Goal: Information Seeking & Learning: Check status

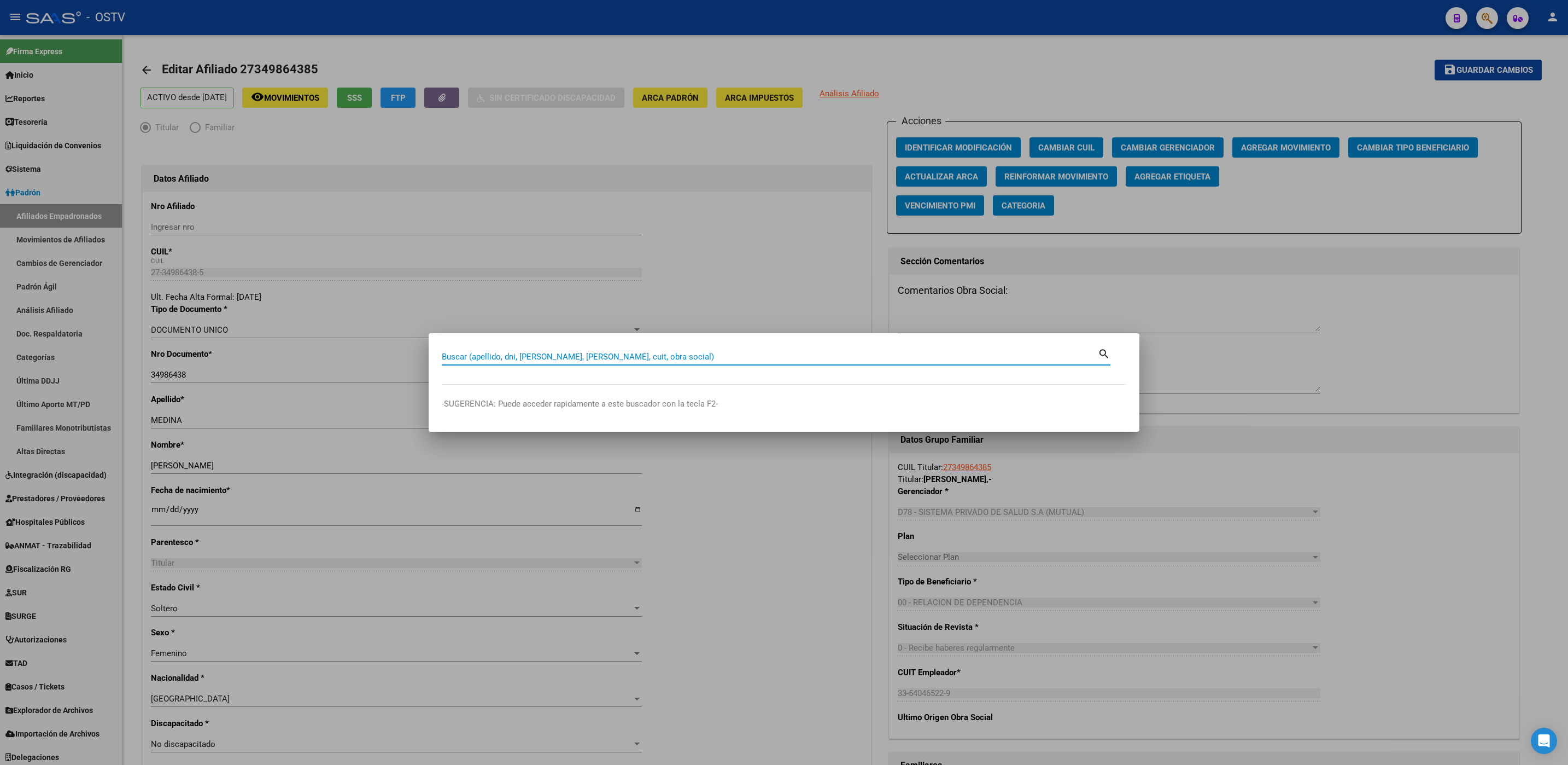
paste input "19.109.418"
type input "19109418"
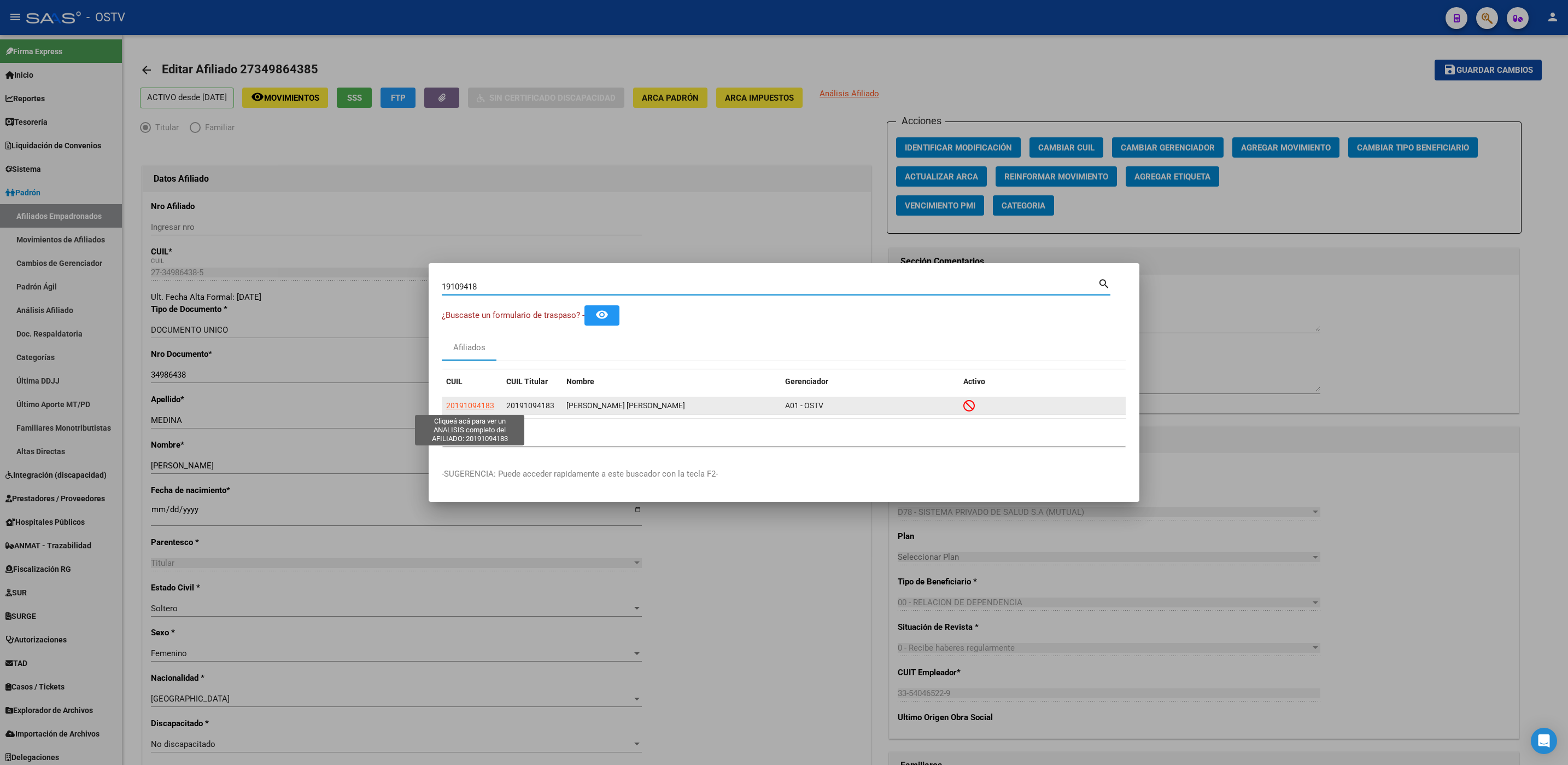
click at [465, 401] on span "20191094183" at bounding box center [470, 405] width 48 height 9
type textarea "20191094183"
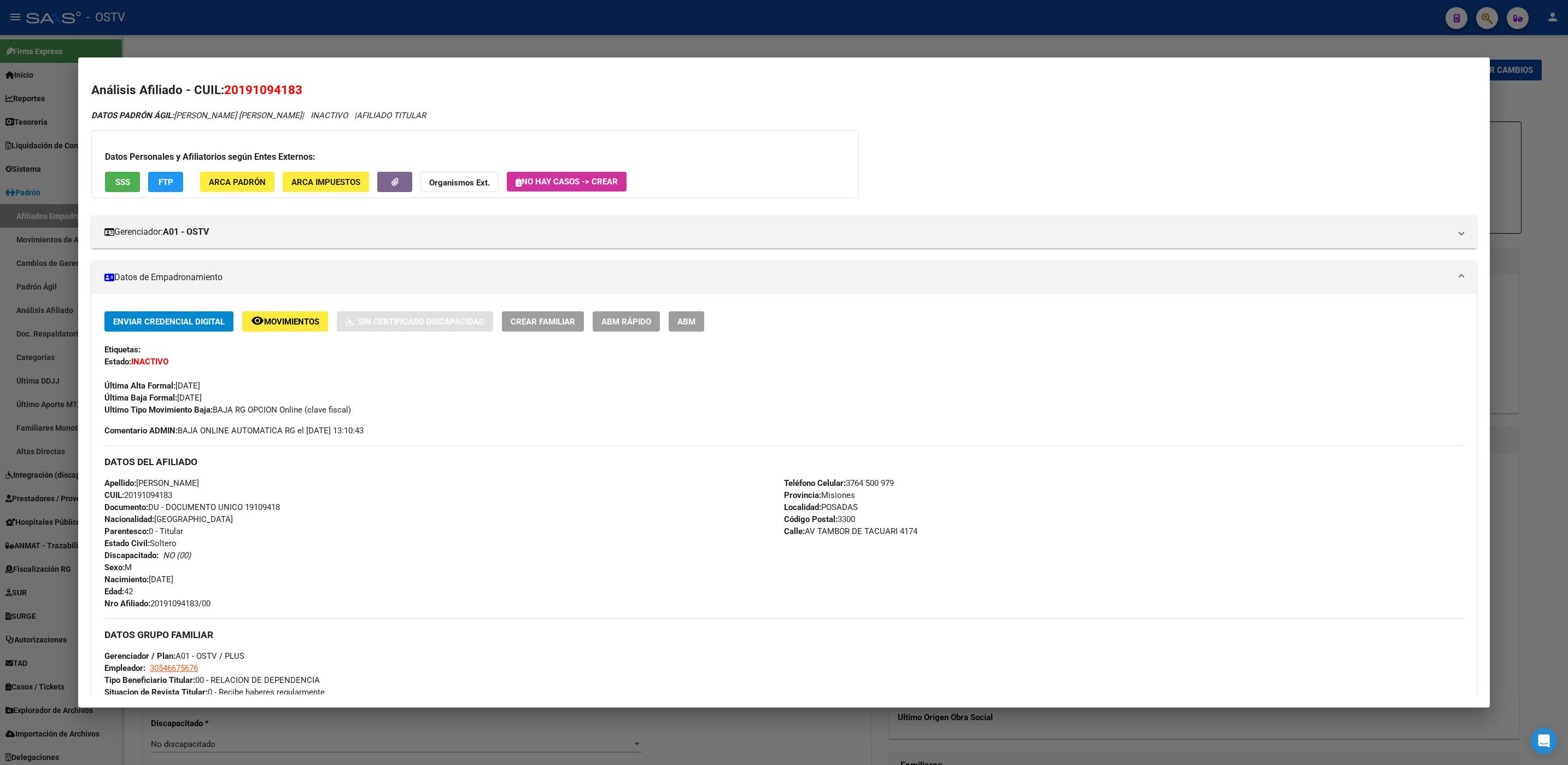
click at [707, 321] on div "Enviar Credencial Digital remove_red_eye Movimientos Sin Certificado Discapacid…" at bounding box center [783, 321] width 1358 height 20
click at [694, 326] on span "ABM" at bounding box center [687, 322] width 18 height 10
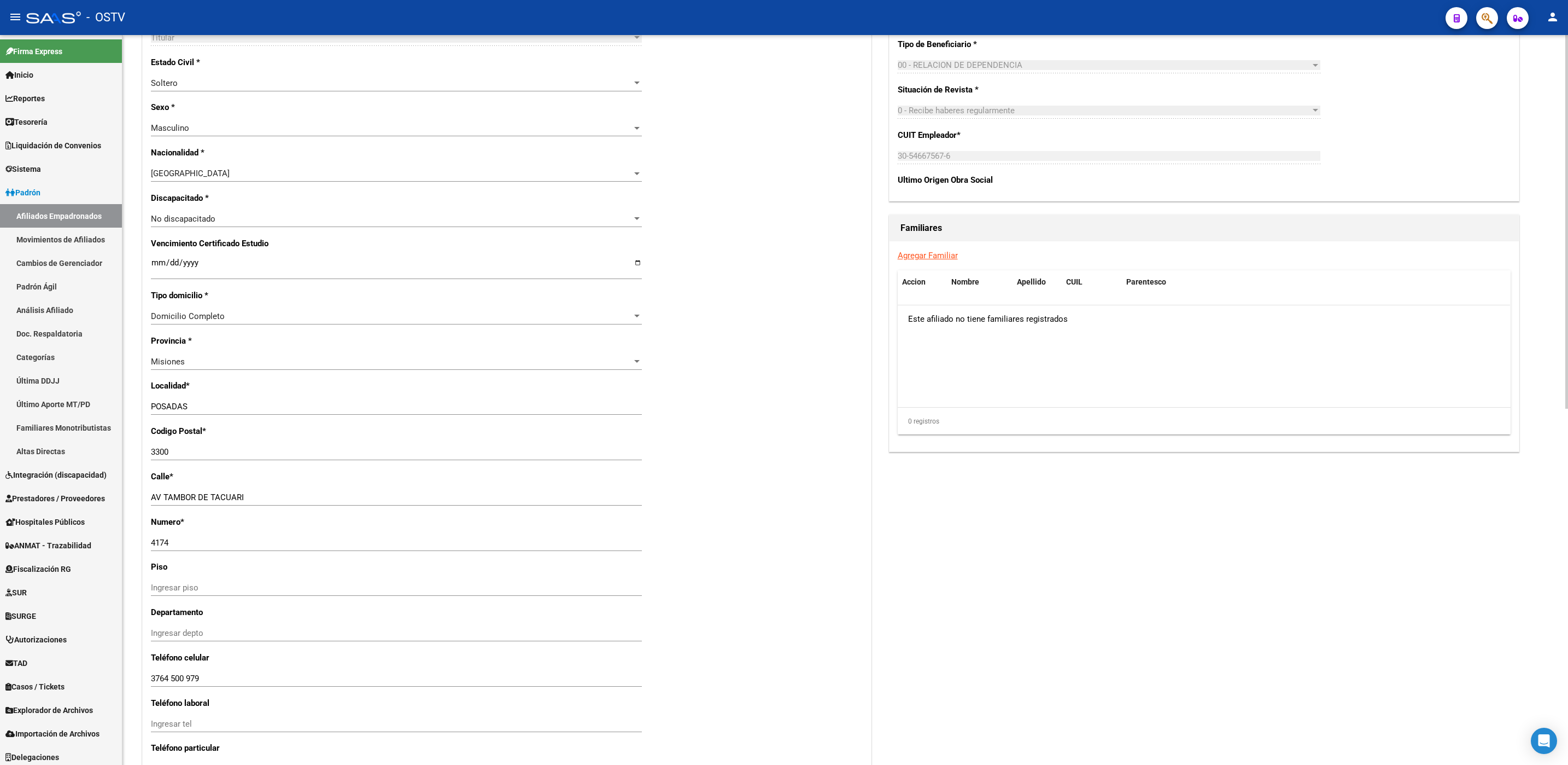
scroll to position [696, 0]
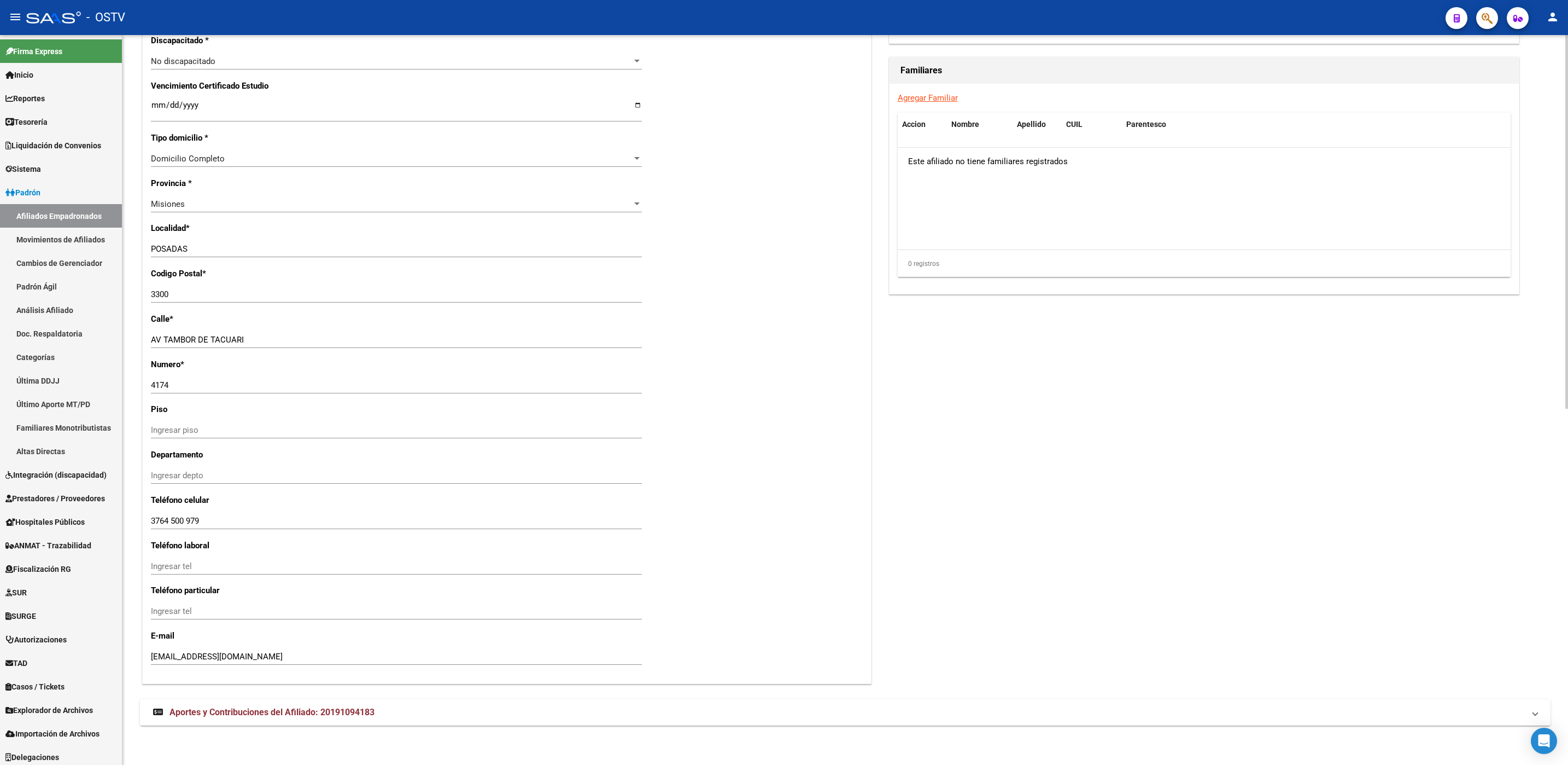
click at [283, 716] on span "Aportes y Contribuciones del Afiliado: 20191094183" at bounding box center [272, 711] width 205 height 10
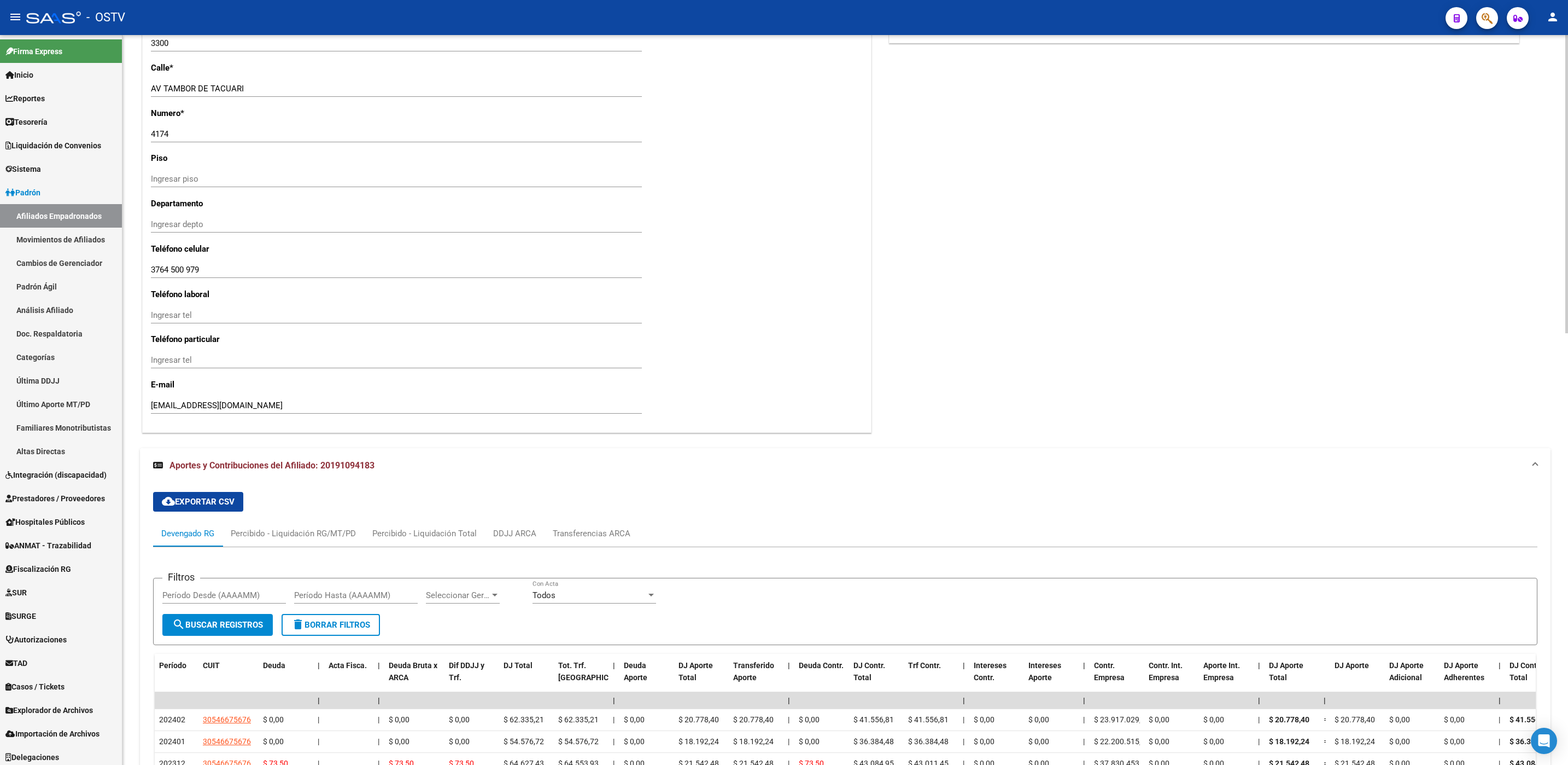
scroll to position [1058, 0]
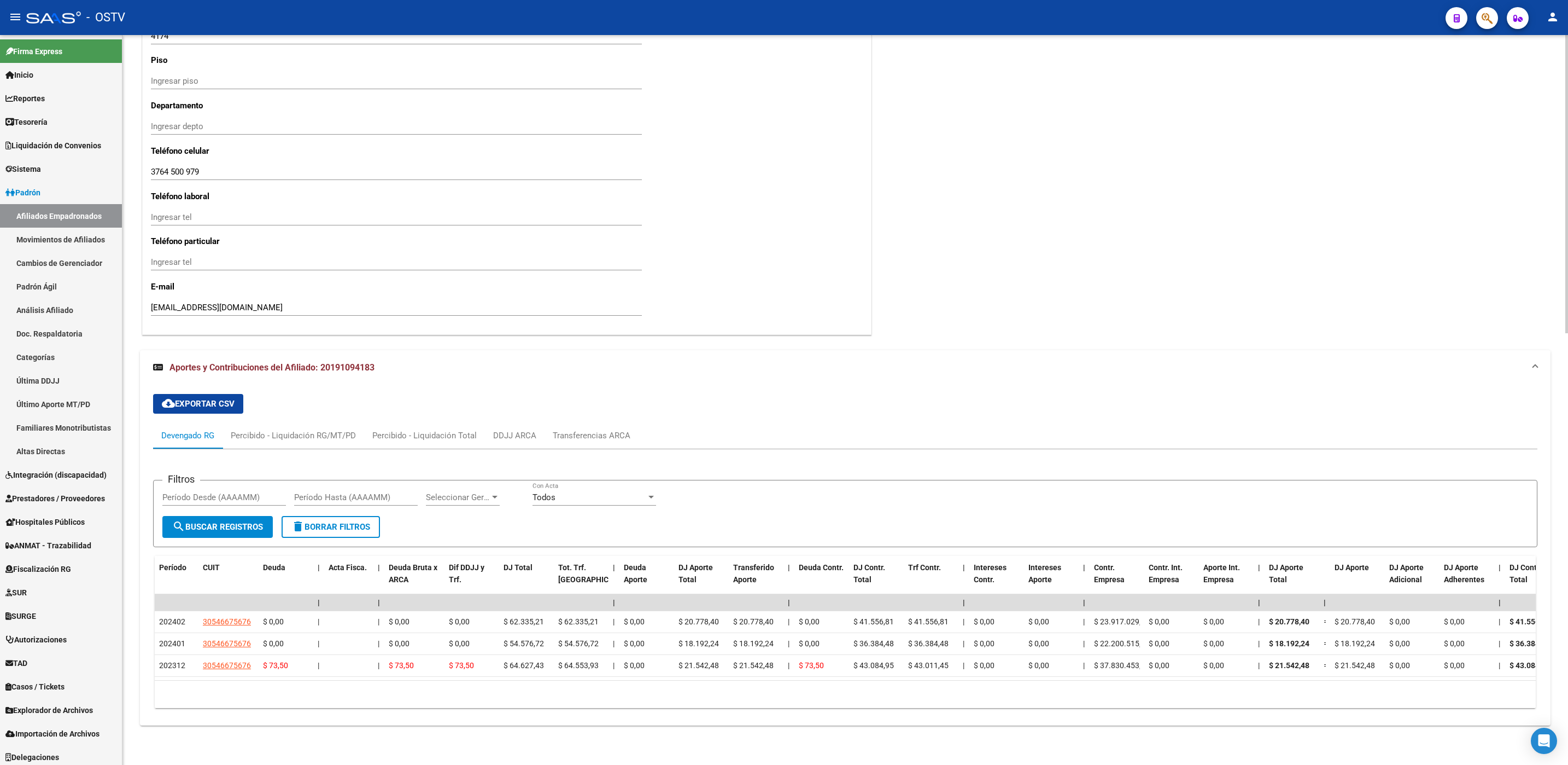
drag, startPoint x: 445, startPoint y: 683, endPoint x: 620, endPoint y: 677, distance: 175.1
click at [503, 683] on div "10 total 1" at bounding box center [845, 694] width 1381 height 27
click at [55, 710] on span "Explorador de Archivos" at bounding box center [49, 707] width 88 height 12
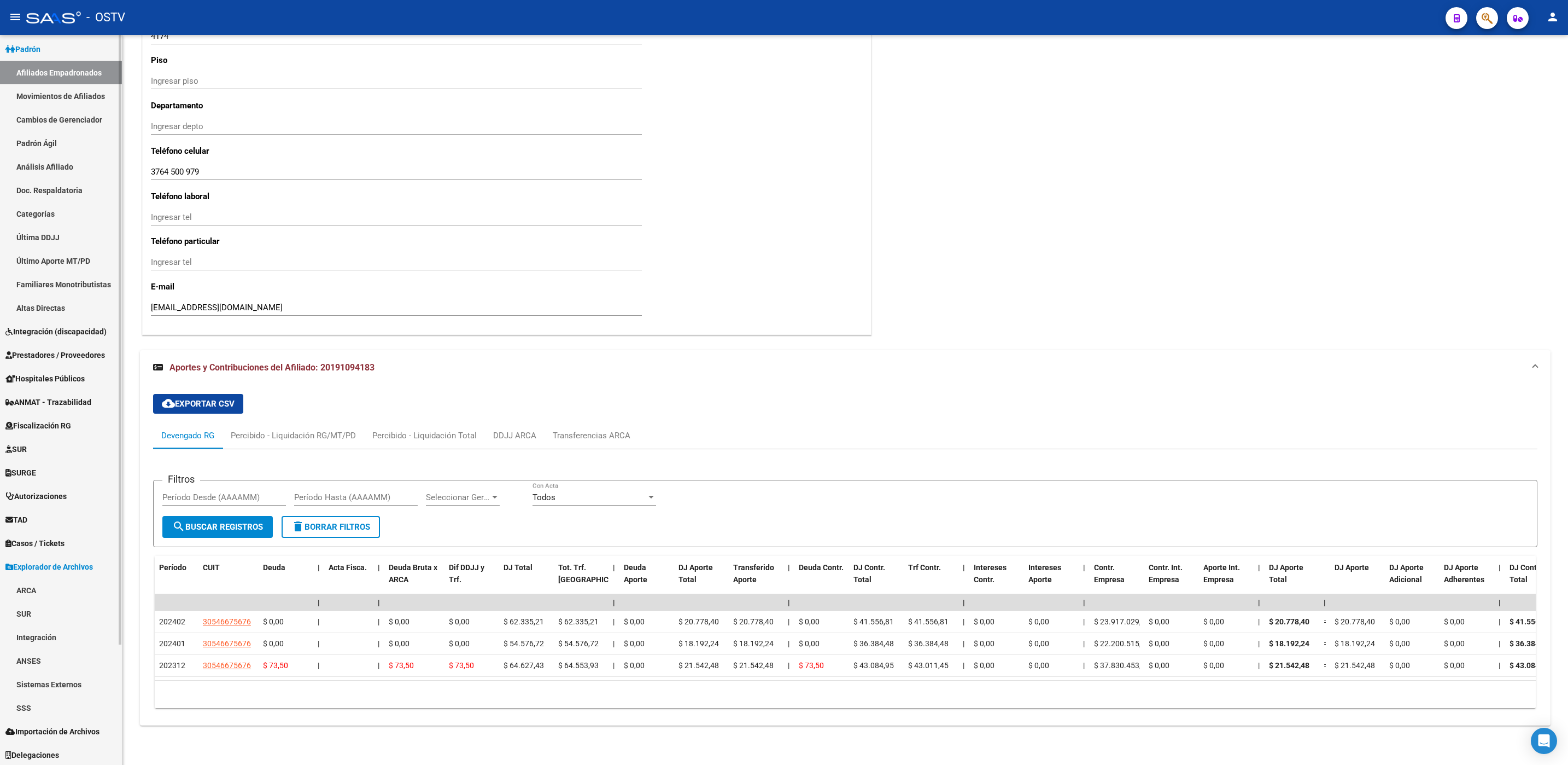
scroll to position [144, 0]
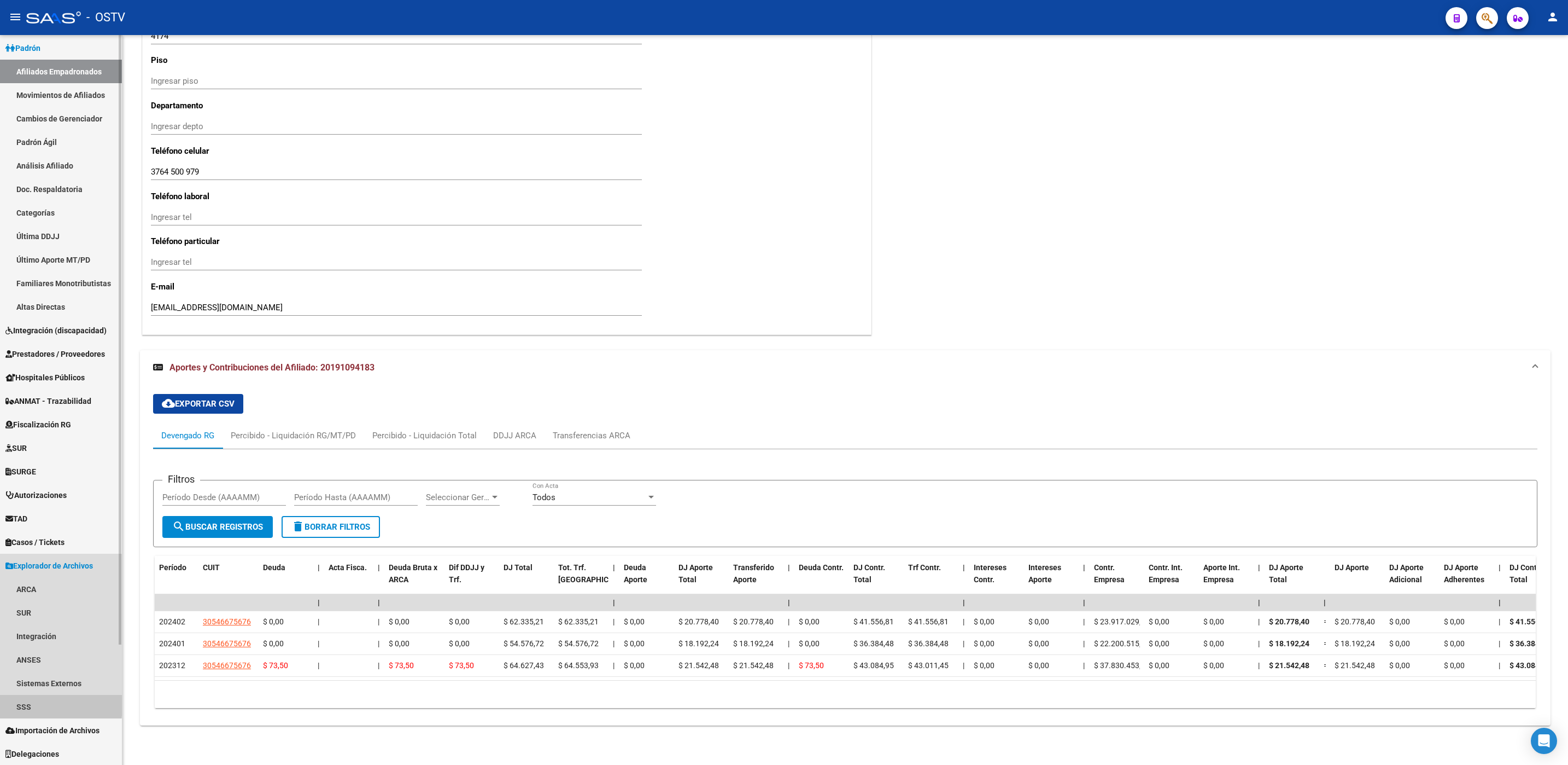
click at [48, 702] on link "SSS" at bounding box center [61, 706] width 122 height 24
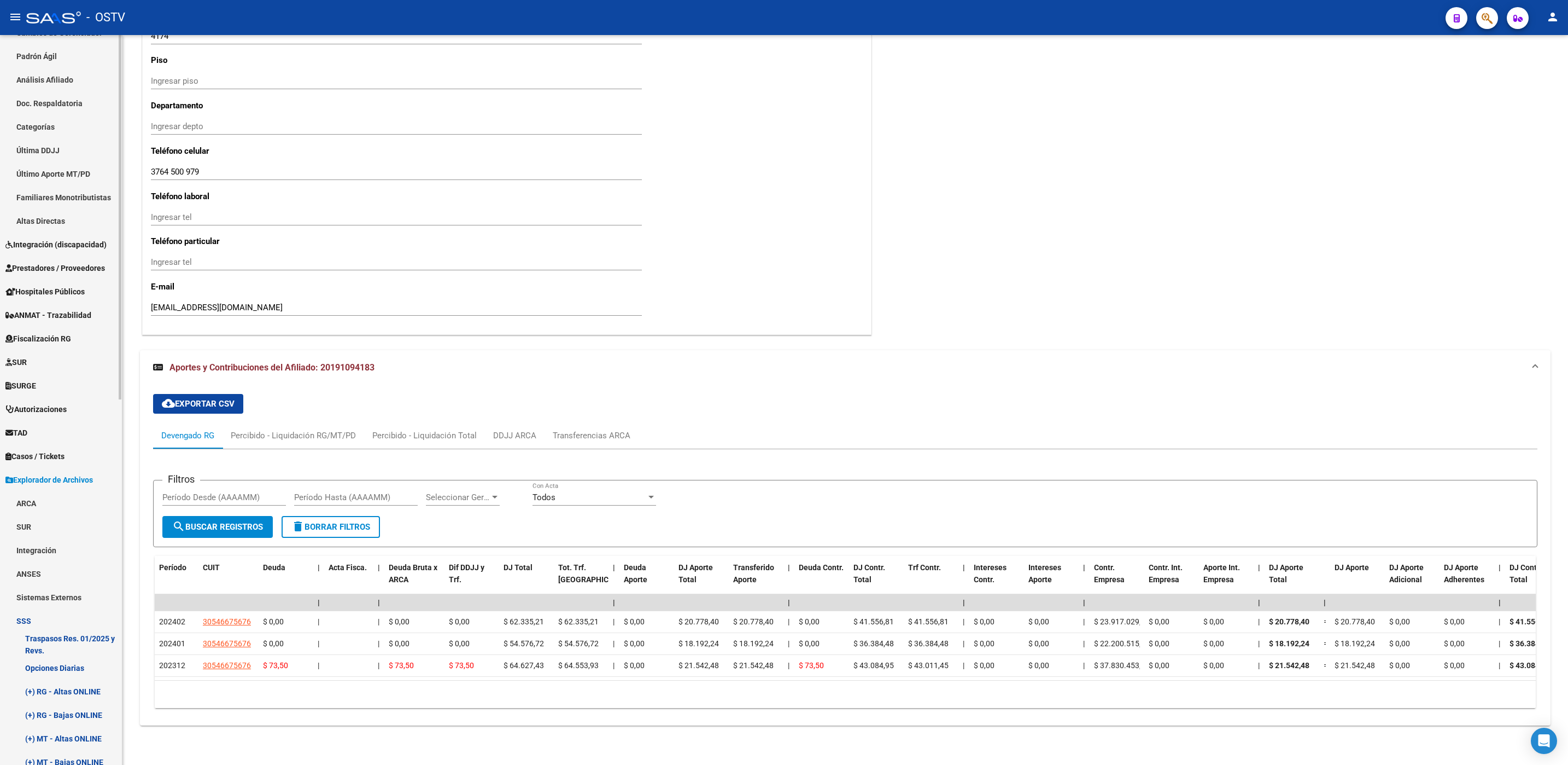
scroll to position [472, 0]
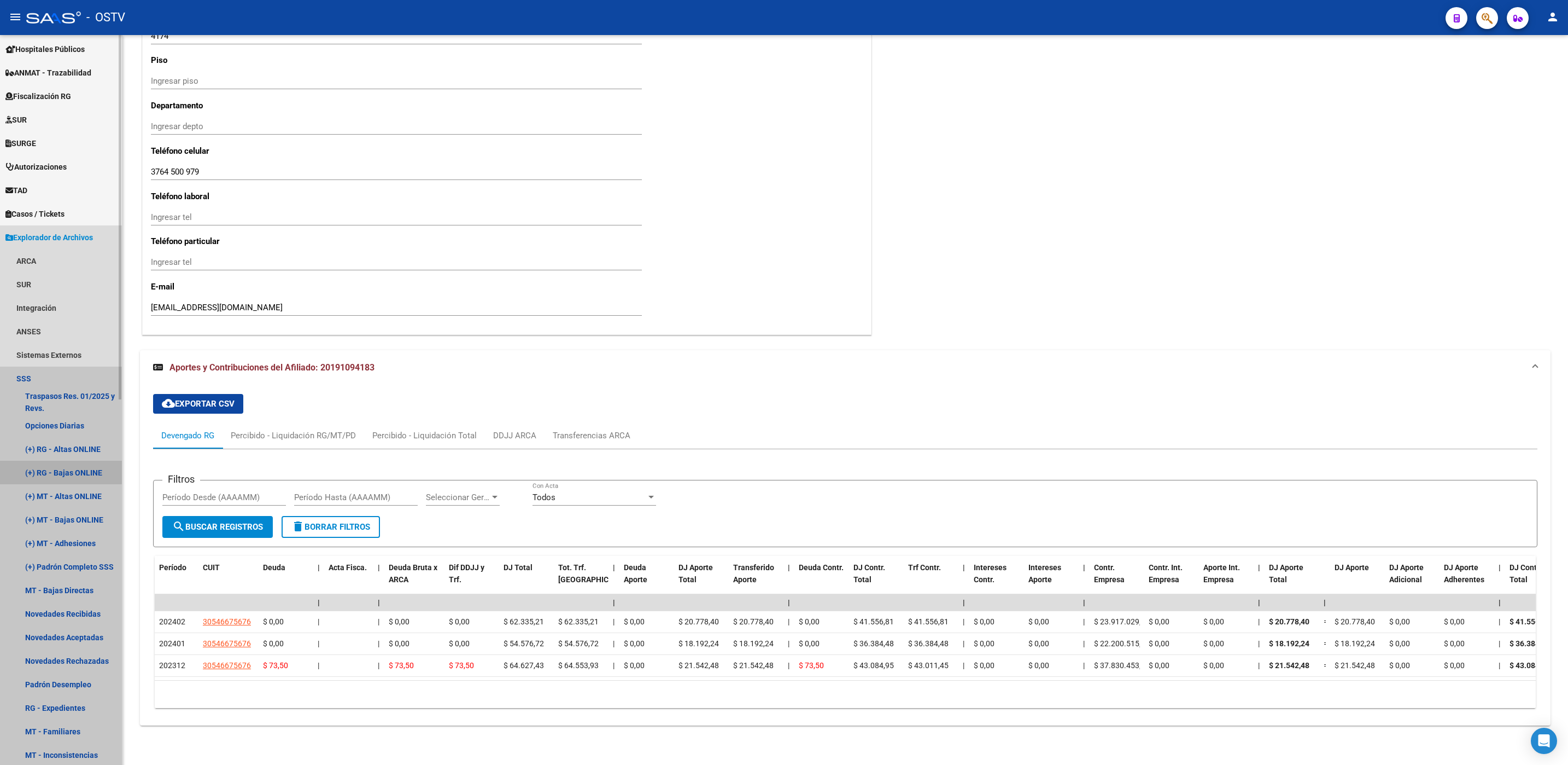
click at [59, 472] on link "(+) RG - Bajas ONLINE" at bounding box center [61, 472] width 122 height 24
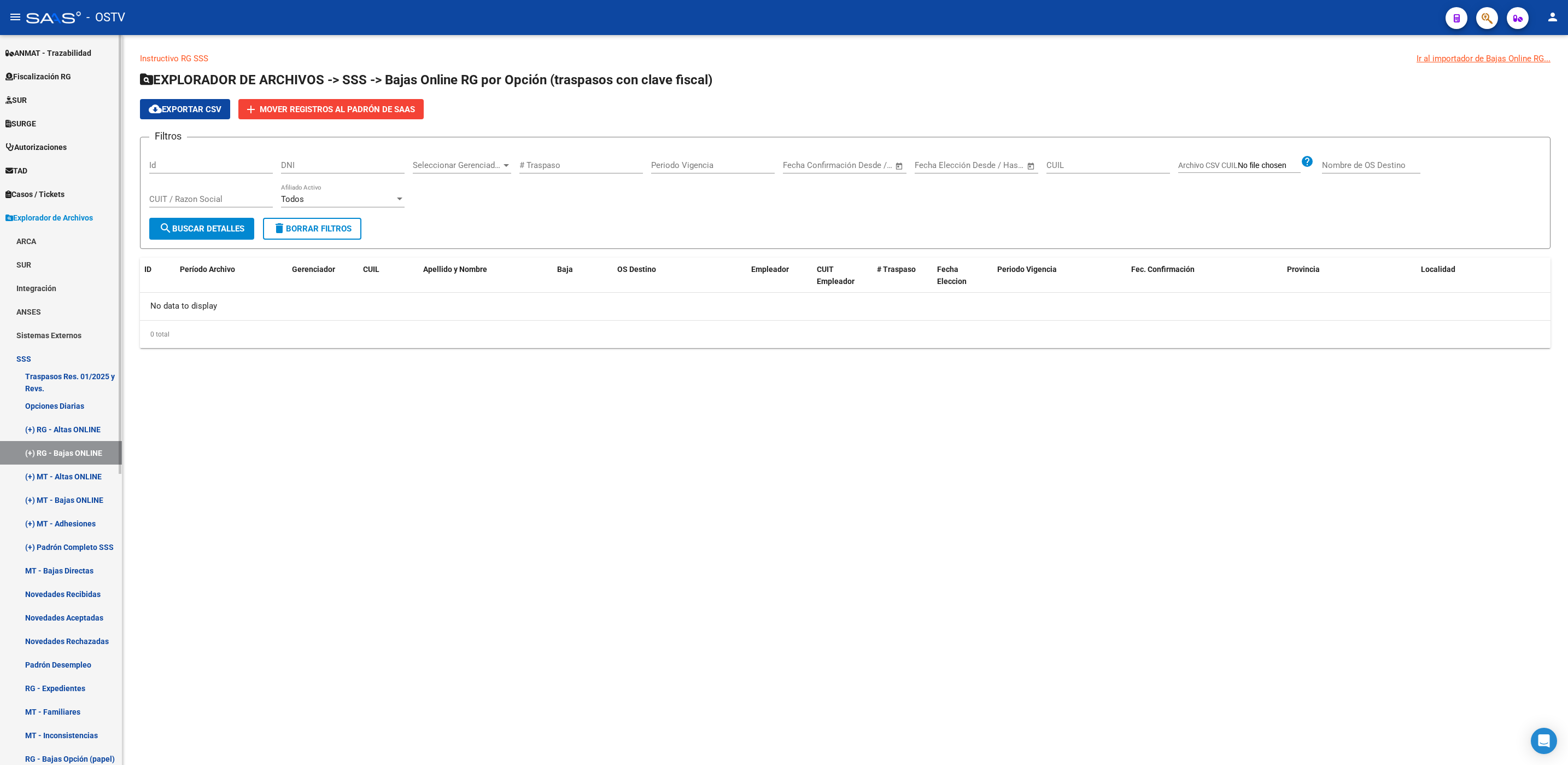
scroll to position [214, 0]
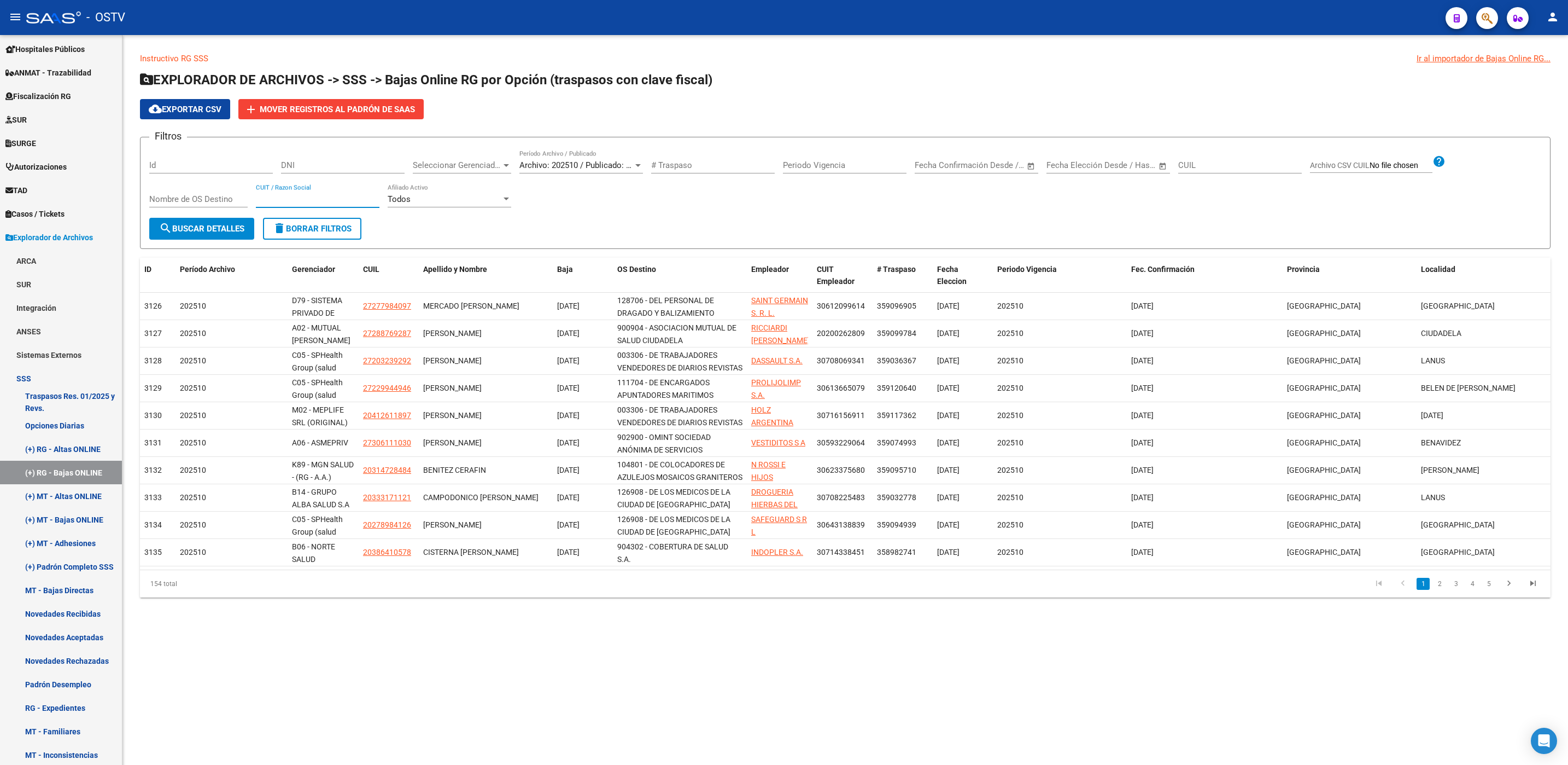
click at [332, 199] on input "CUIT / Razon Social" at bounding box center [317, 199] width 124 height 10
drag, startPoint x: 810, startPoint y: 271, endPoint x: 959, endPoint y: 271, distance: 149.0
click at [959, 271] on div "ID Período Archivo Gerenciador CUIL Apellido y Nombre Baja OS Destino Empleador…" at bounding box center [845, 276] width 1410 height 36
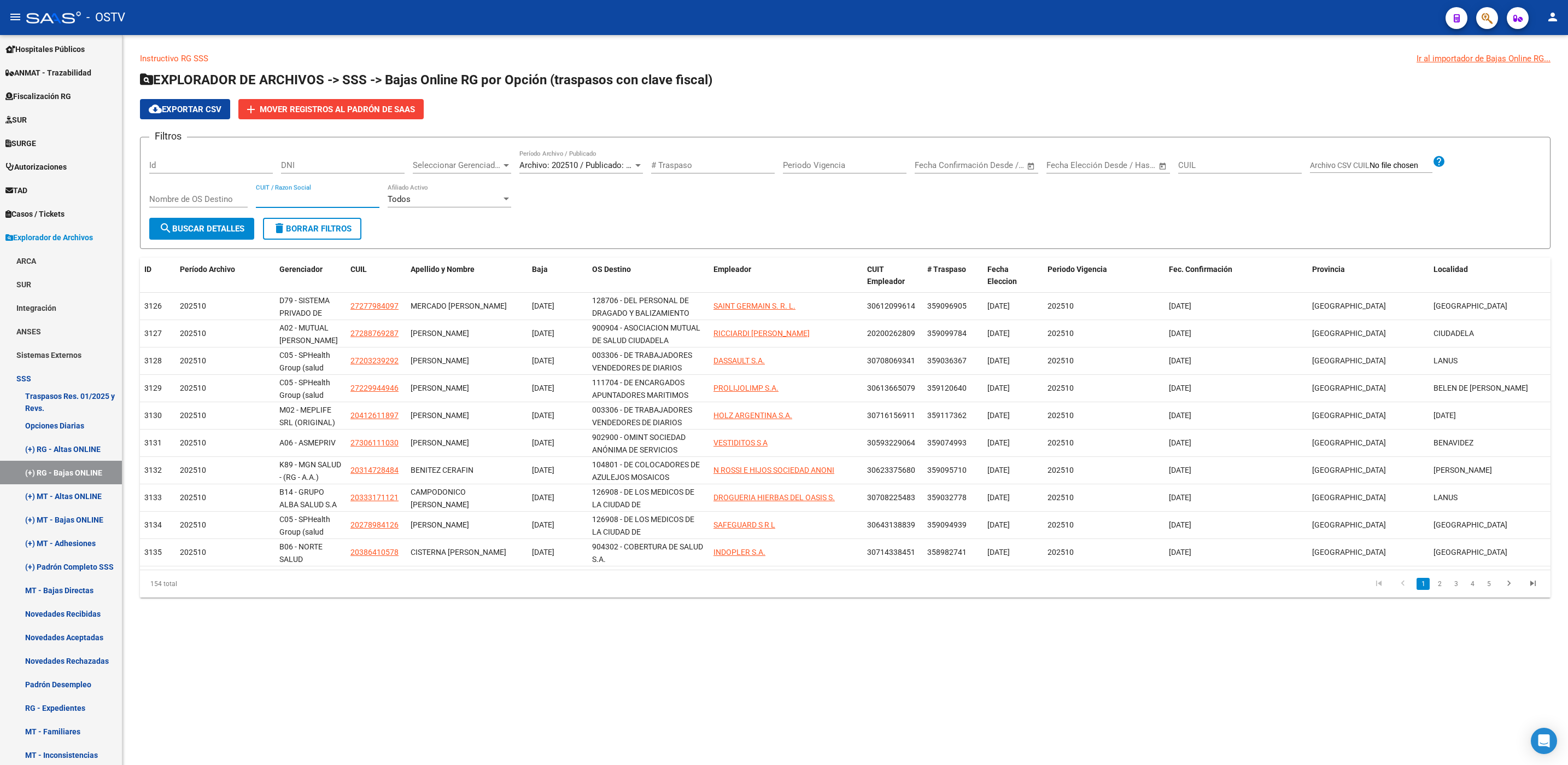
click at [298, 204] on input "CUIT / Razon Social" at bounding box center [317, 199] width 124 height 10
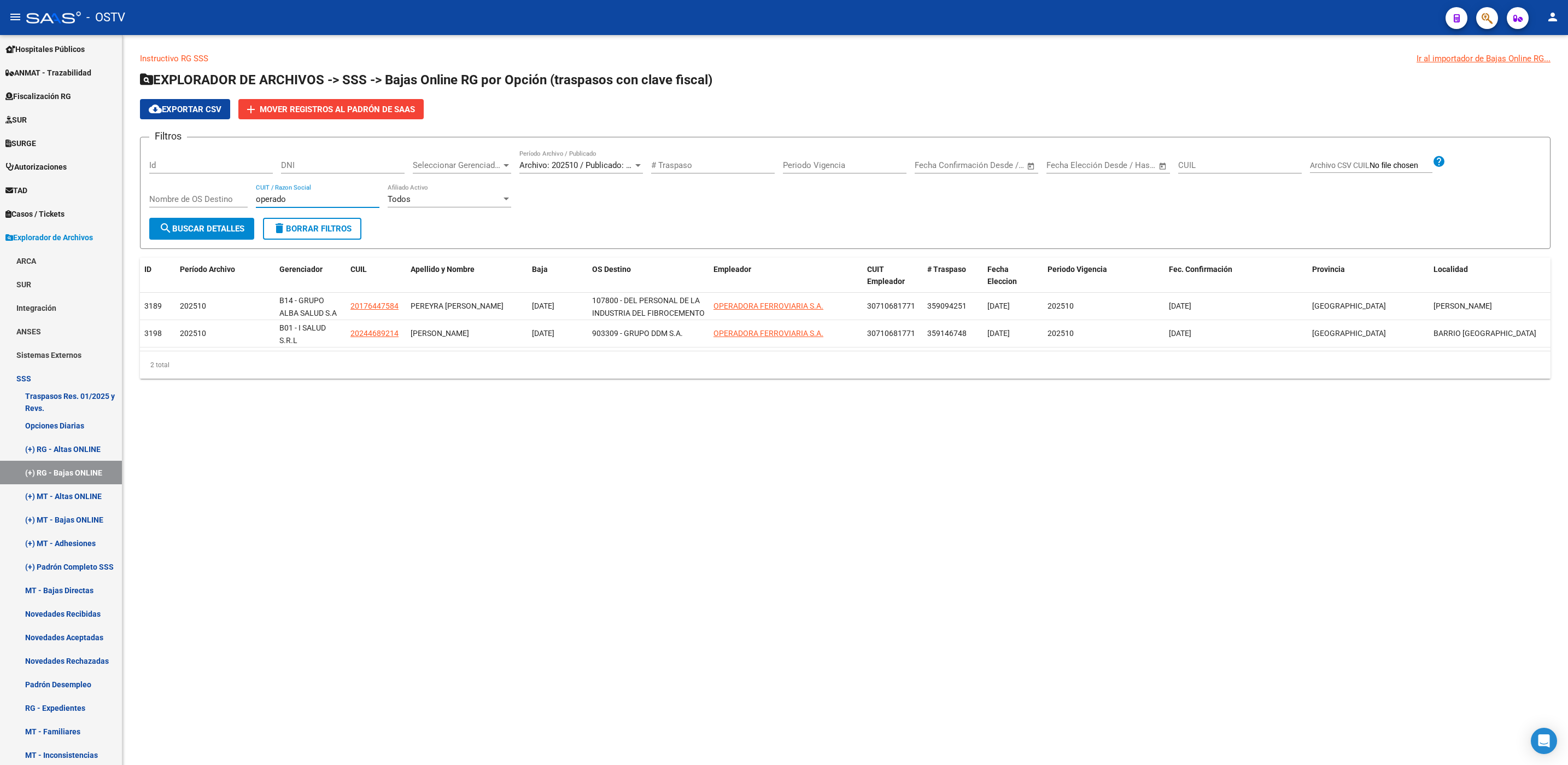
type input "operado"
click at [561, 166] on span "Archivo: 202510 / Publicado: 202509" at bounding box center [586, 165] width 133 height 10
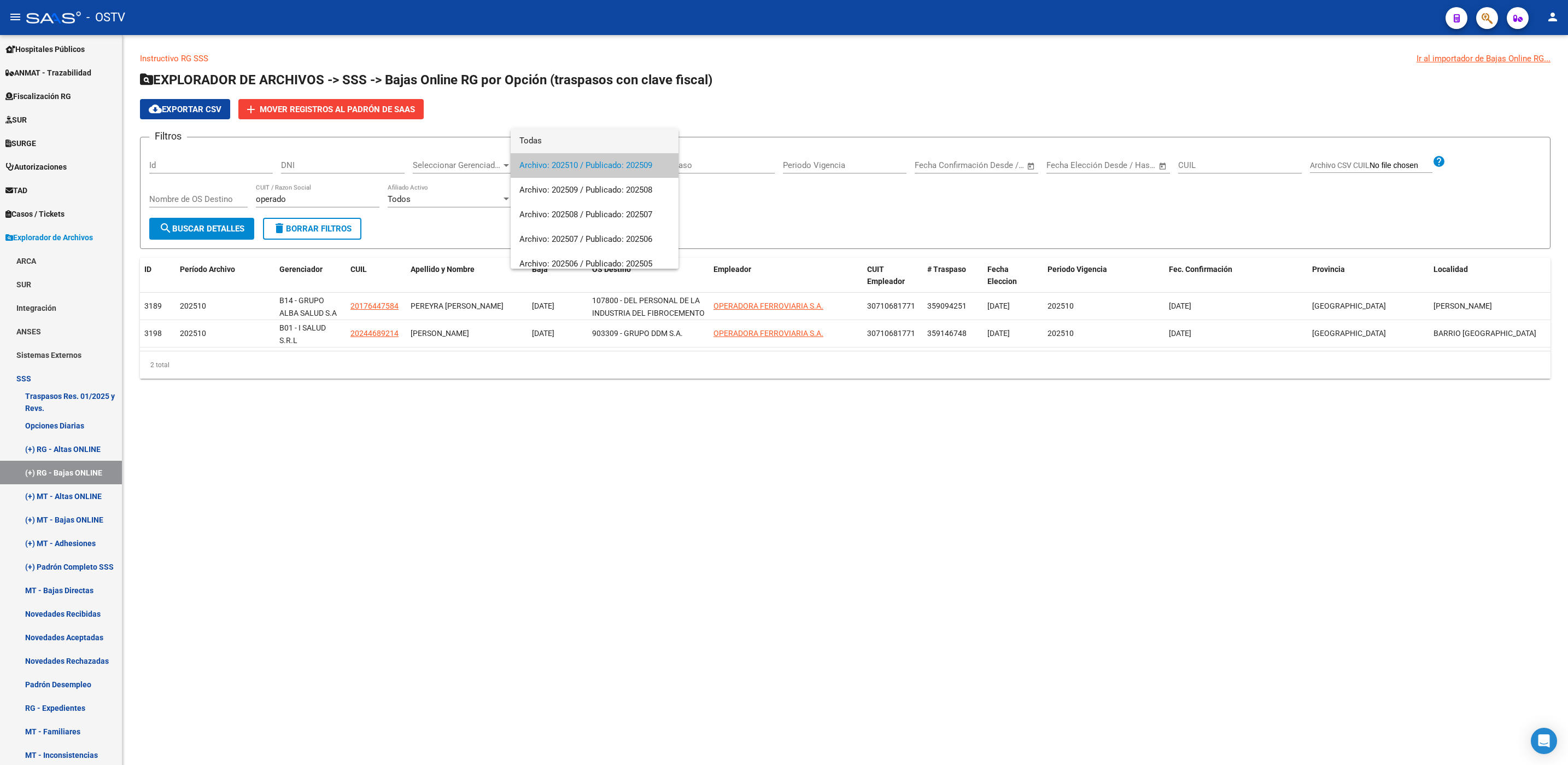
click at [581, 145] on span "Todas" at bounding box center [595, 141] width 150 height 24
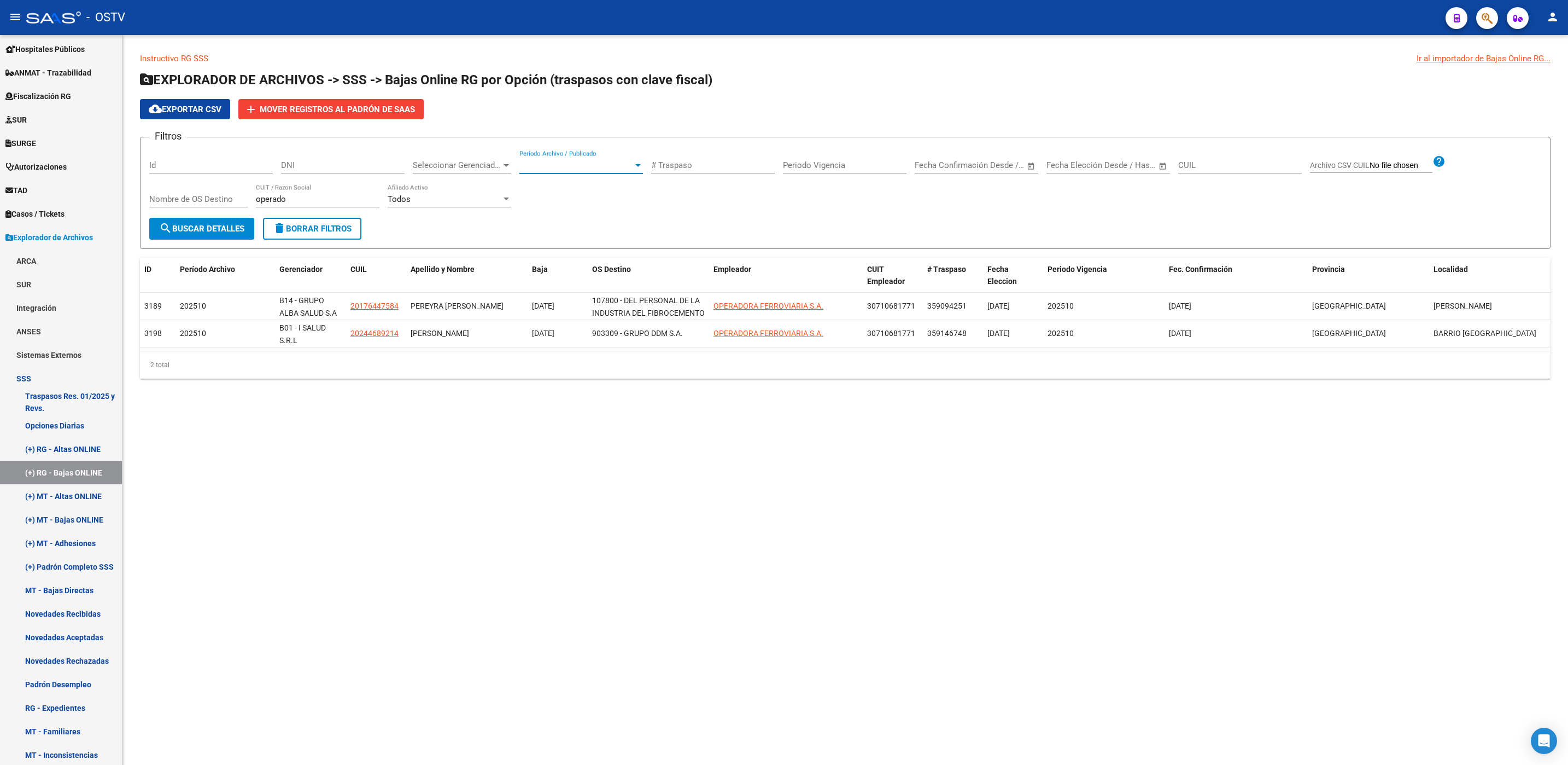
click at [233, 225] on span "search Buscar Detalles" at bounding box center [202, 229] width 85 height 10
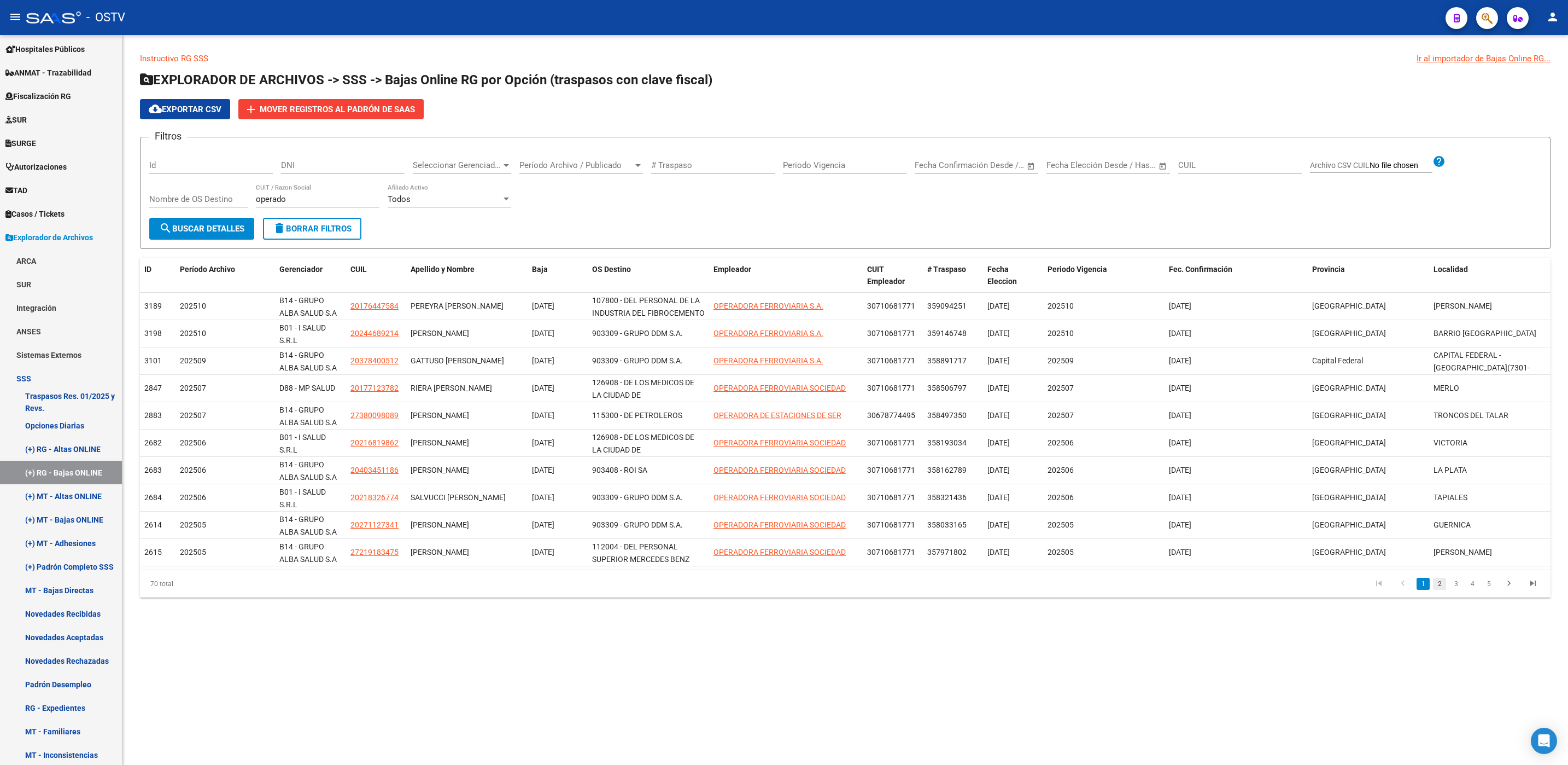
click at [1438, 589] on link "2" at bounding box center [1439, 584] width 13 height 12
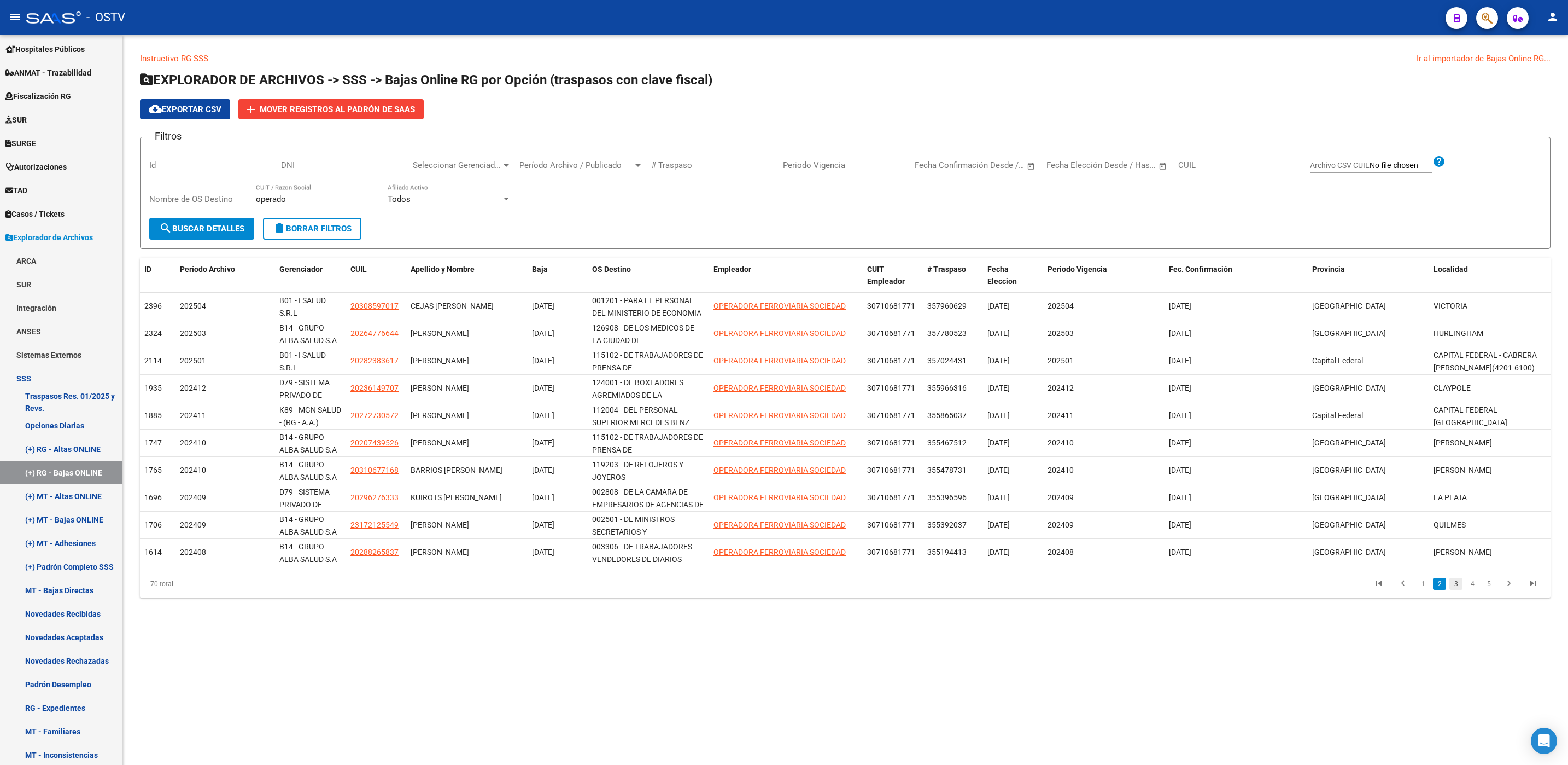
click at [1453, 586] on link "3" at bounding box center [1456, 584] width 13 height 12
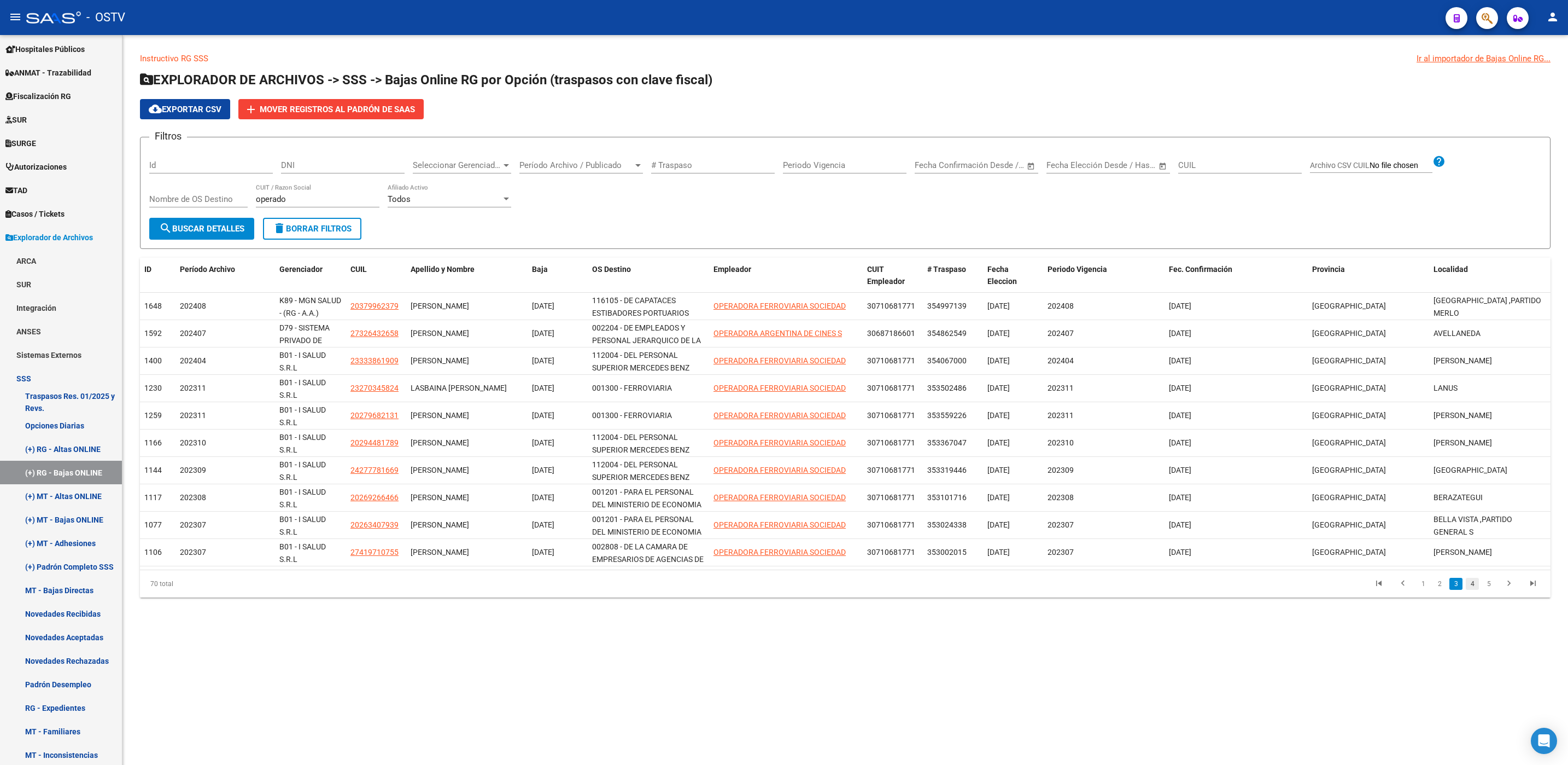
click at [1472, 583] on link "4" at bounding box center [1472, 584] width 13 height 12
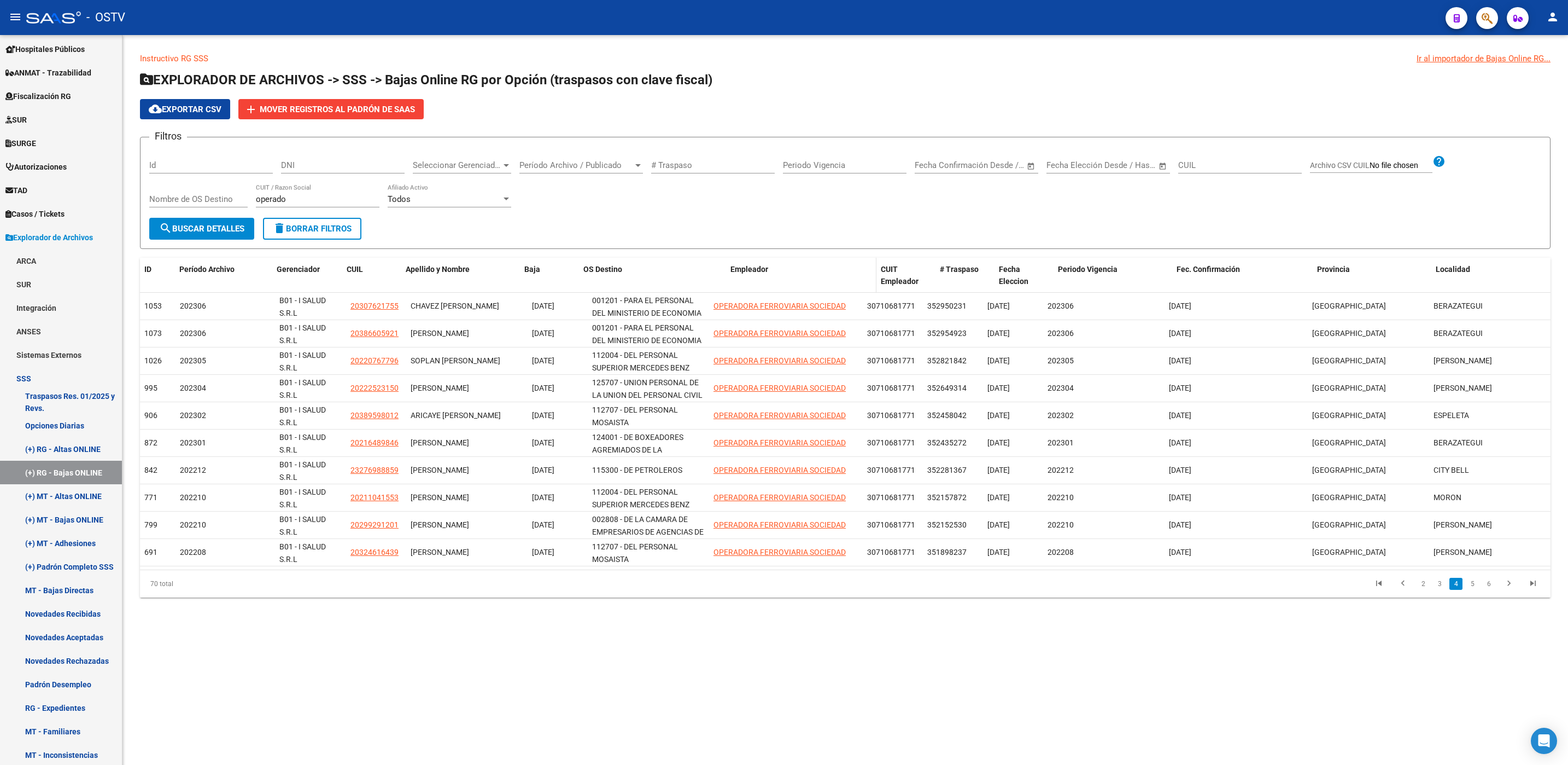
drag, startPoint x: 707, startPoint y: 285, endPoint x: 839, endPoint y: 282, distance: 132.0
click at [839, 282] on div "ID Período Archivo Gerenciador CUIL Apellido y Nombre Baja OS Destino Empleador…" at bounding box center [845, 276] width 1410 height 36
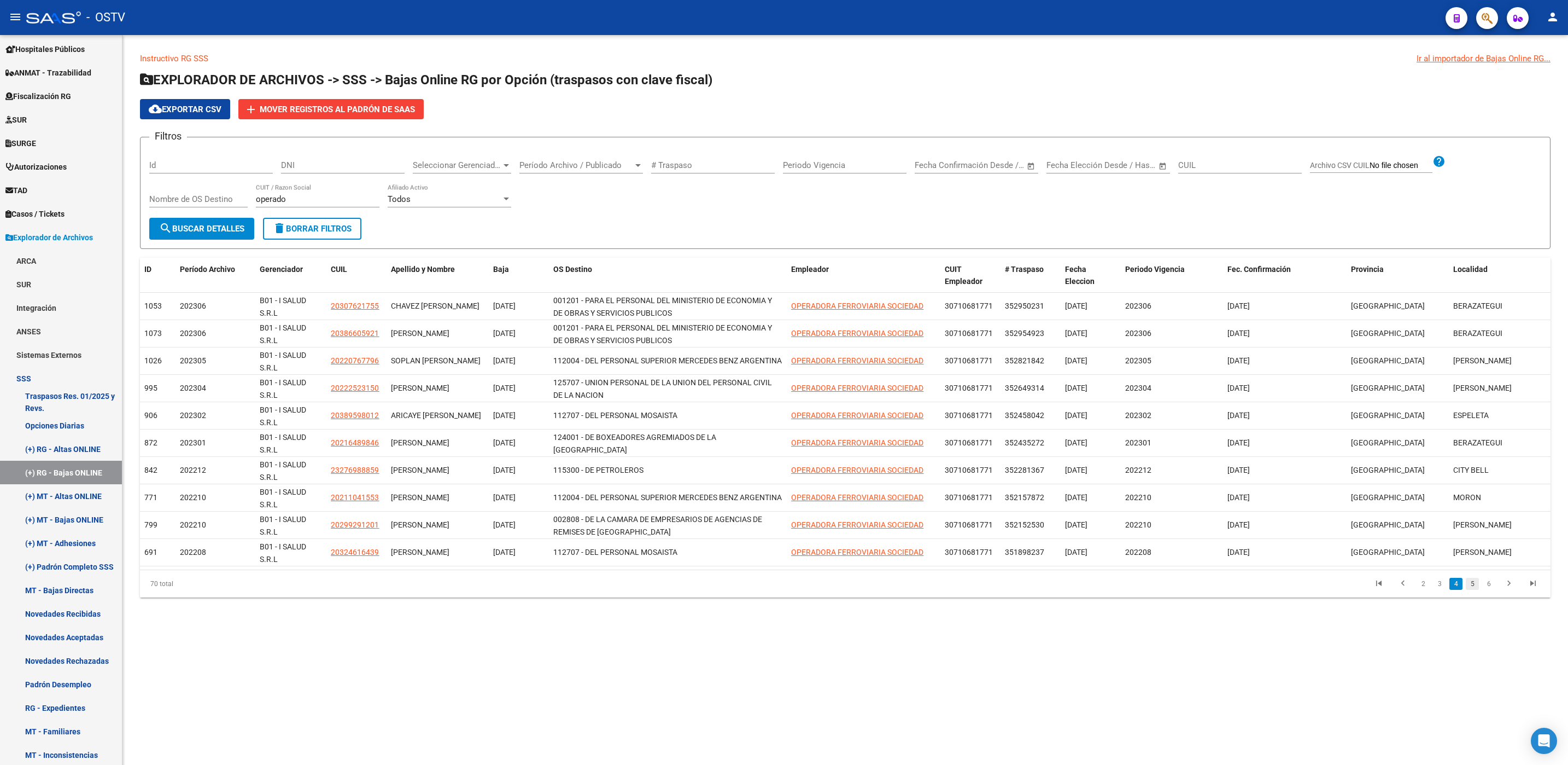
click at [1469, 583] on link "5" at bounding box center [1472, 584] width 13 height 12
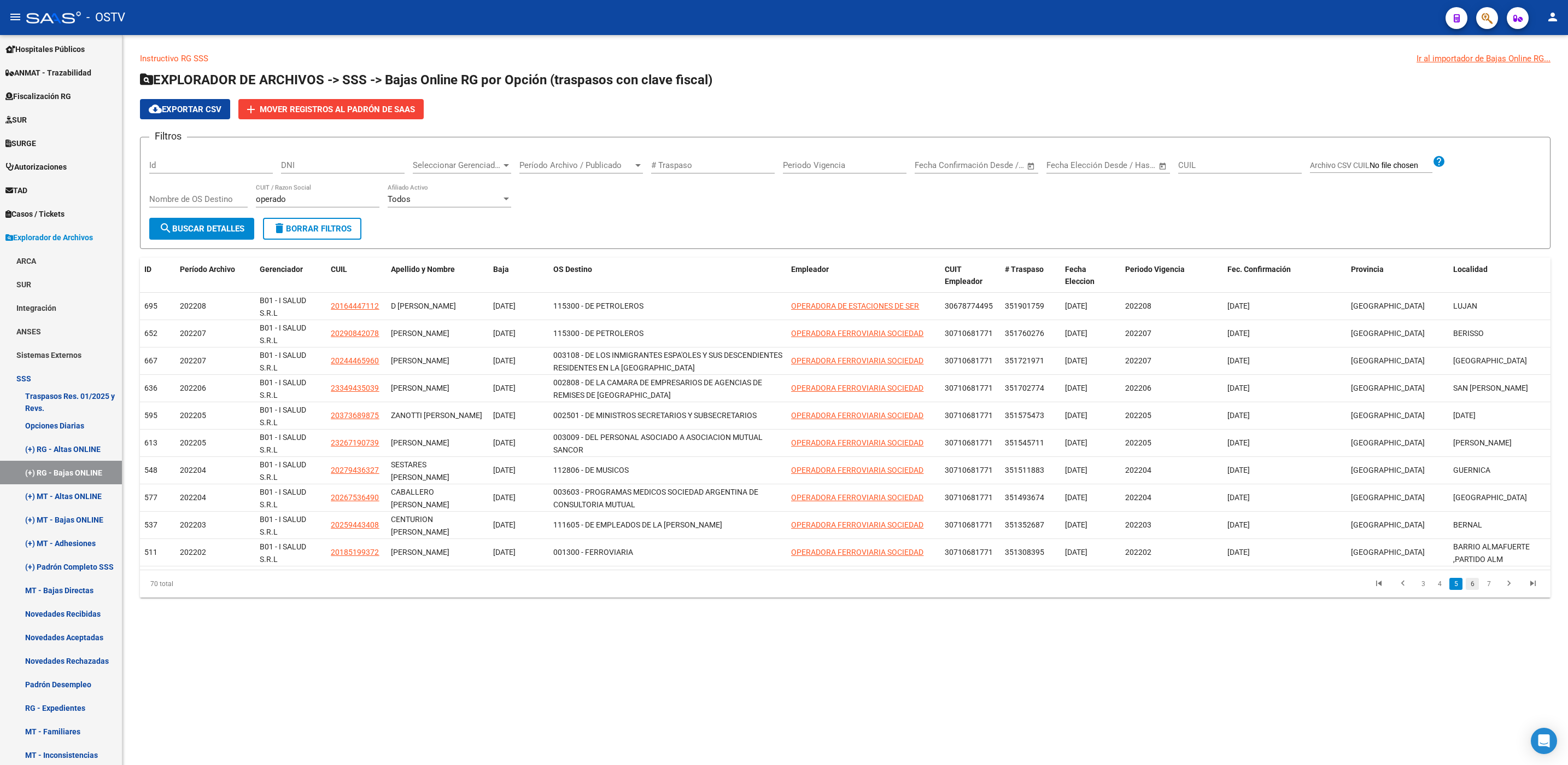
click at [1471, 588] on link "6" at bounding box center [1472, 584] width 13 height 12
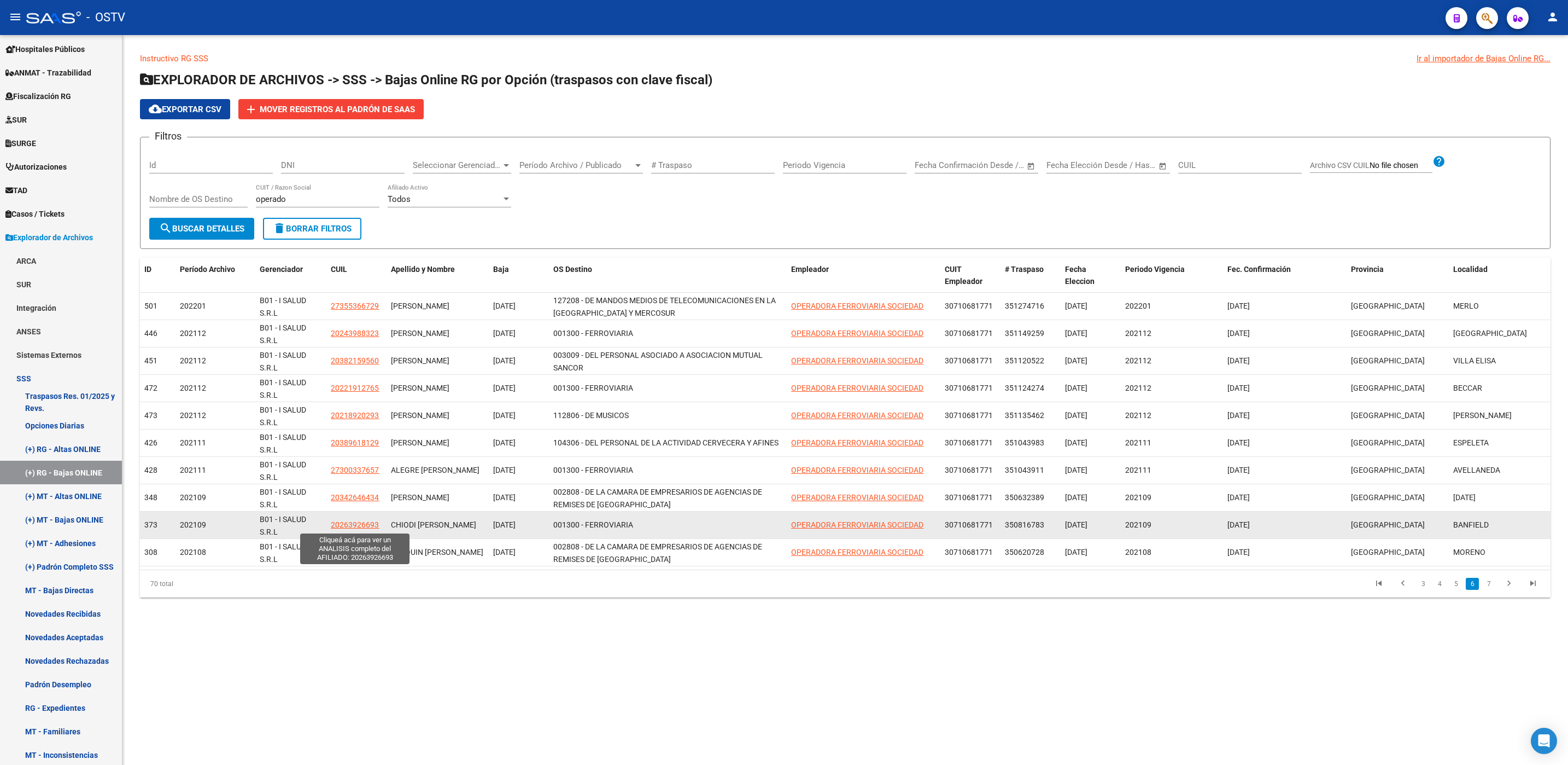
click at [341, 527] on span "20263926693" at bounding box center [355, 524] width 48 height 9
type textarea "20263926693"
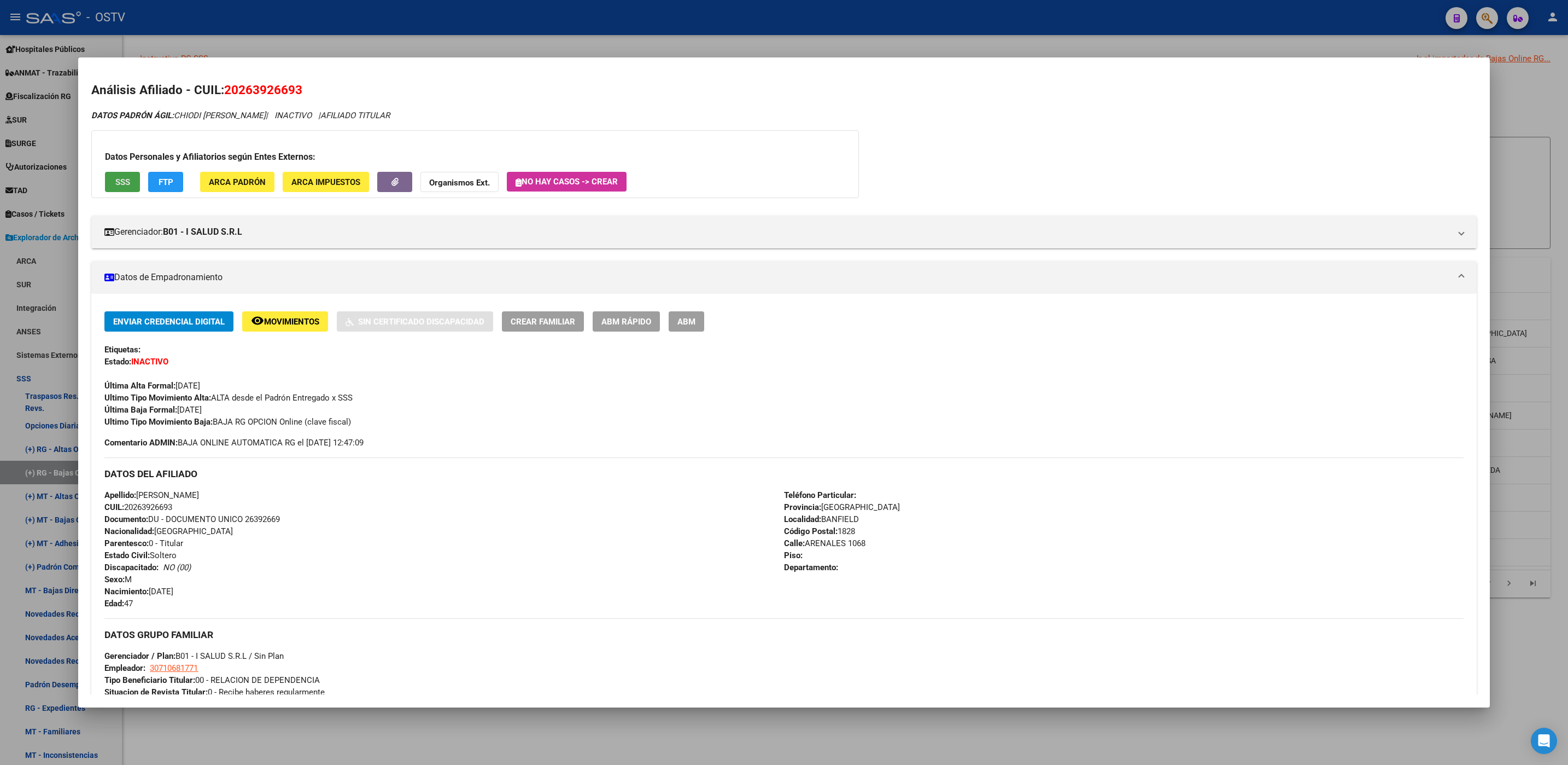
click at [131, 184] on button "SSS" at bounding box center [122, 182] width 35 height 20
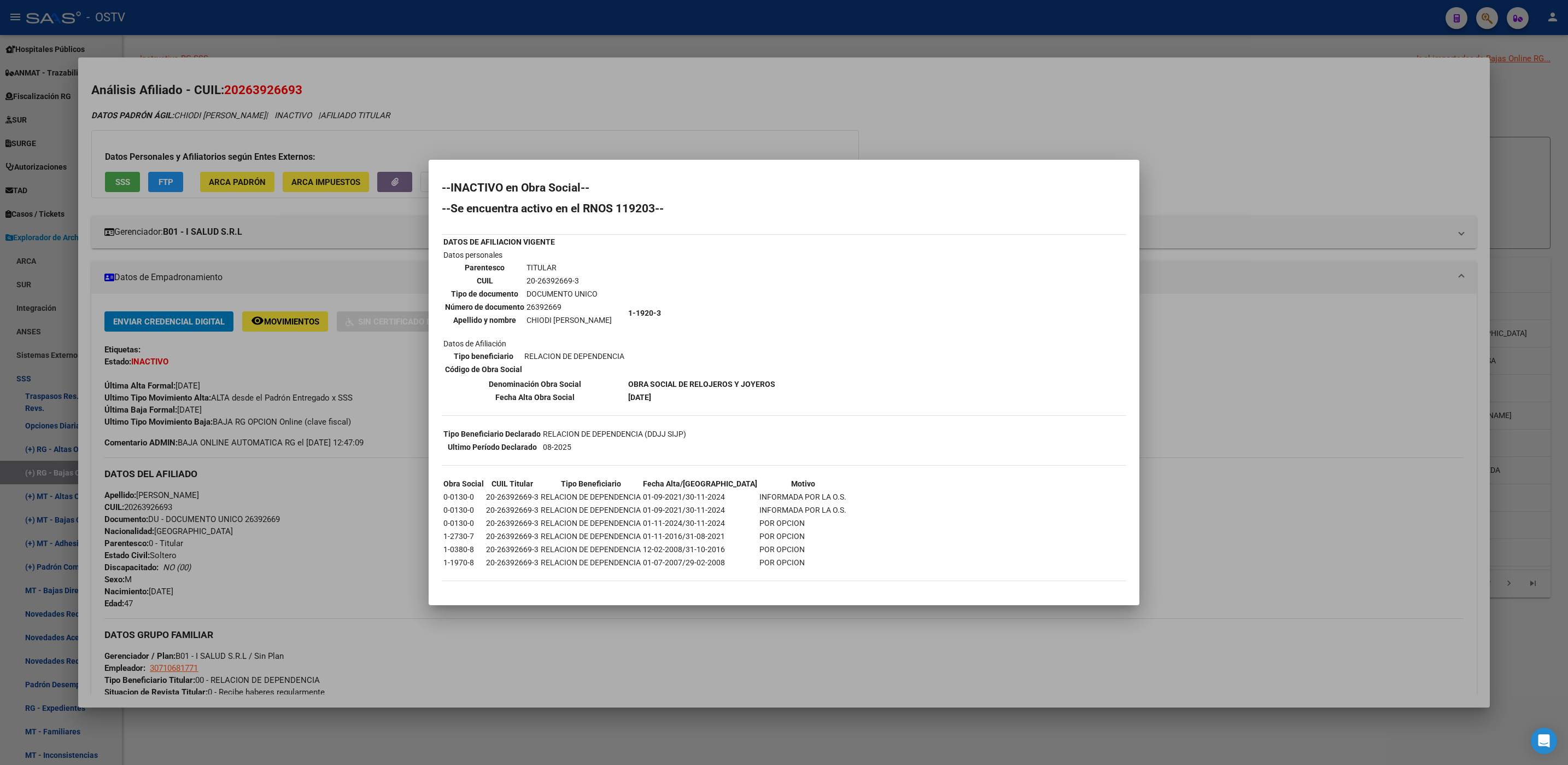
click at [600, 712] on div at bounding box center [784, 382] width 1568 height 765
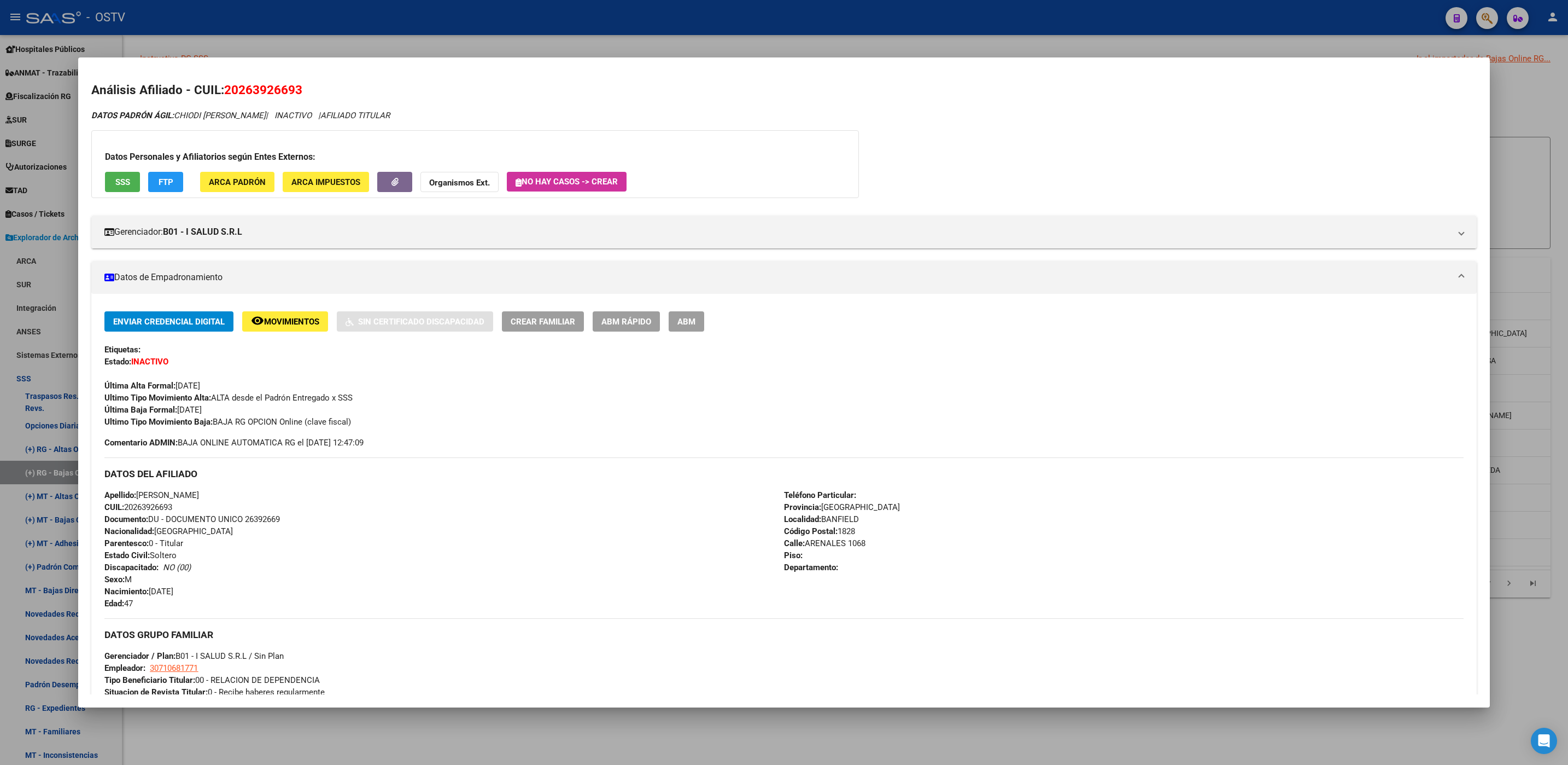
click at [600, 724] on div at bounding box center [784, 382] width 1568 height 765
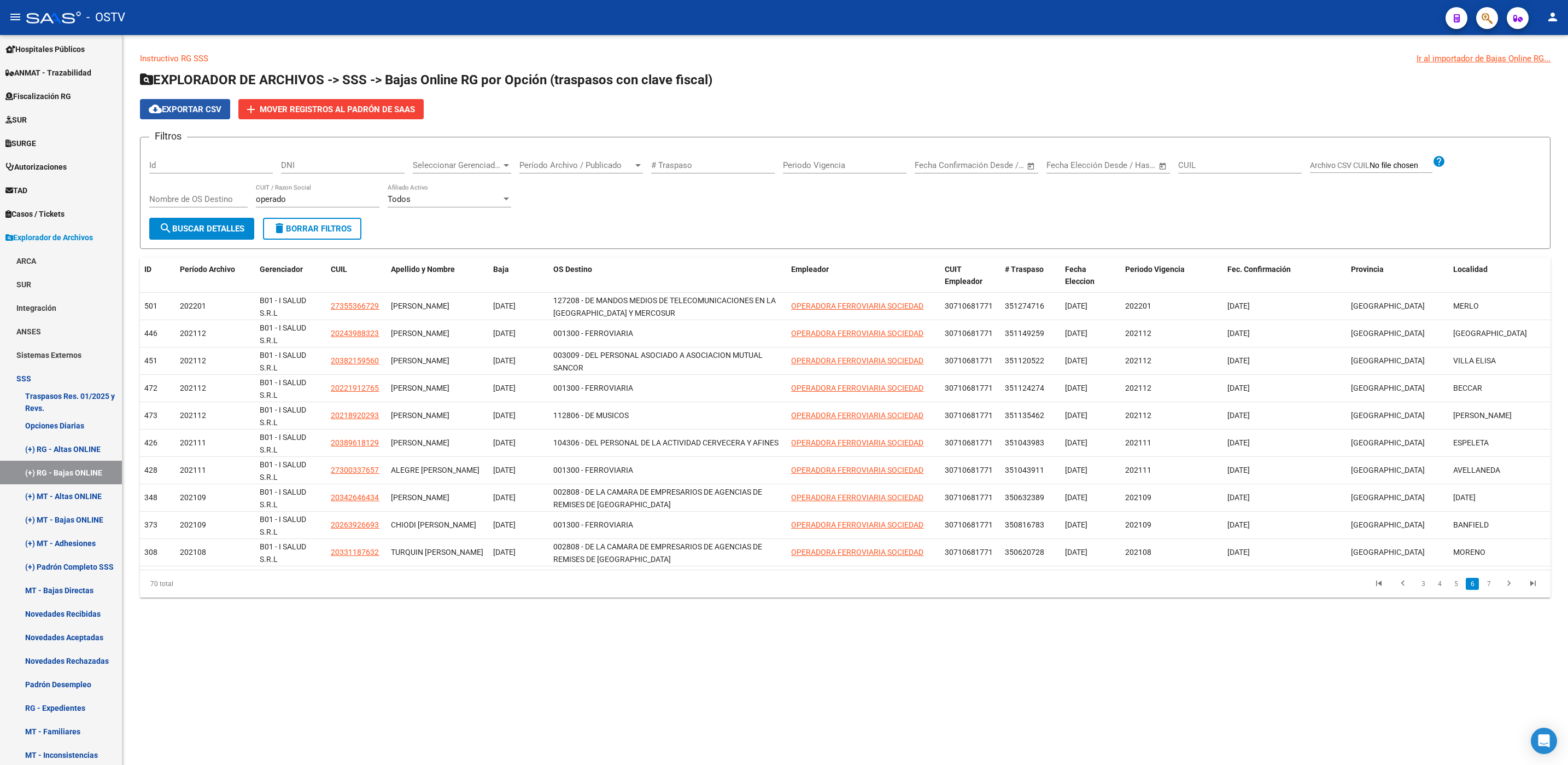
click at [199, 110] on span "cloud_download Exportar CSV" at bounding box center [185, 109] width 72 height 10
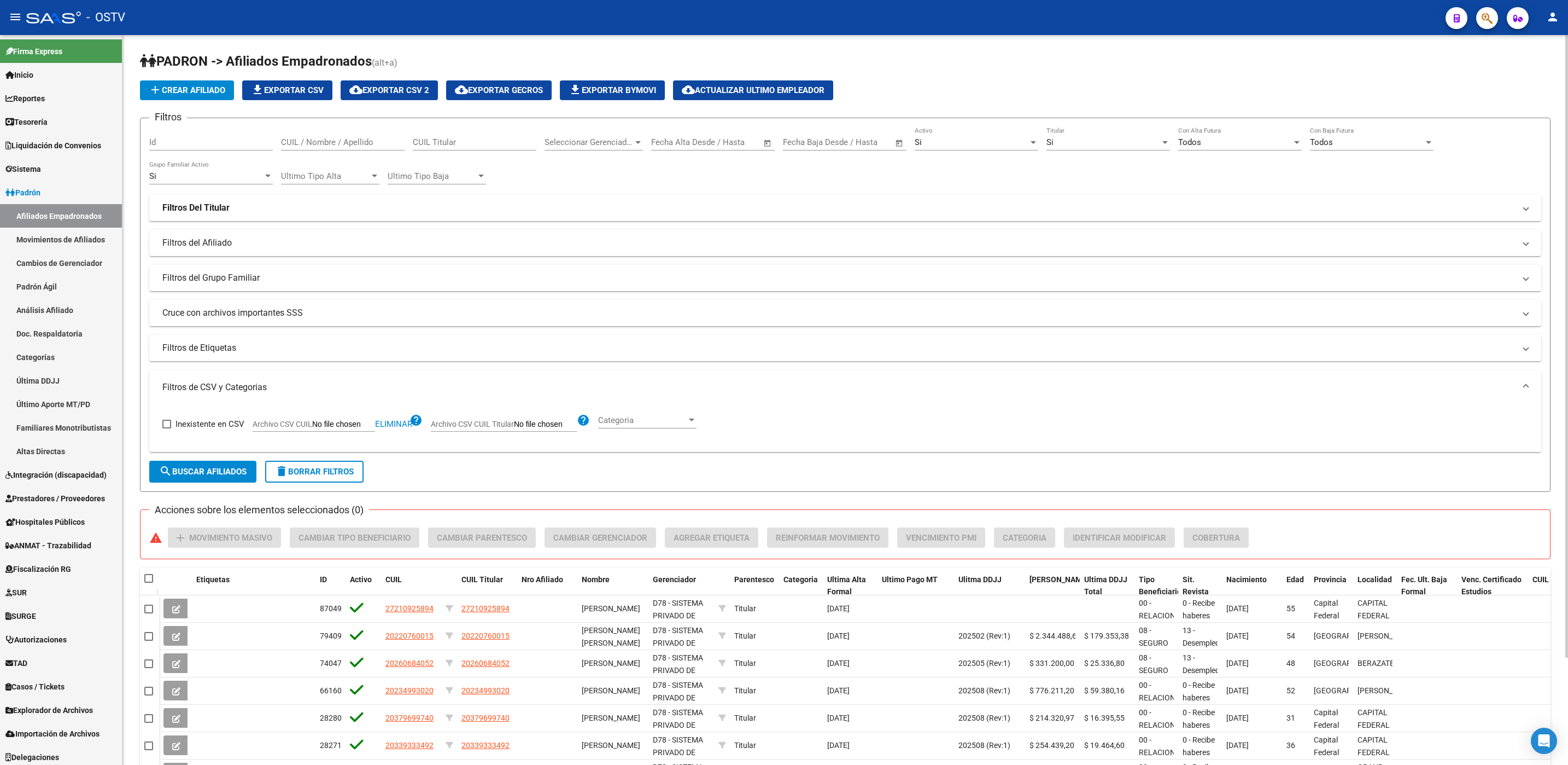
click at [135, 373] on div "PADRON -> Afiliados Empadronados (alt+a) add Crear Afiliado file_download Expor…" at bounding box center [845, 455] width 1446 height 842
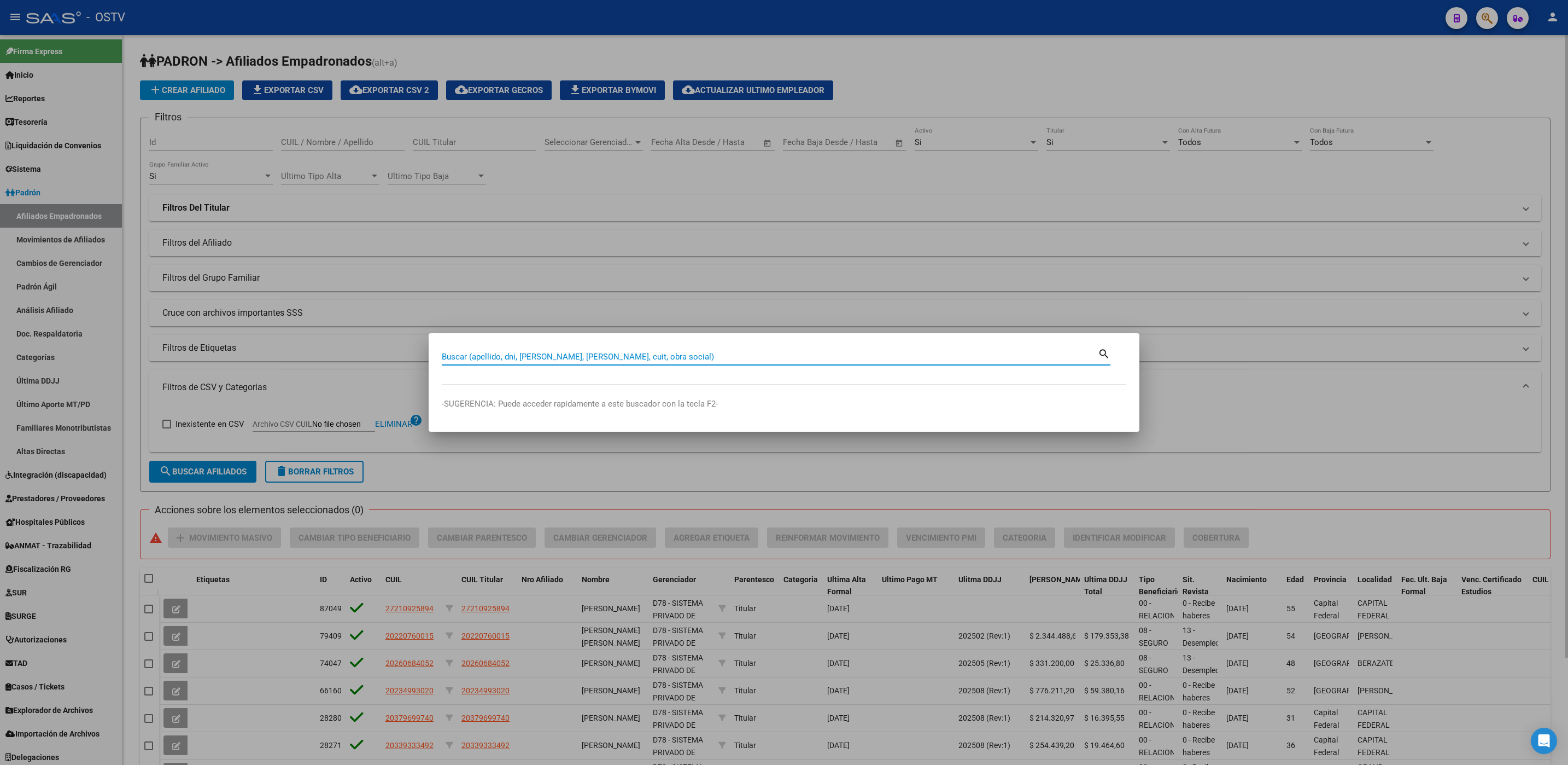
paste input "19.109.418"
type input "19109418"
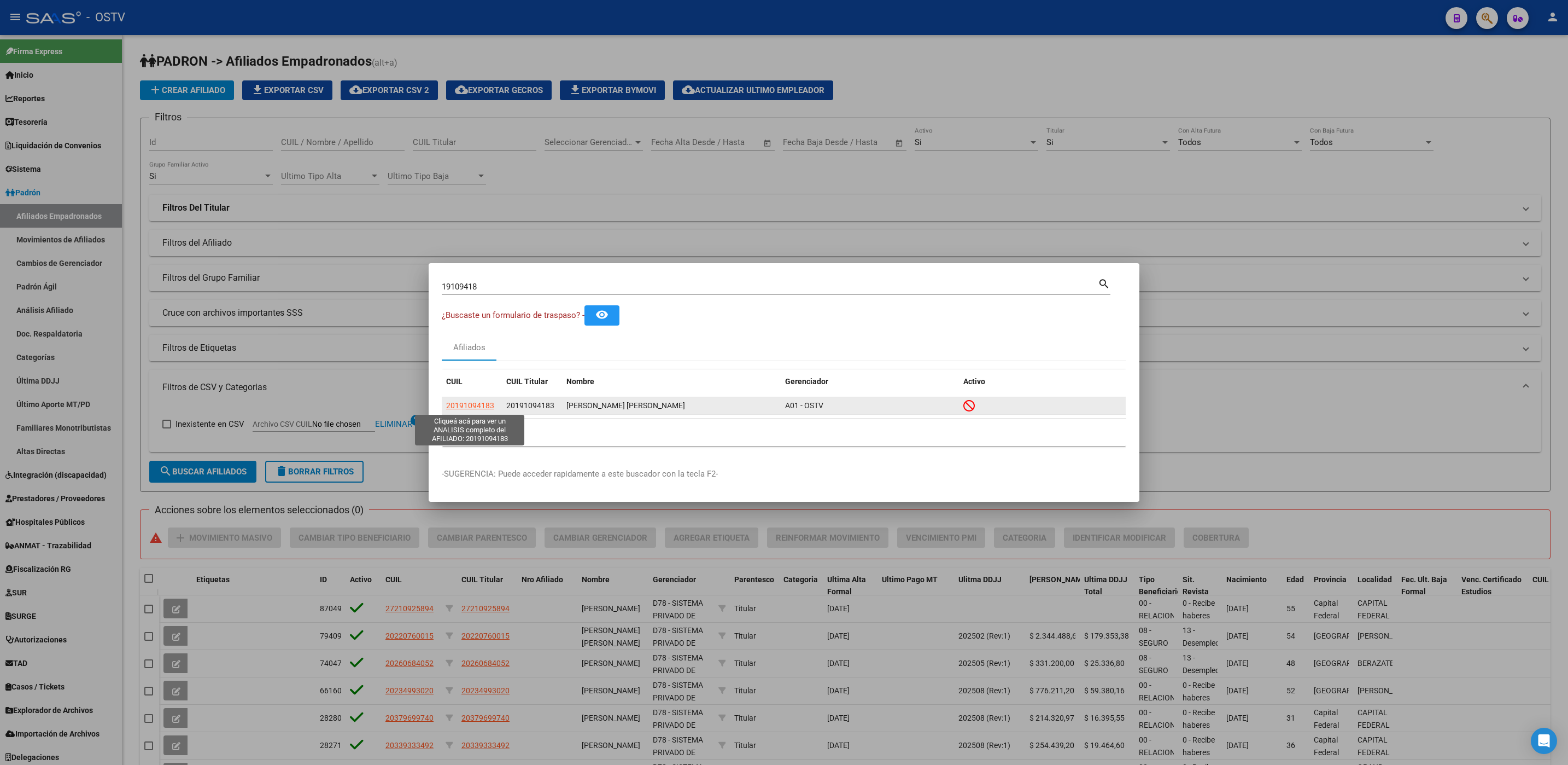
click at [486, 404] on span "20191094183" at bounding box center [470, 405] width 48 height 9
type textarea "20191094183"
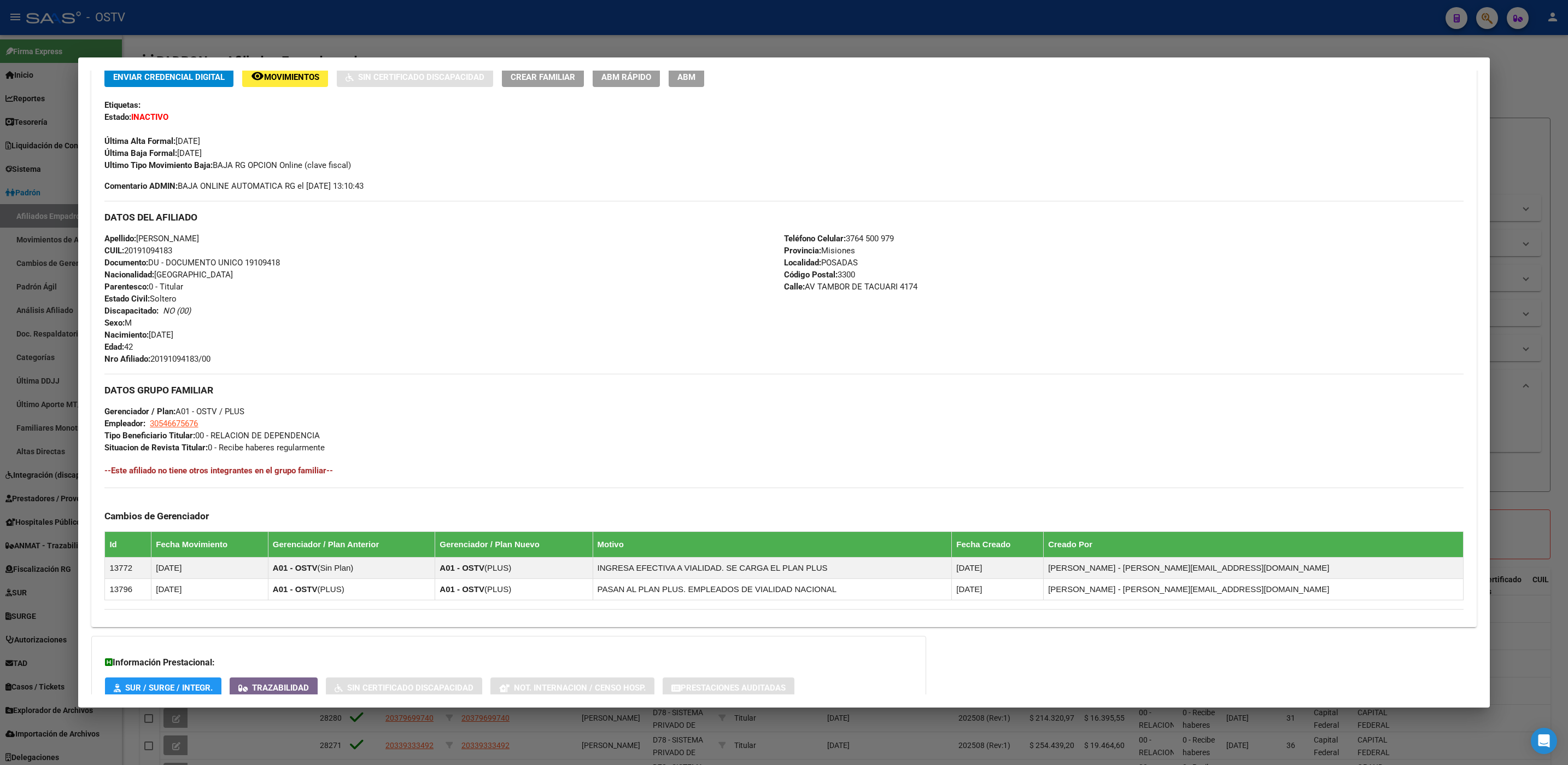
scroll to position [323, 0]
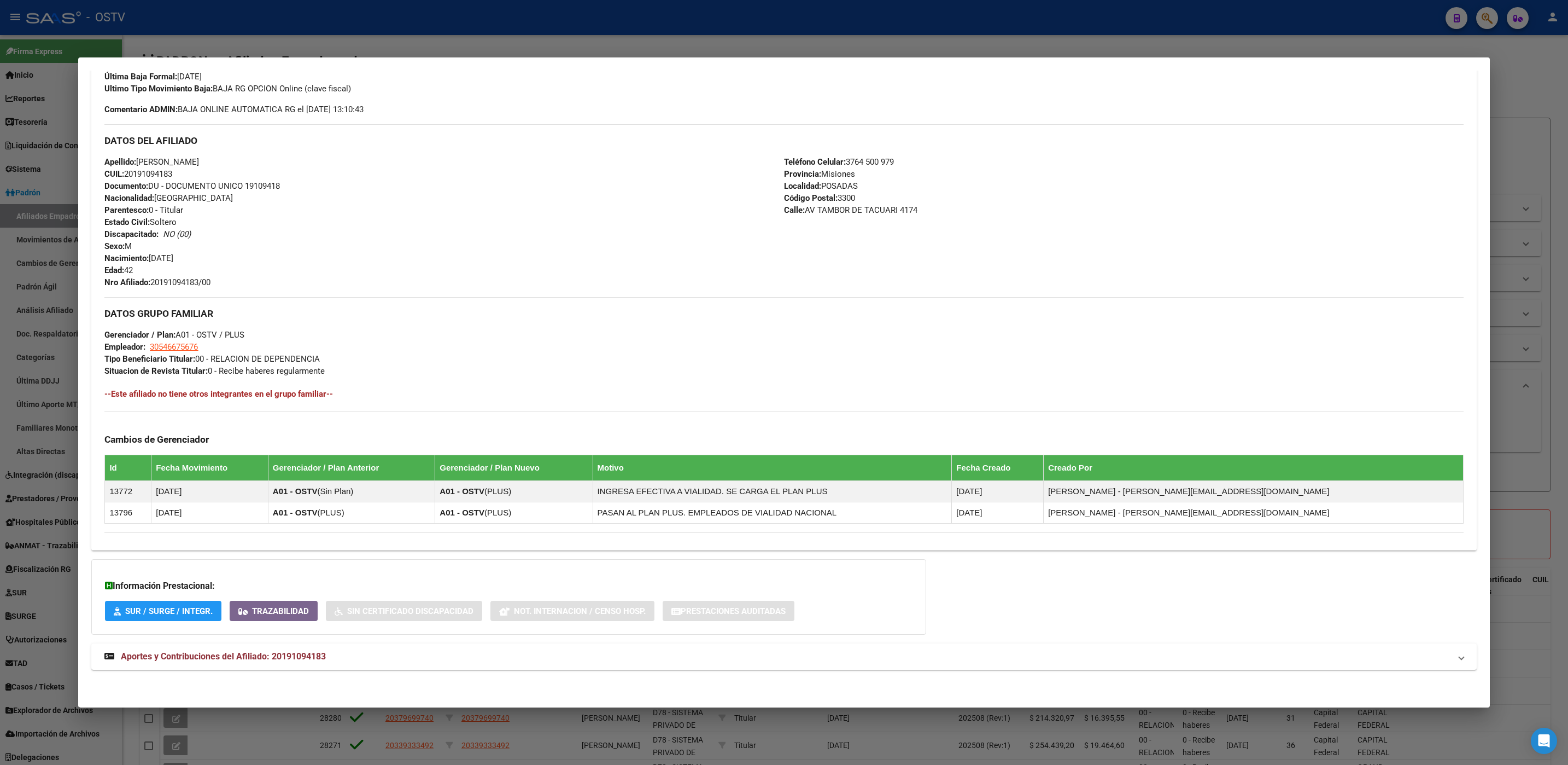
click at [123, 735] on div at bounding box center [784, 382] width 1568 height 765
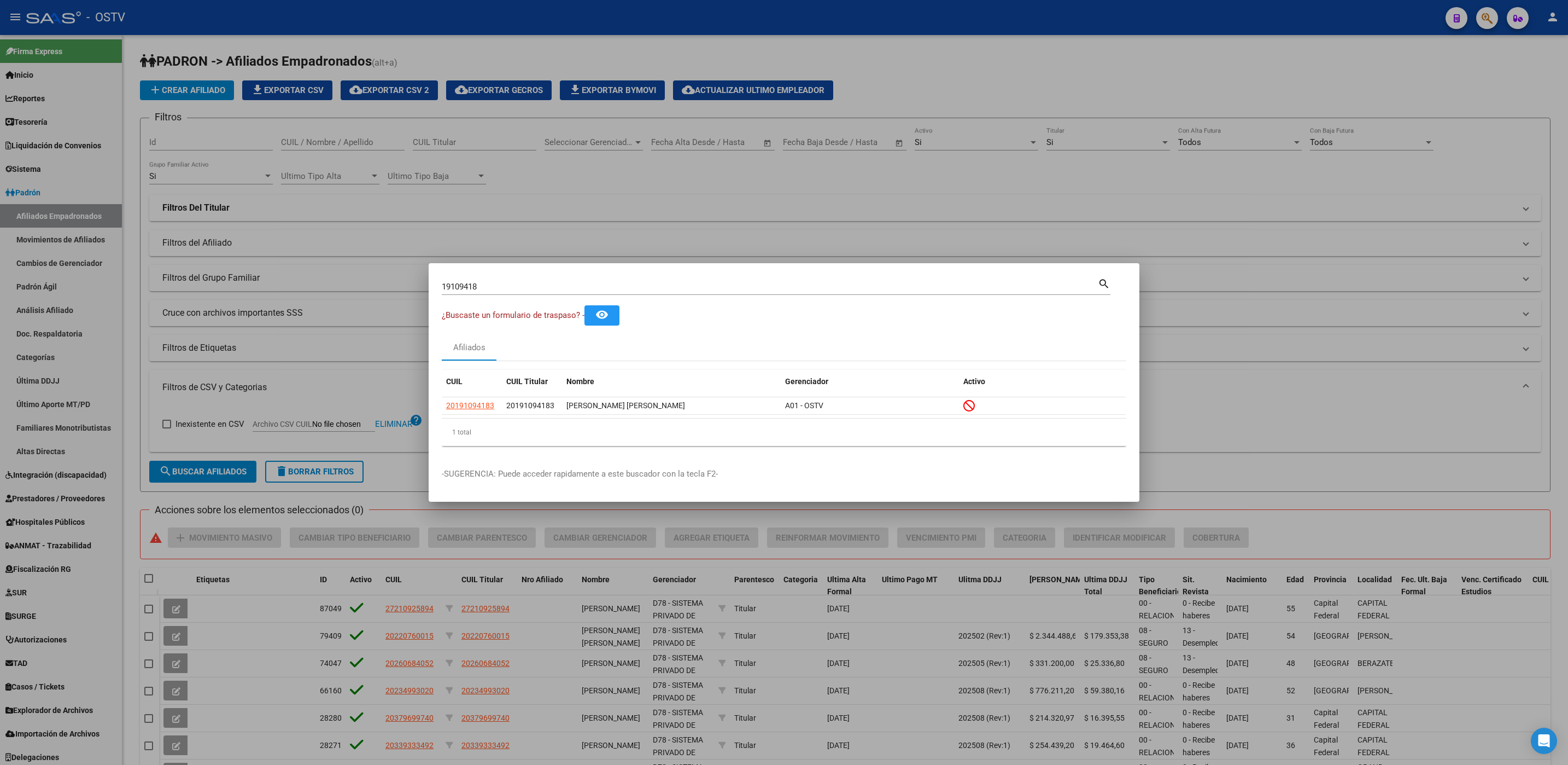
click at [24, 223] on div at bounding box center [784, 382] width 1568 height 765
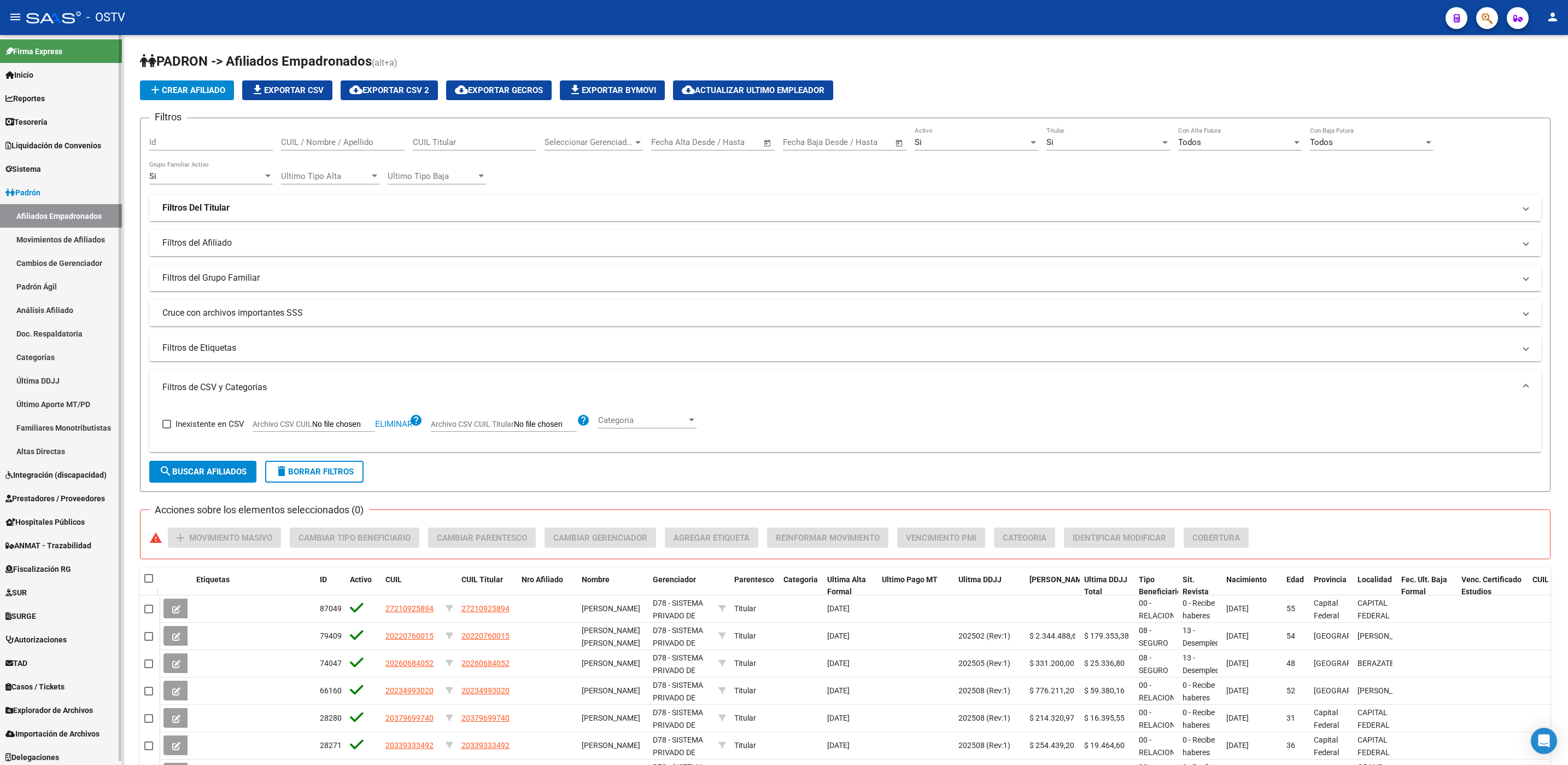
click at [45, 498] on span "Prestadores / Proveedores" at bounding box center [55, 499] width 99 height 12
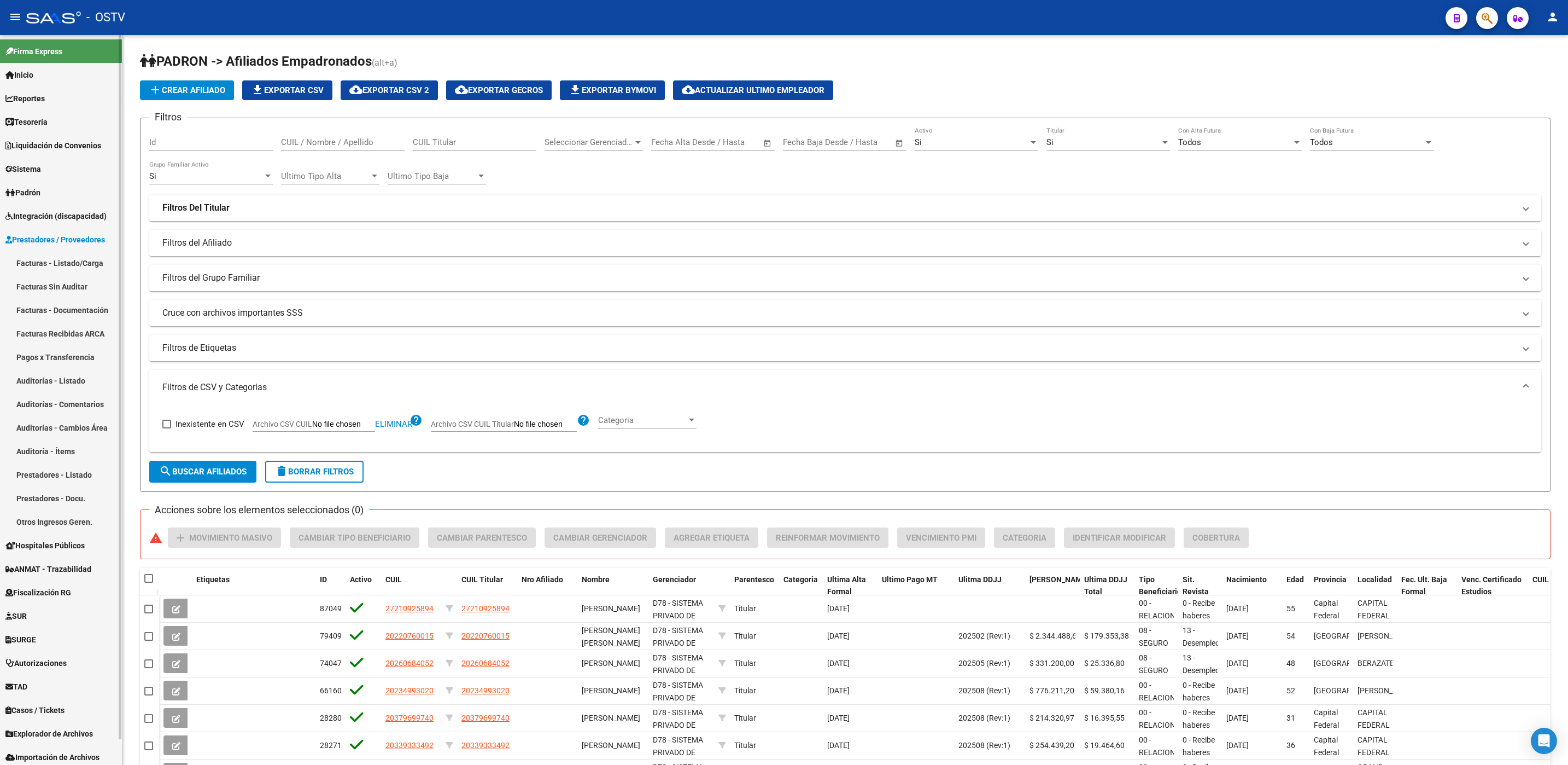
click at [41, 258] on link "Facturas - Listado/Carga" at bounding box center [61, 263] width 122 height 24
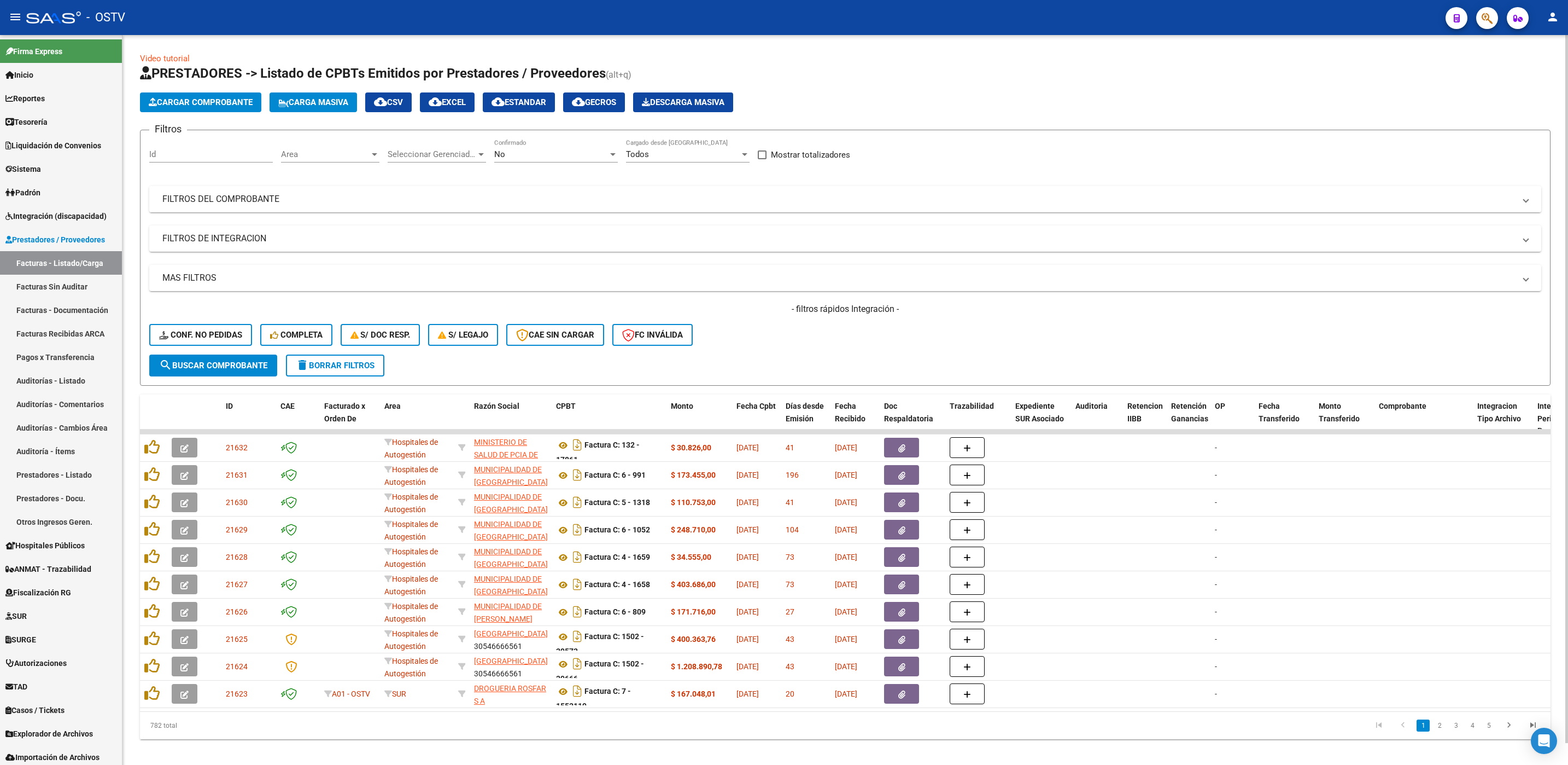
click at [312, 194] on mat-panel-title "FILTROS DEL COMPROBANTE" at bounding box center [839, 199] width 1352 height 12
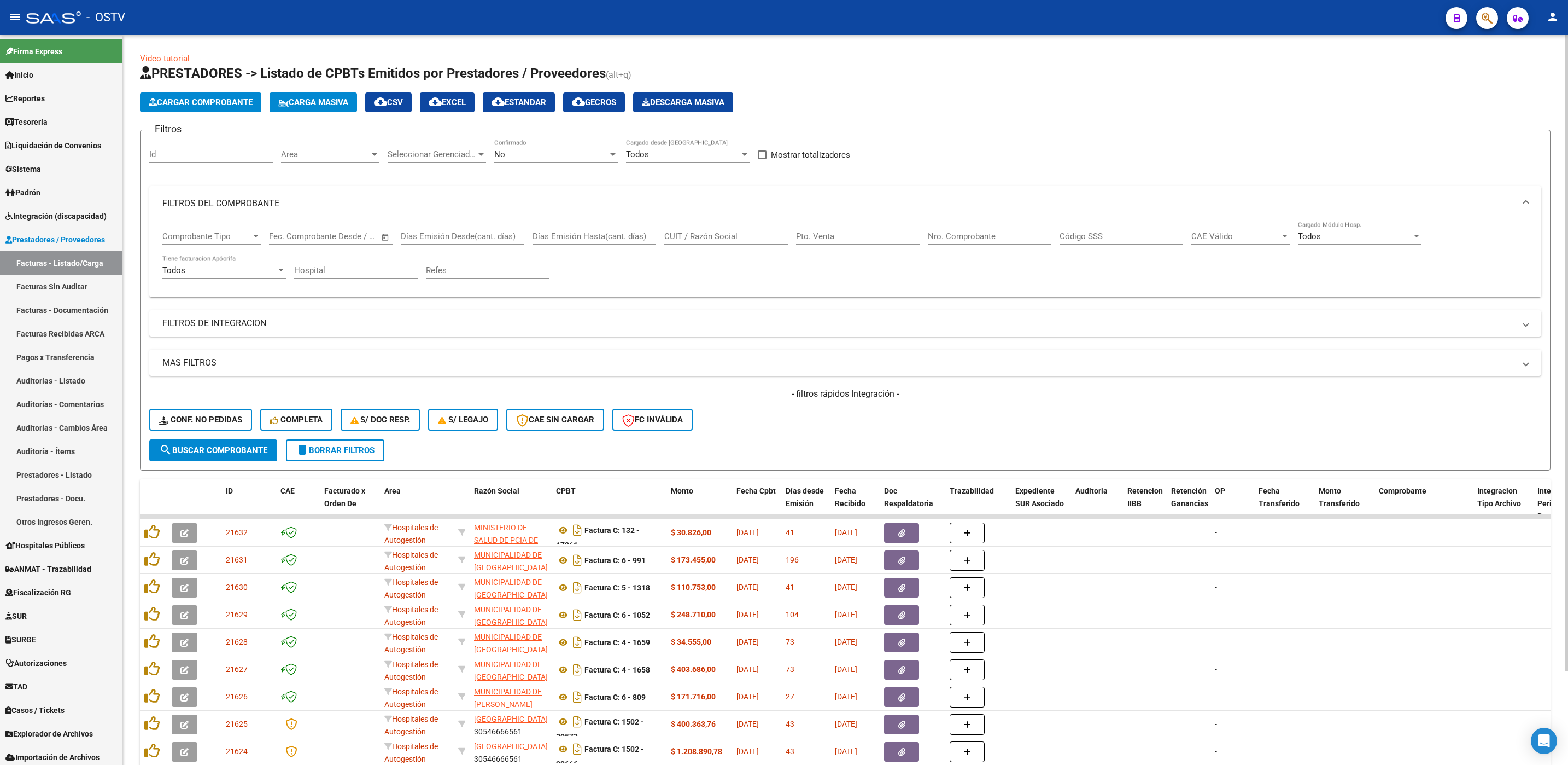
click at [728, 235] on input "CUIT / Razón Social" at bounding box center [726, 237] width 124 height 10
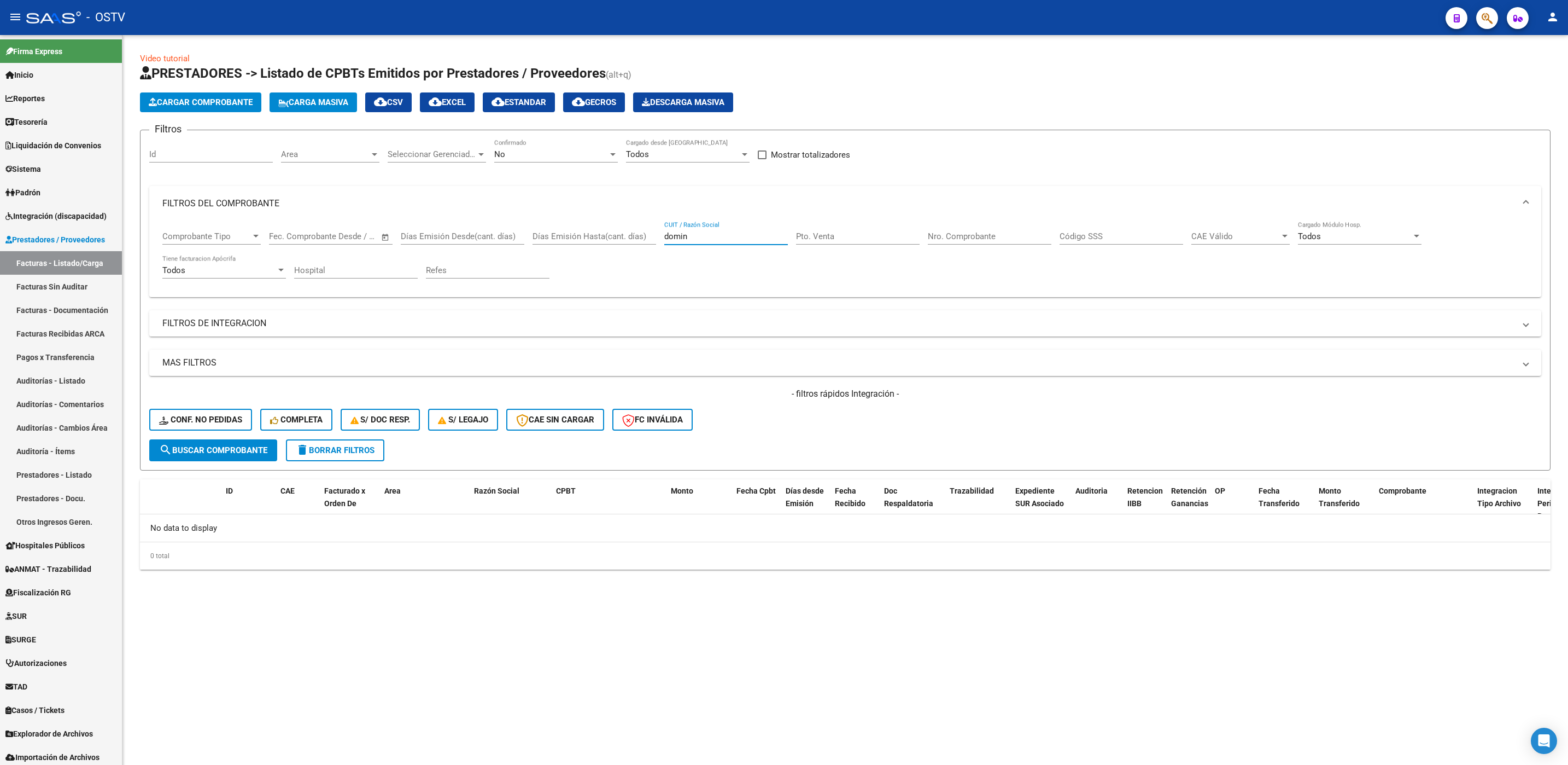
type input "domin"
click at [552, 149] on div "No" at bounding box center [551, 154] width 114 height 10
click at [557, 112] on span "Todos" at bounding box center [556, 105] width 124 height 24
click at [254, 443] on button "search Buscar Comprobante" at bounding box center [213, 450] width 128 height 22
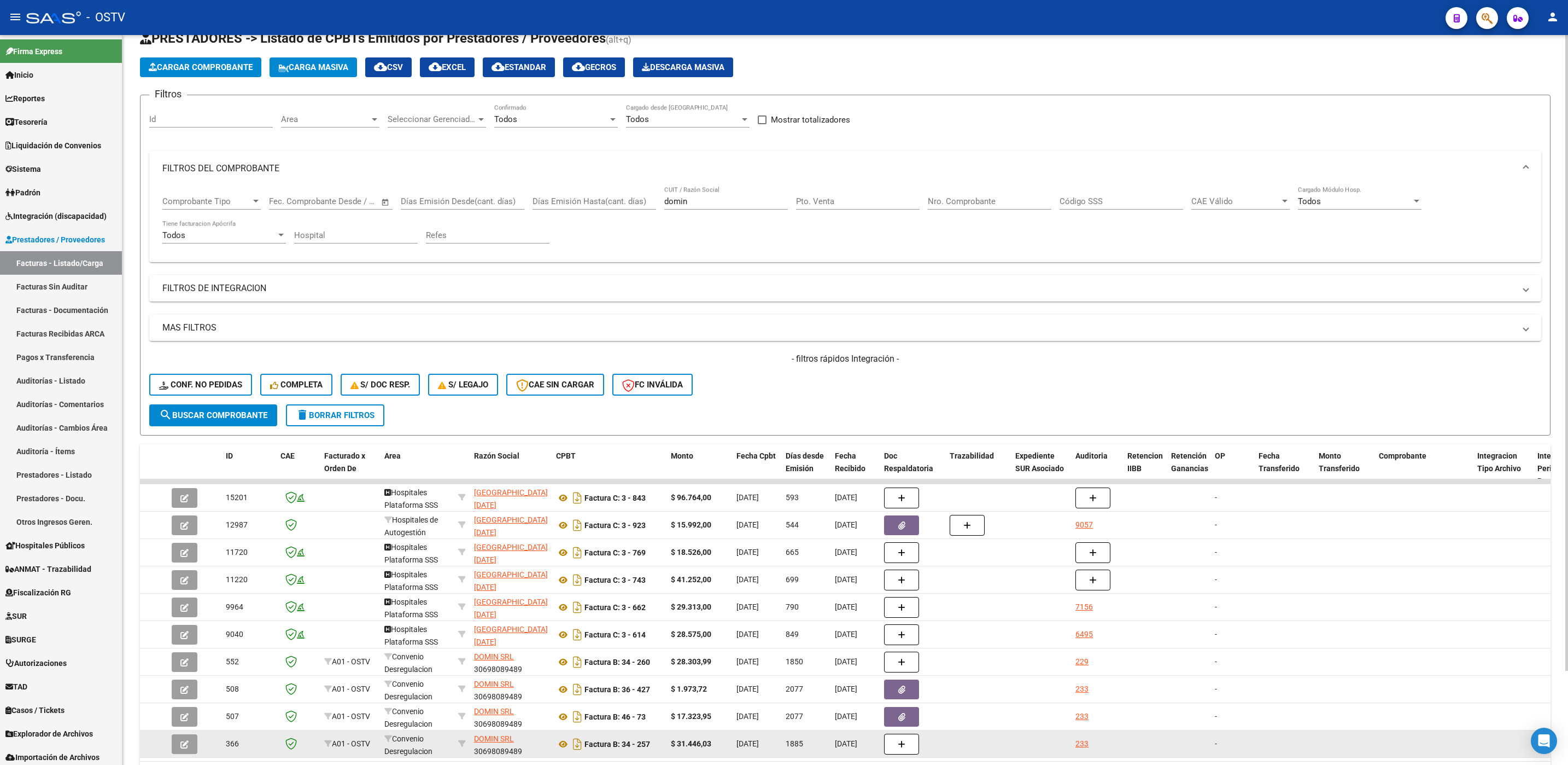
scroll to position [107, 0]
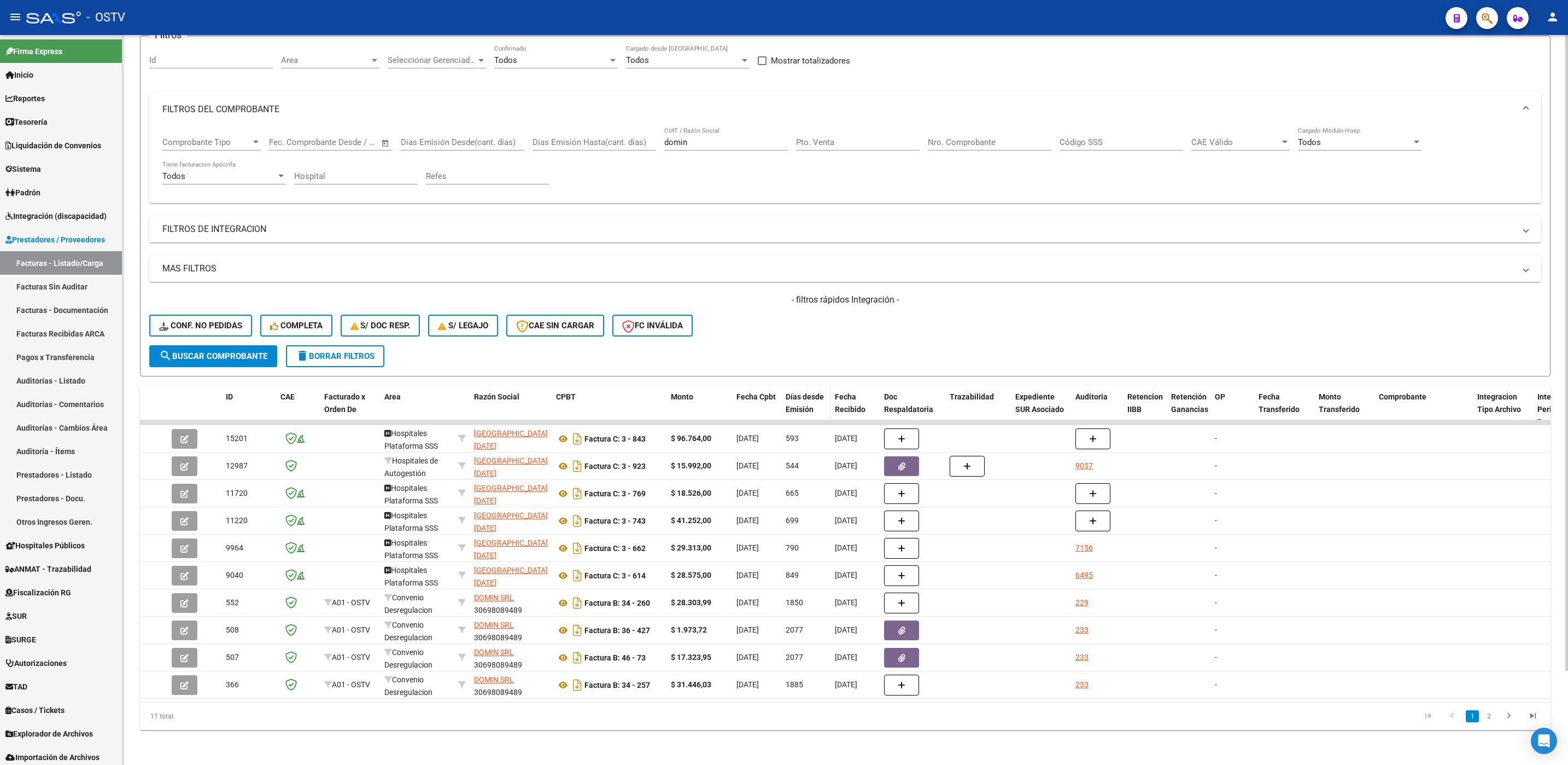
drag, startPoint x: 546, startPoint y: 387, endPoint x: 952, endPoint y: 385, distance: 406.0
click at [952, 385] on div "ID CAE Facturado x Orden De Area Razón Social CPBT Monto Fecha Cpbt Días desde …" at bounding box center [1549, 409] width 2819 height 48
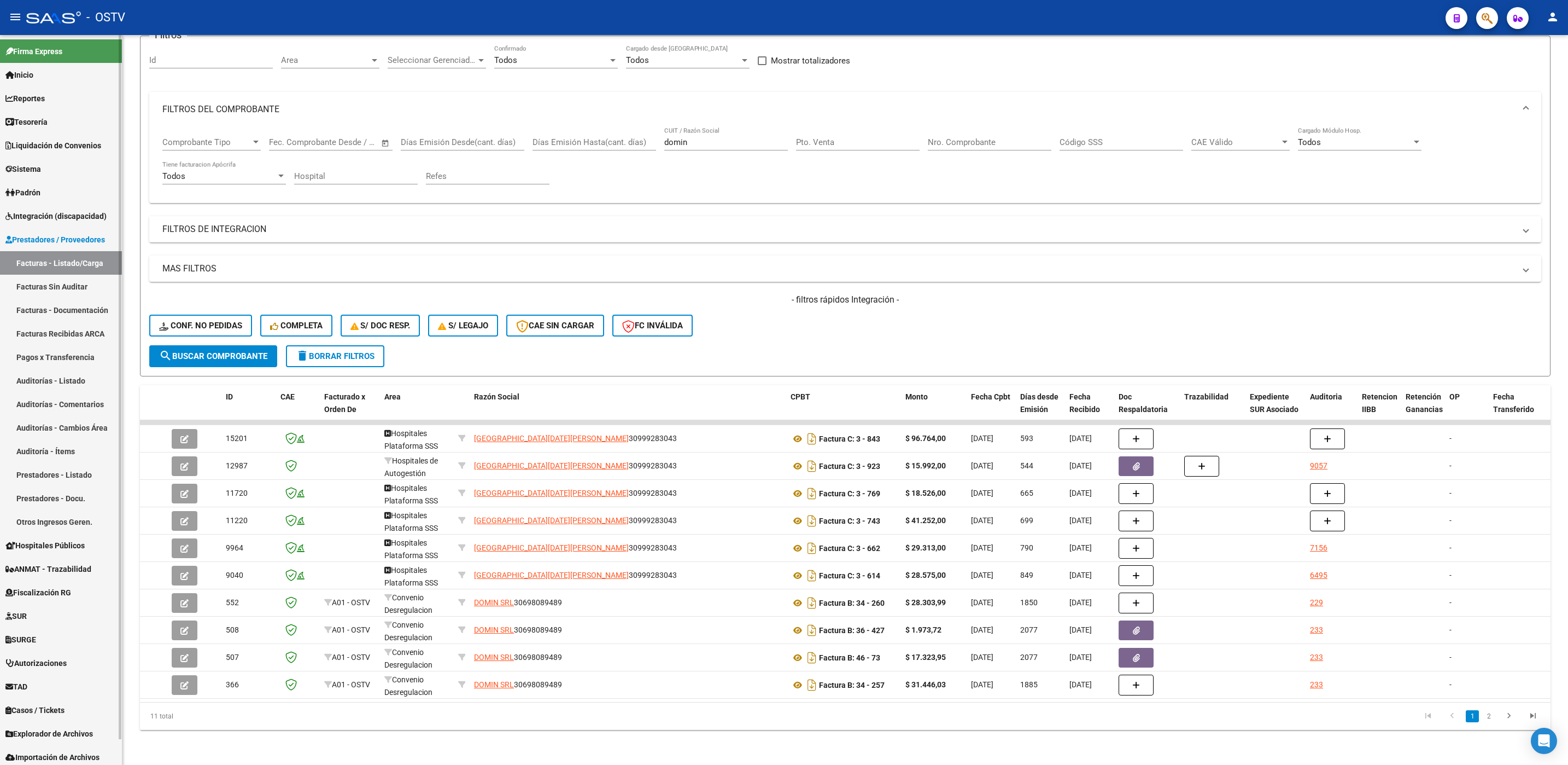
click at [65, 548] on span "Hospitales Públicos" at bounding box center [45, 546] width 79 height 12
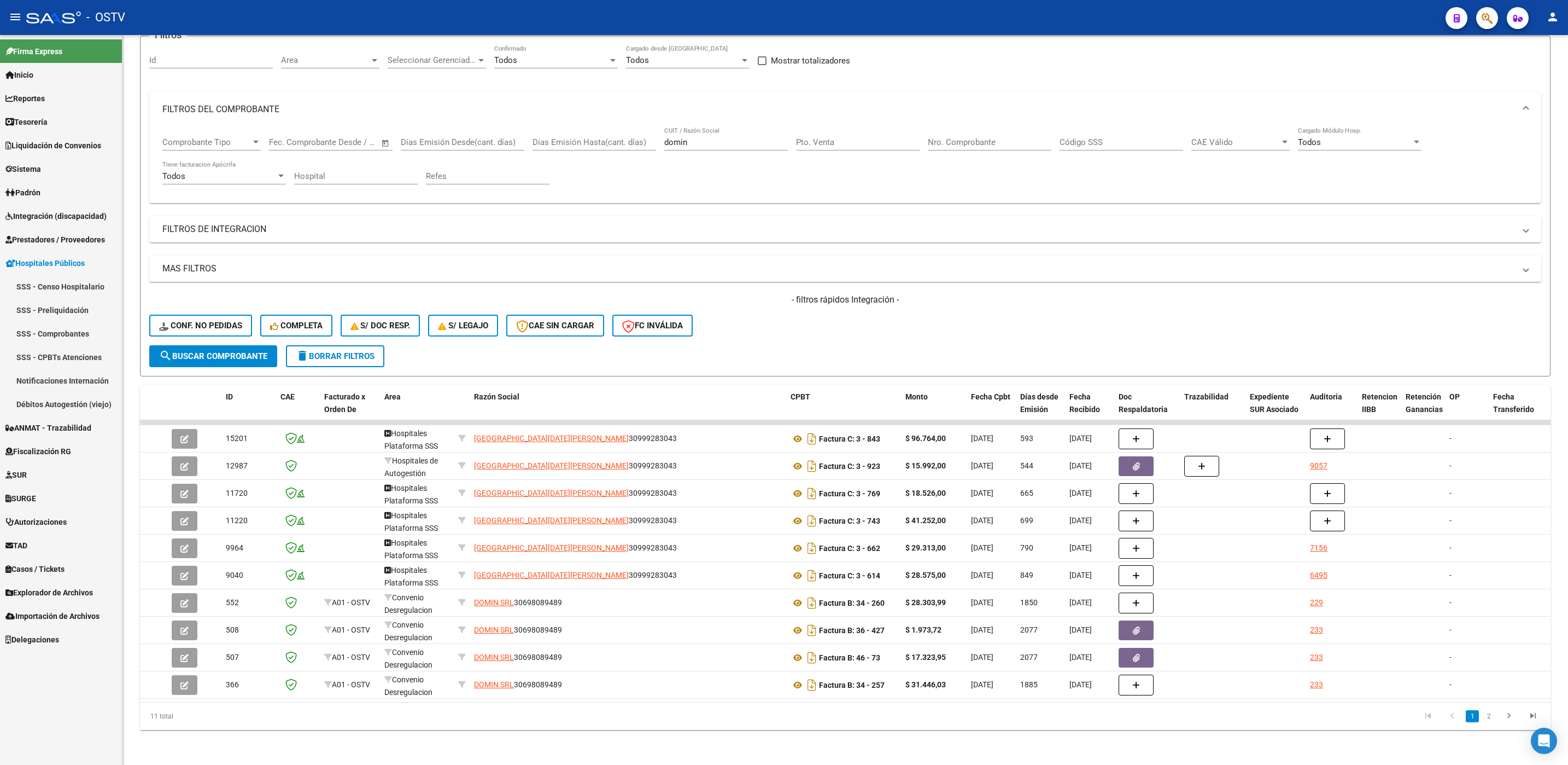
click at [48, 377] on link "Notificaciones Internación" at bounding box center [61, 380] width 122 height 24
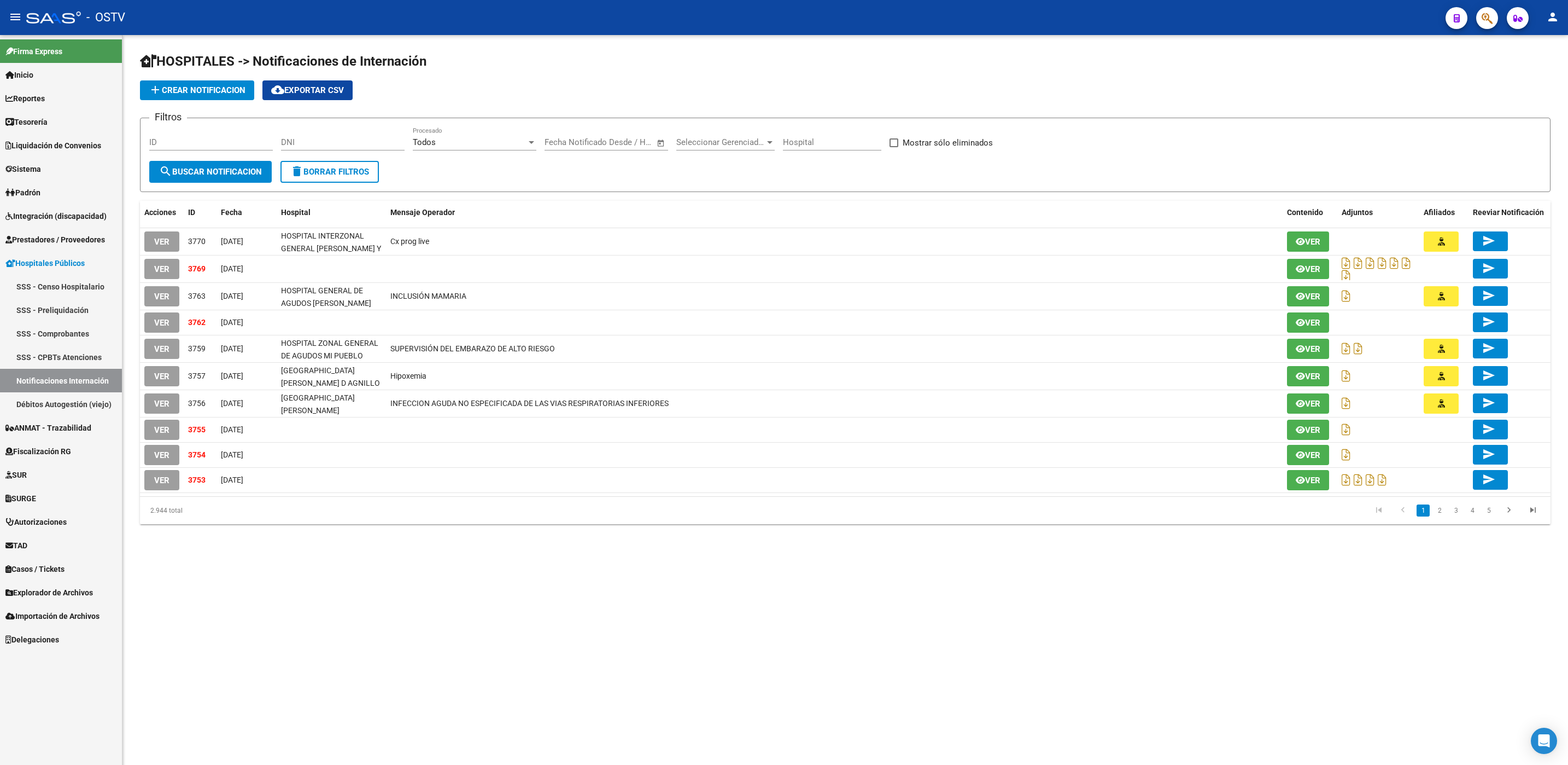
click at [166, 243] on span "VER" at bounding box center [161, 242] width 15 height 10
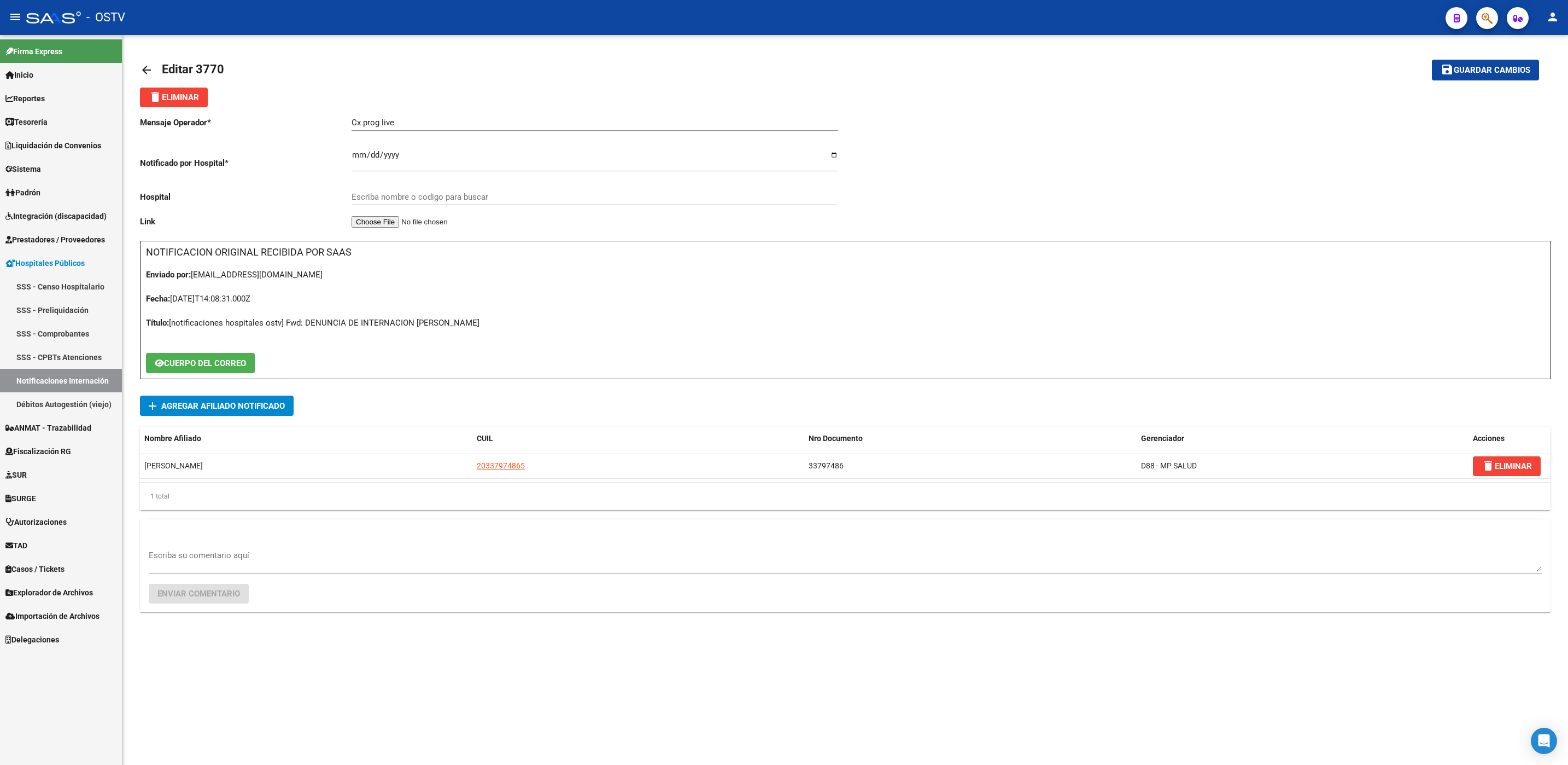
type input "HOSPITAL INTERZONAL GENERAL VICENTE LOPEZ Y PLANES"
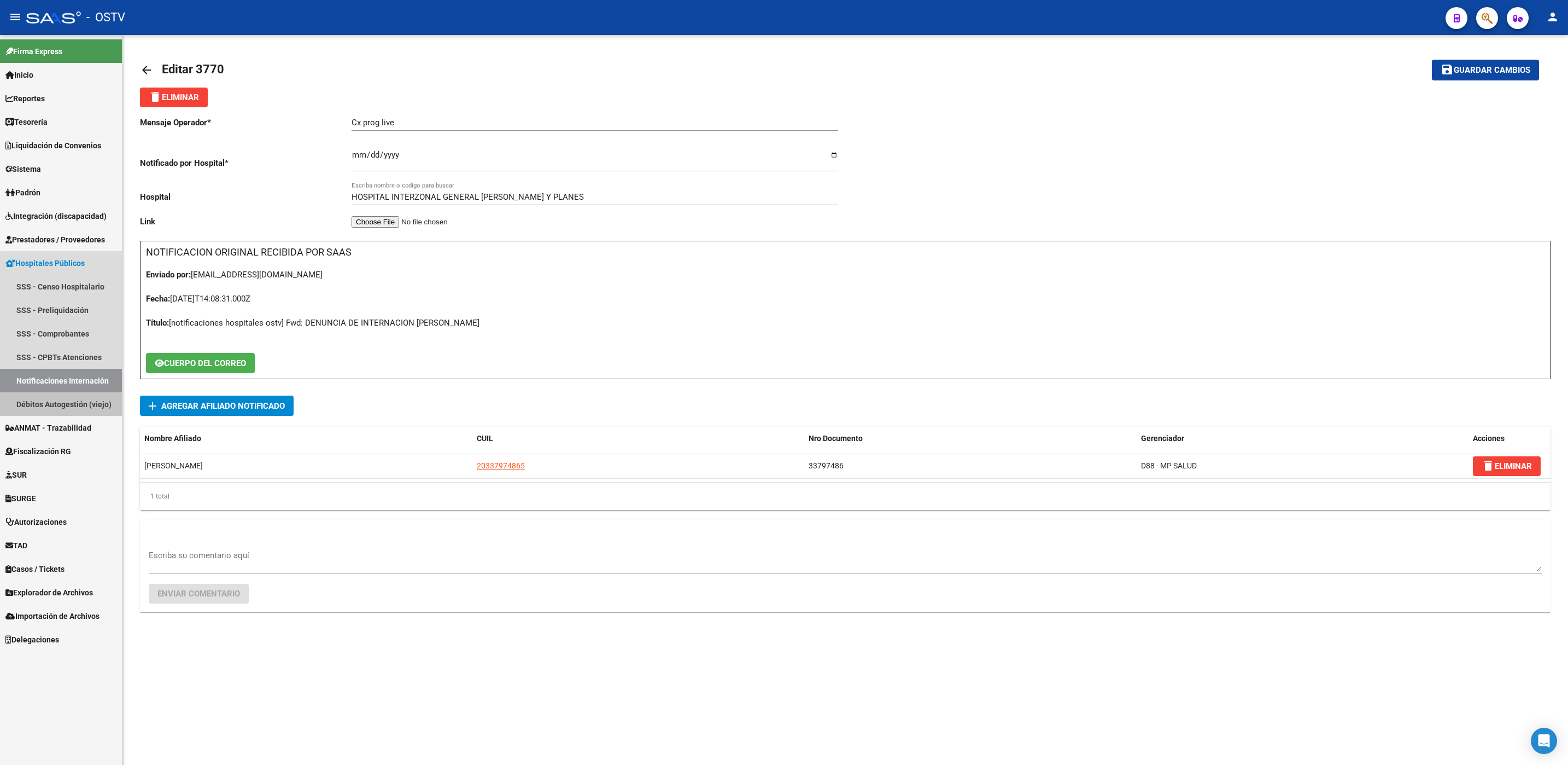
click at [83, 404] on link "Débitos Autogestión (viejo)" at bounding box center [61, 404] width 122 height 24
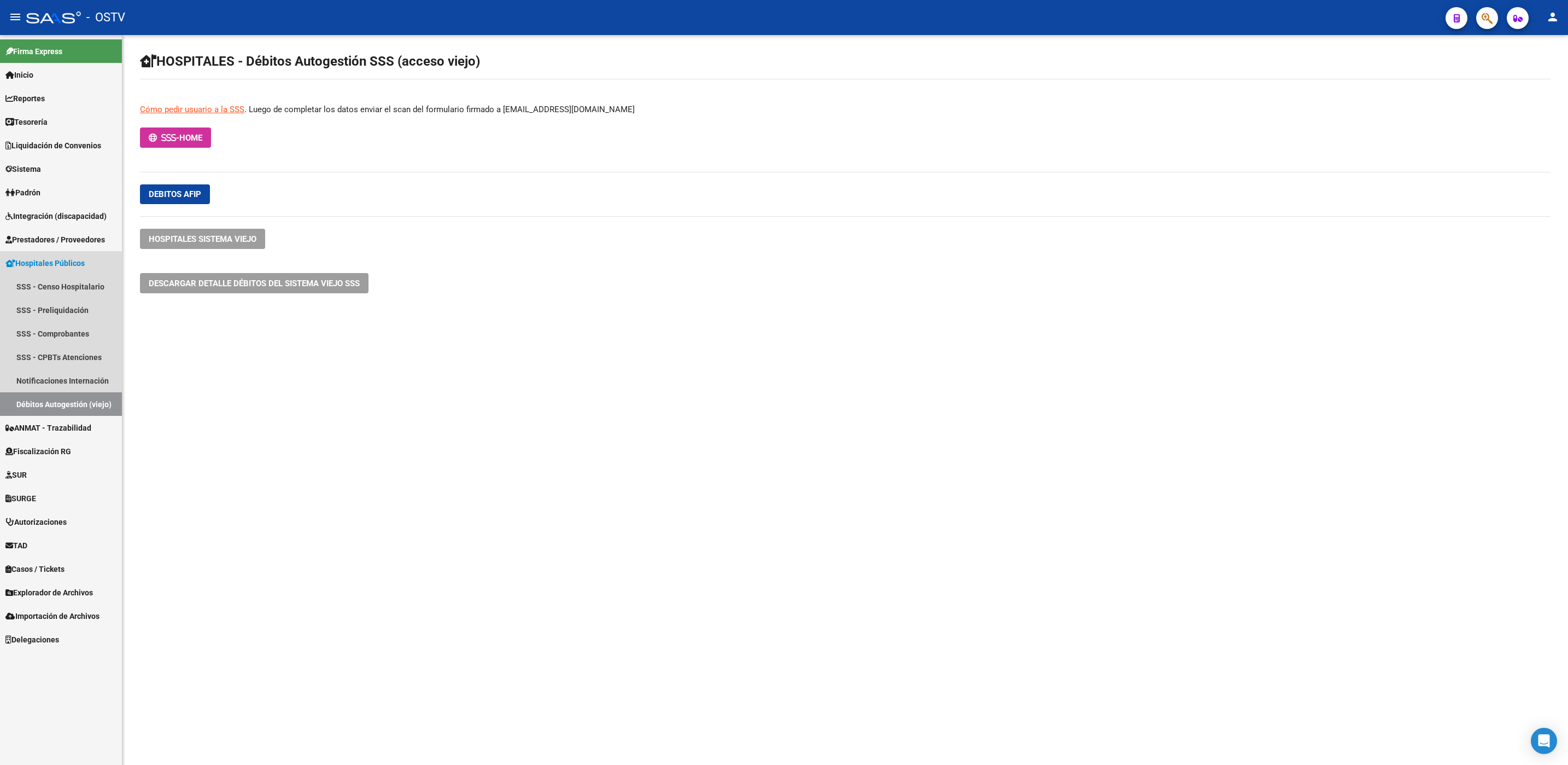
click at [61, 265] on span "Hospitales Públicos" at bounding box center [45, 263] width 79 height 12
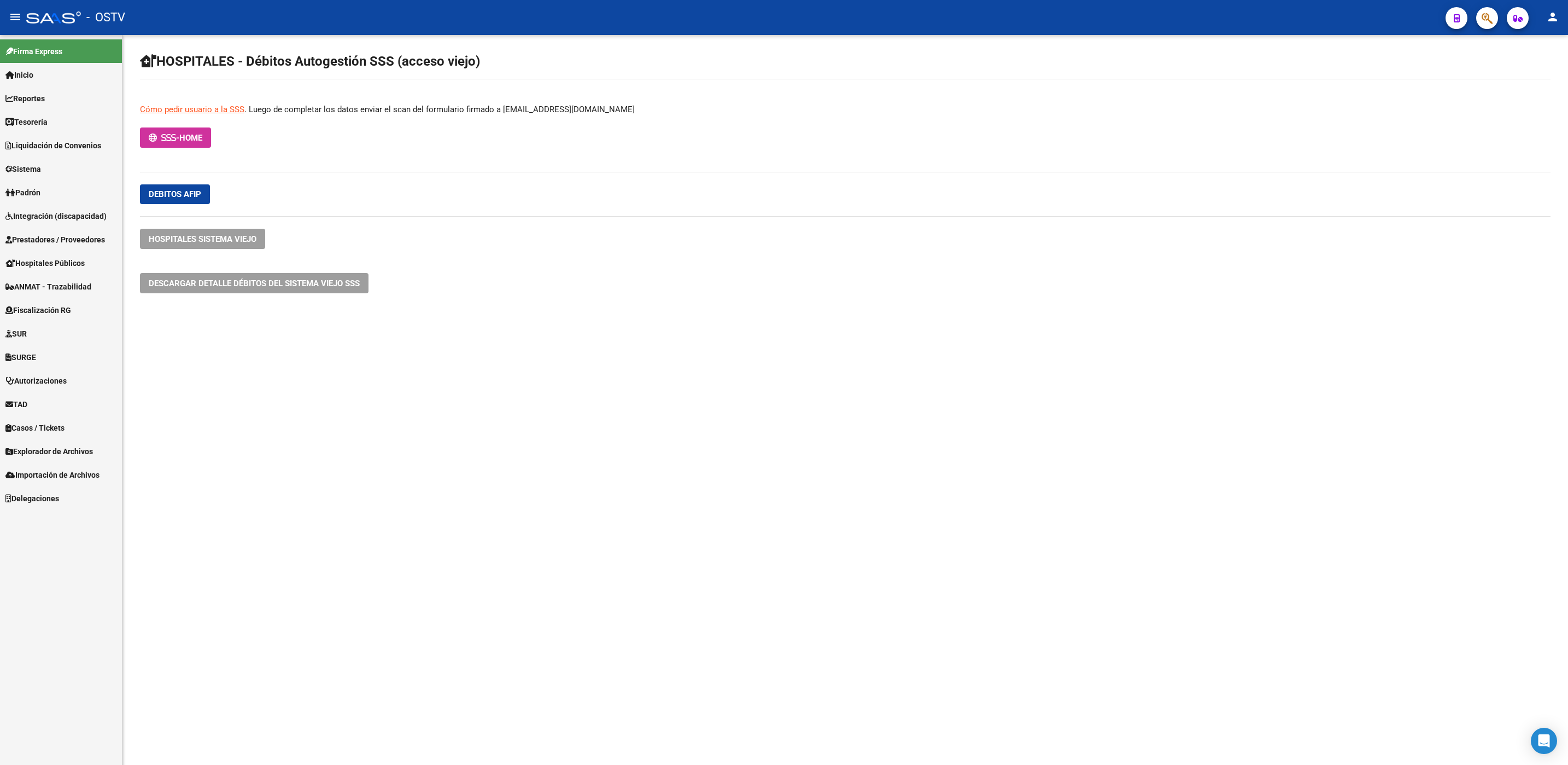
click at [56, 189] on link "Padrón" at bounding box center [61, 192] width 122 height 24
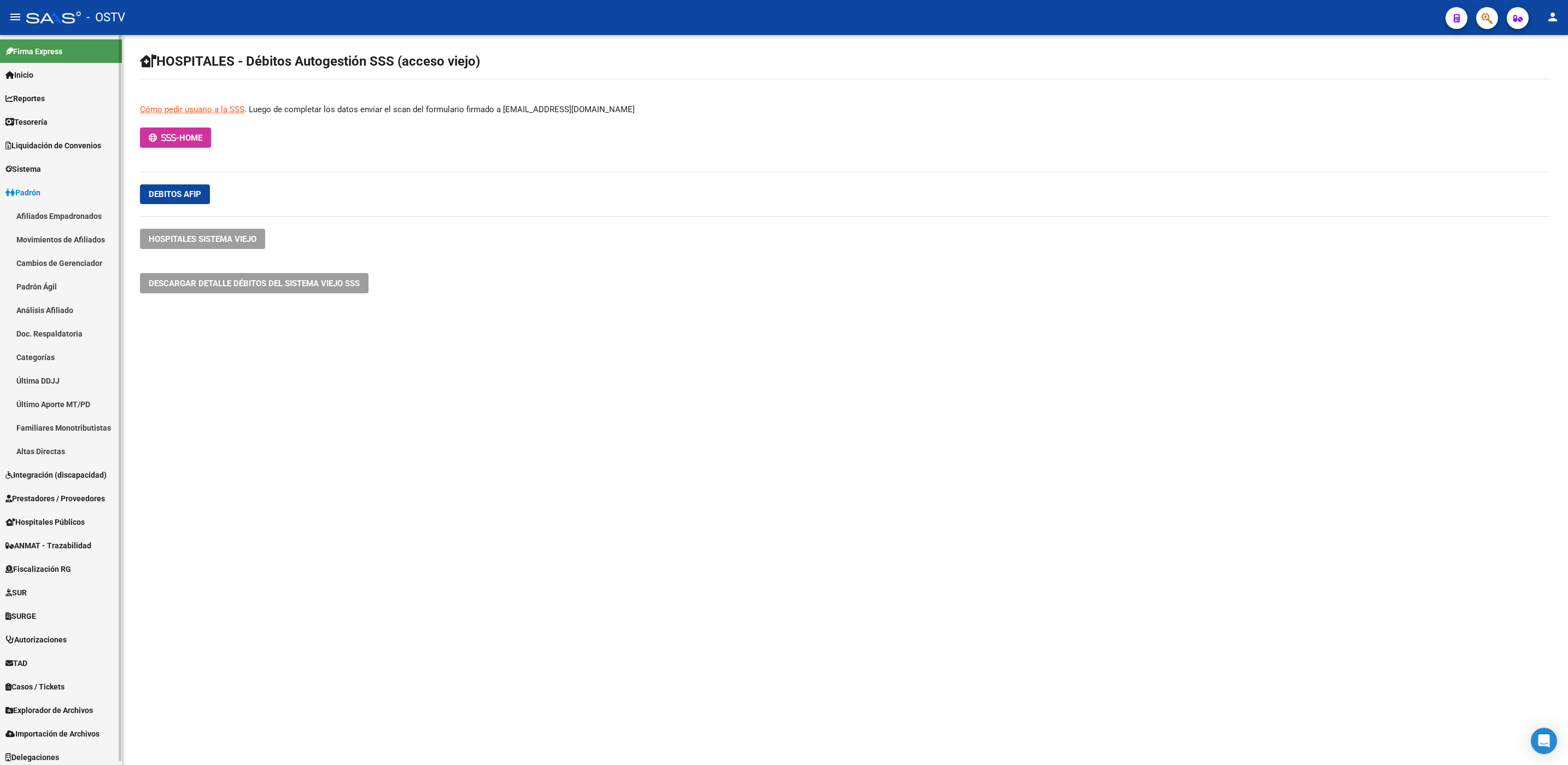
click at [53, 211] on link "Afiliados Empadronados" at bounding box center [61, 216] width 122 height 24
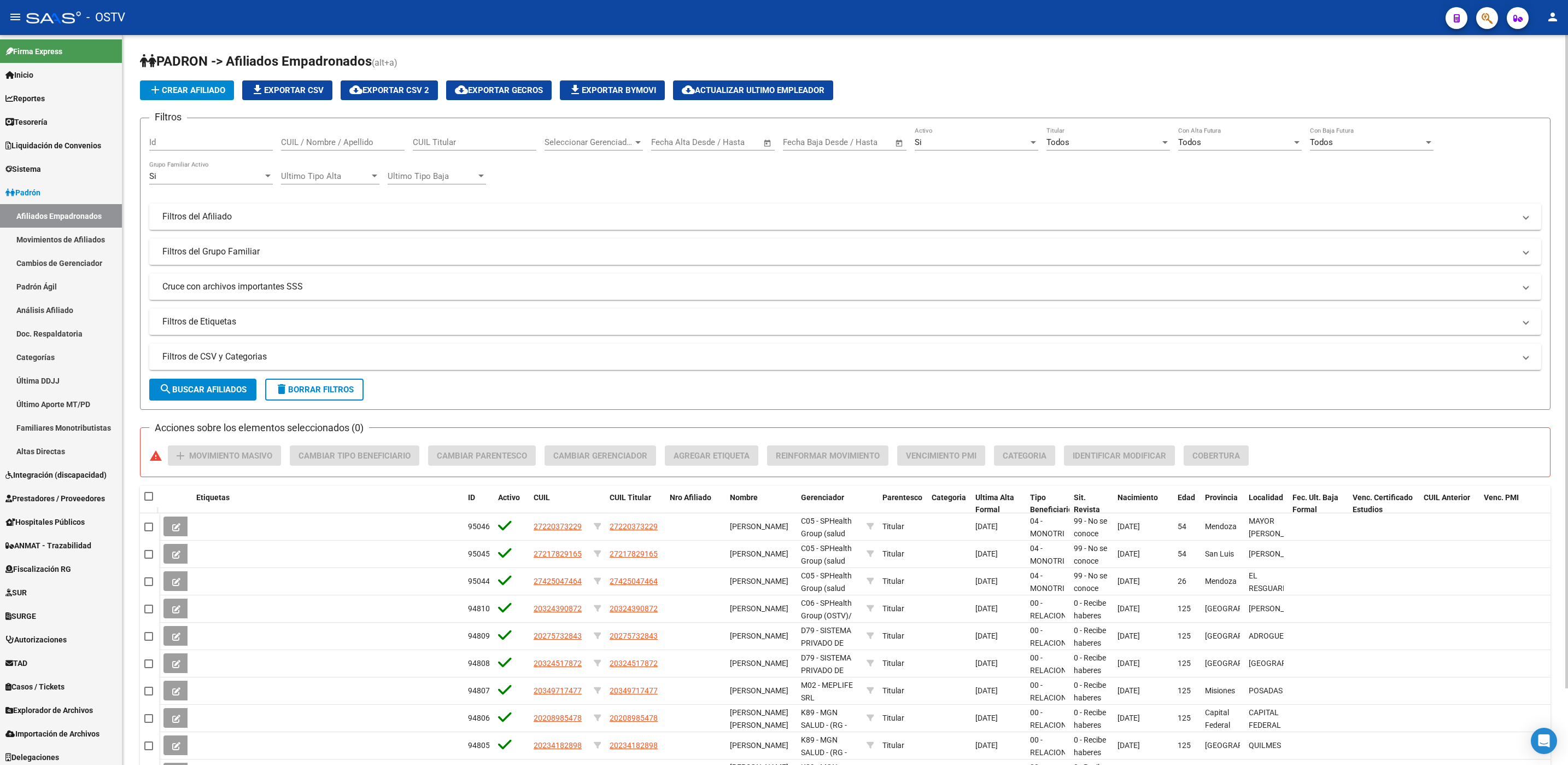
click at [128, 584] on div "PADRON -> Afiliados Empadronados (alt+a) add Crear Afiliado file_download Expor…" at bounding box center [845, 442] width 1446 height 814
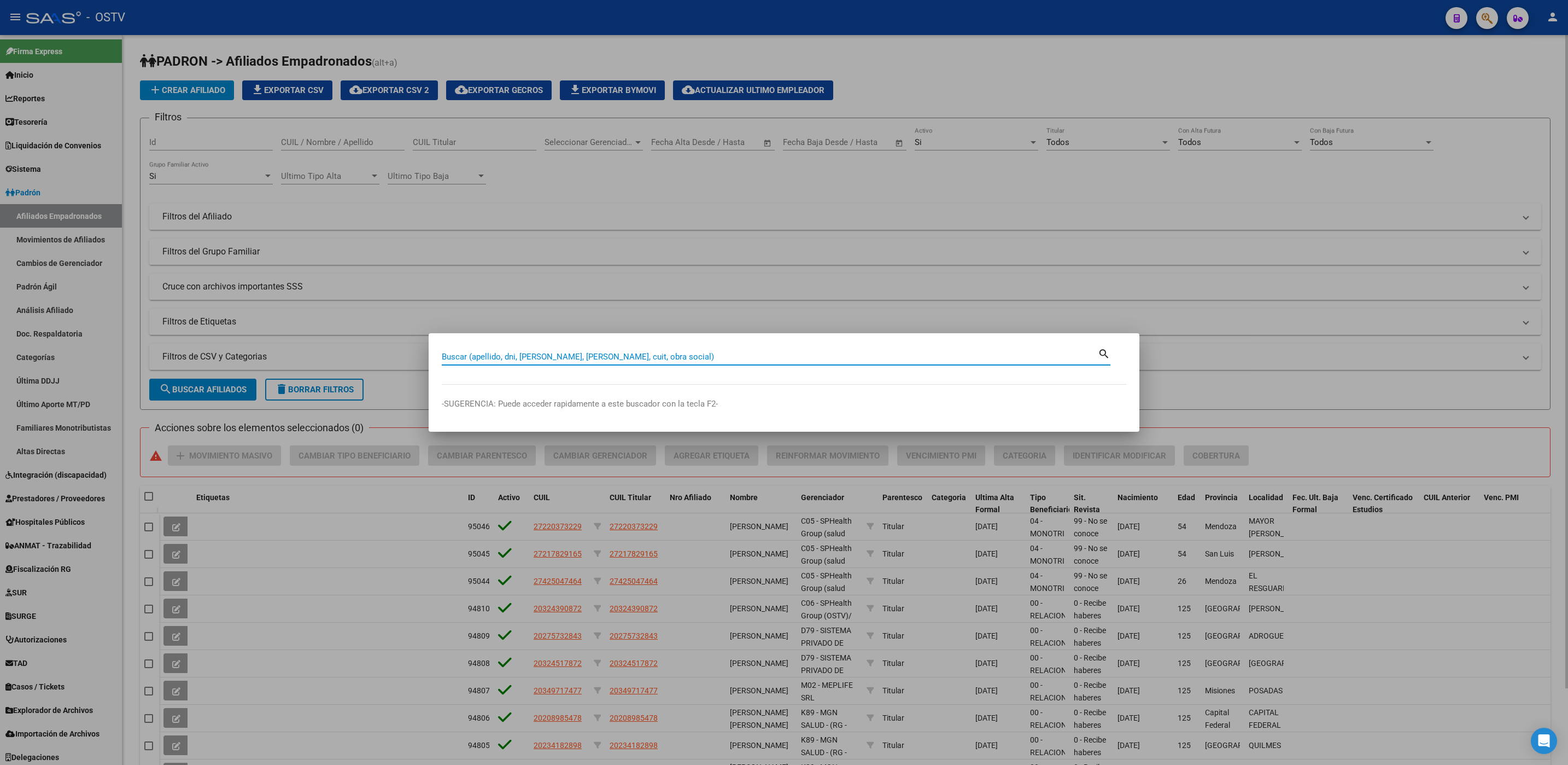
paste input "36847373"
type input "36847373"
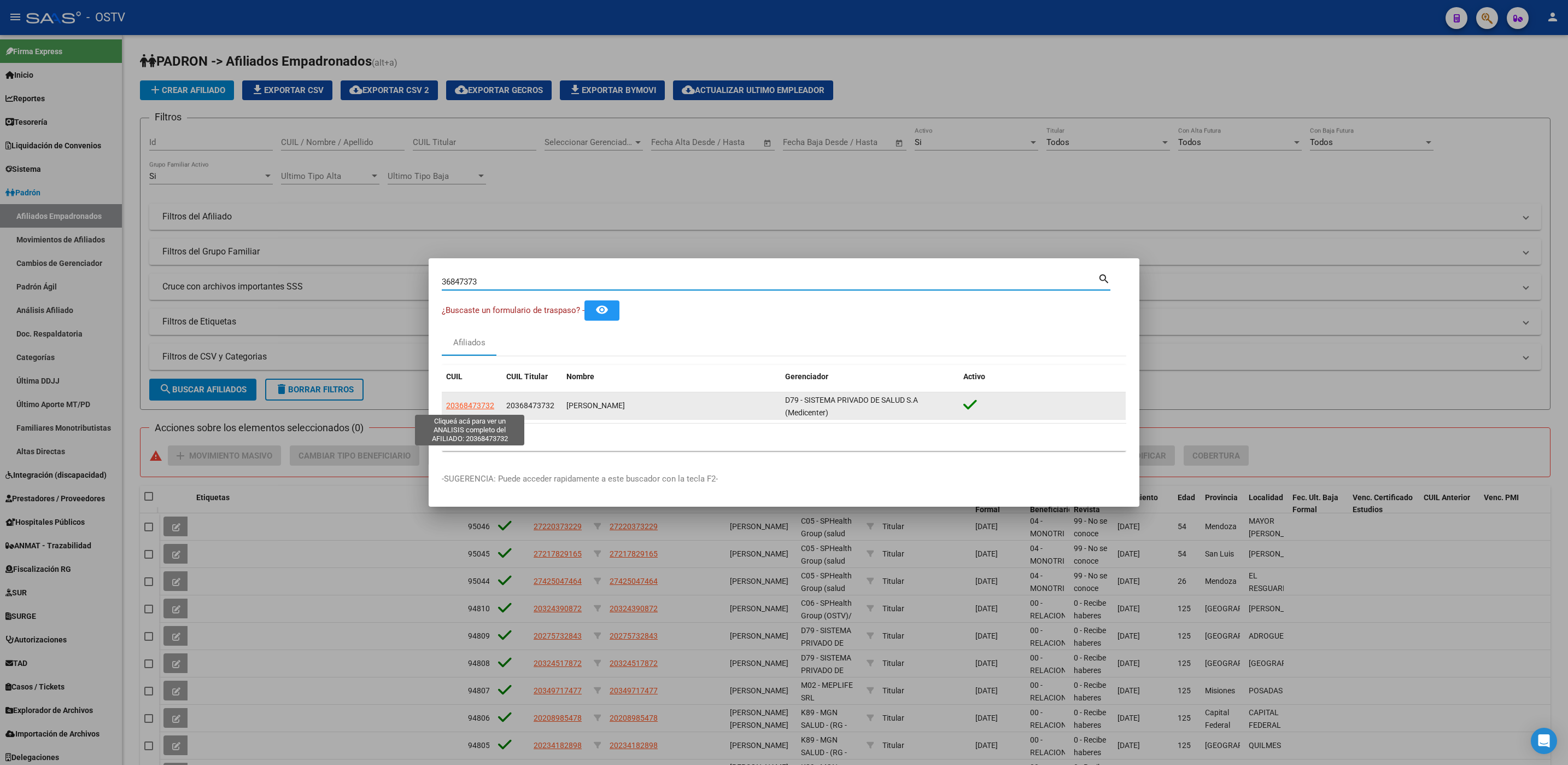
click at [469, 407] on span "20368473732" at bounding box center [470, 405] width 48 height 9
type textarea "20368473732"
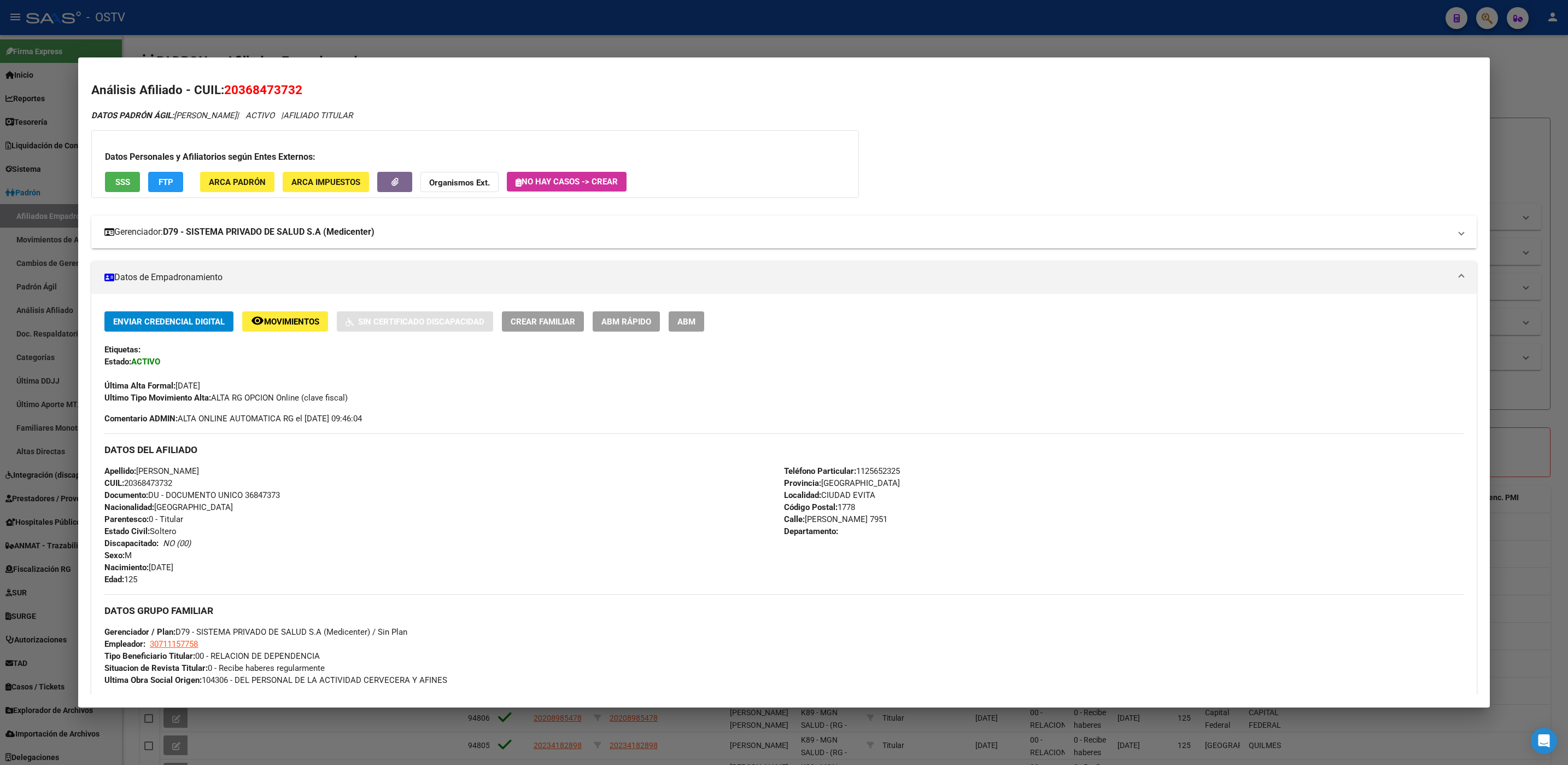
click at [331, 233] on strong "D79 - SISTEMA PRIVADO DE SALUD S.A (Medicenter)" at bounding box center [268, 232] width 211 height 13
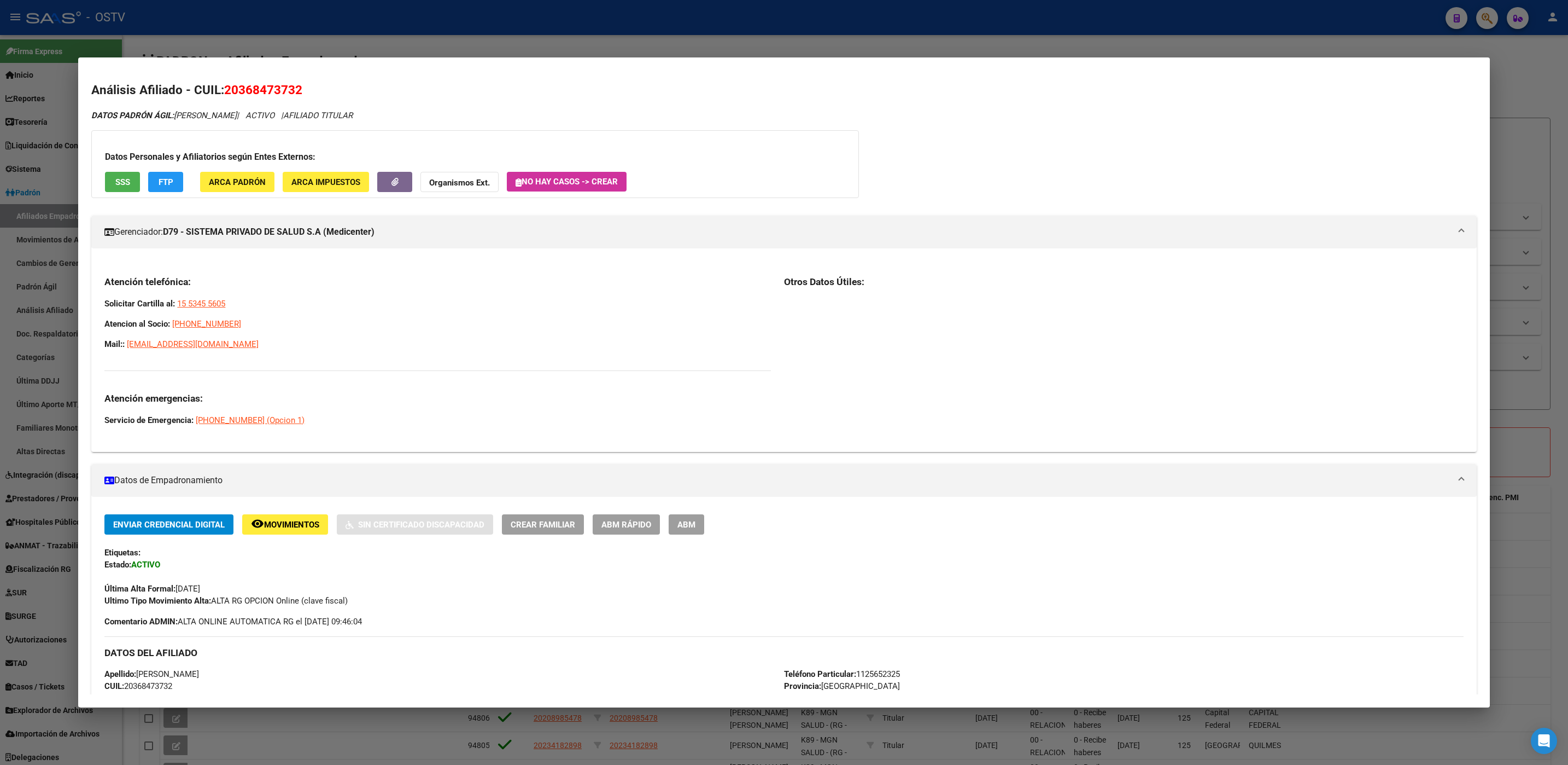
drag, startPoint x: 105, startPoint y: 280, endPoint x: 312, endPoint y: 347, distance: 217.6
click at [312, 347] on div "Atención telefónica: Solicitar Cartilla al: 15 5345 5605 Atencion al Socio: 080…" at bounding box center [437, 350] width 666 height 151
drag, startPoint x: 312, startPoint y: 347, endPoint x: 180, endPoint y: 284, distance: 146.3
copy div "Atención telefónica: Solicitar Cartilla al: 15 5345 5605 Atencion al Socio: 080…"
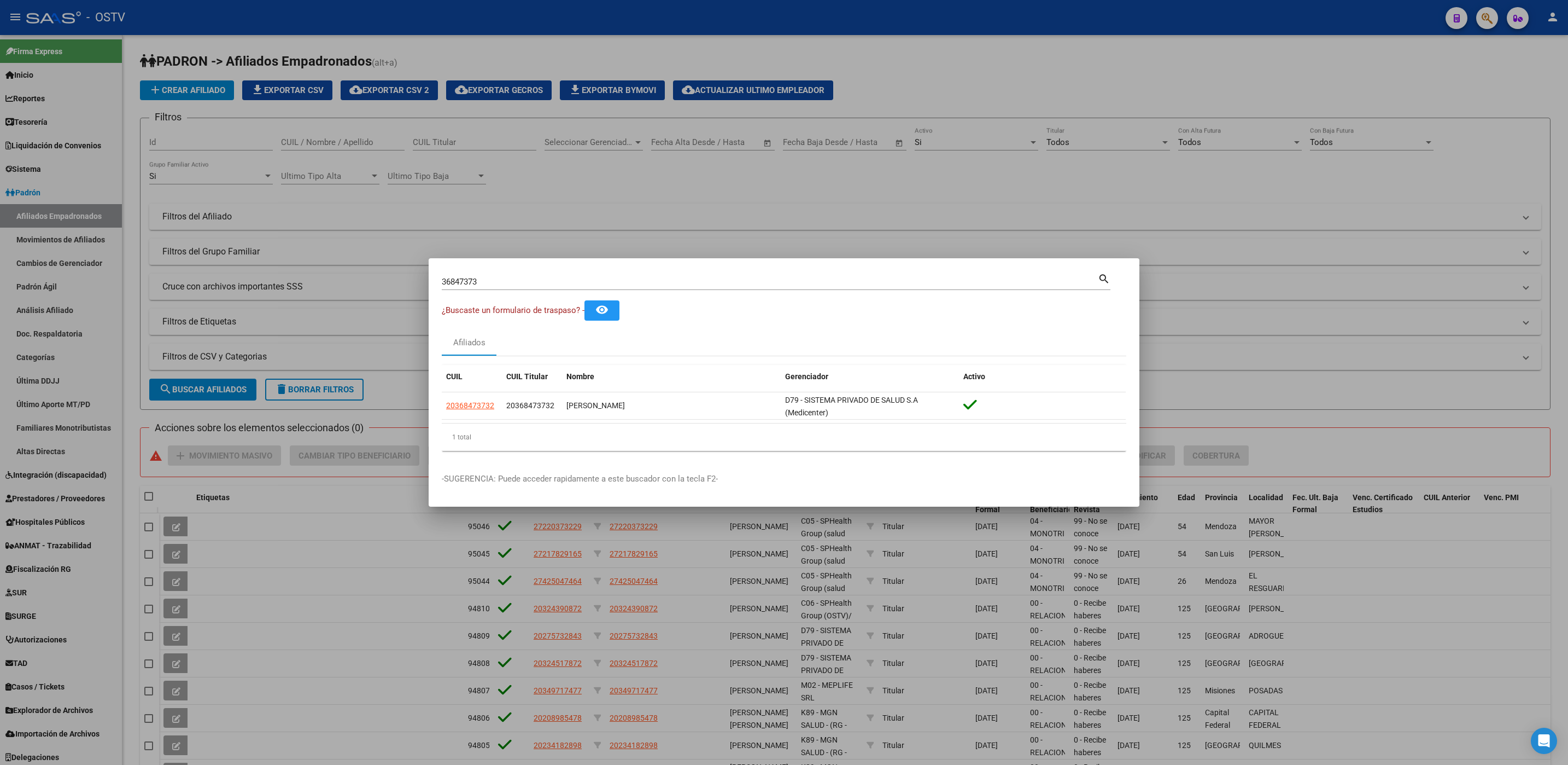
drag, startPoint x: 476, startPoint y: 281, endPoint x: 306, endPoint y: 281, distance: 170.0
click at [377, 281] on div "36847373 Buscar (apellido, dni, cuil, nro traspaso, cuit, obra social) search ¿…" at bounding box center [784, 382] width 1568 height 765
paste input "40393877"
type input "40393877"
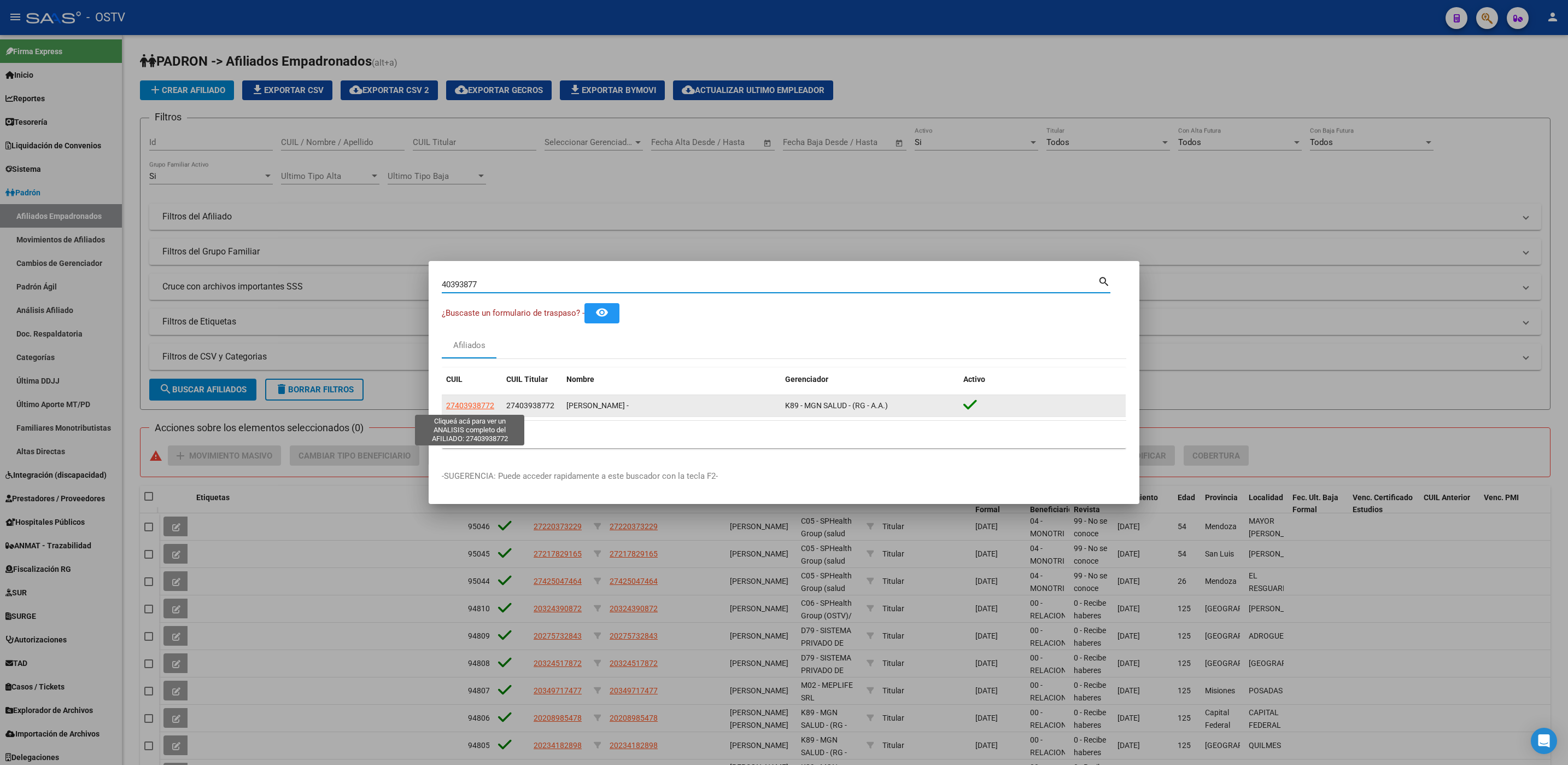
click at [464, 407] on span "27403938772" at bounding box center [470, 405] width 48 height 9
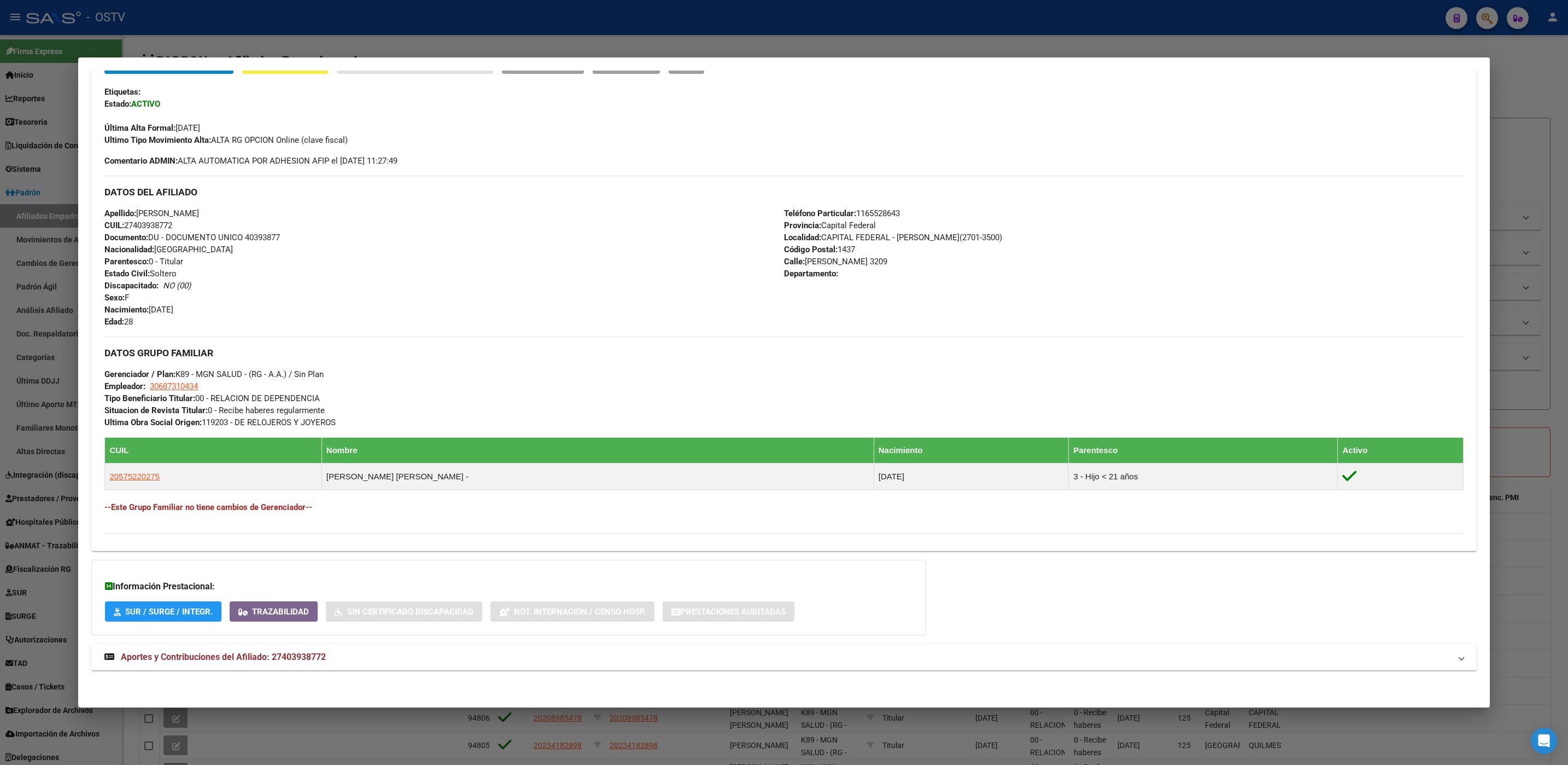
scroll to position [260, 0]
click at [232, 660] on span "Aportes y Contribuciones del Afiliado: 27403938772" at bounding box center [223, 656] width 205 height 10
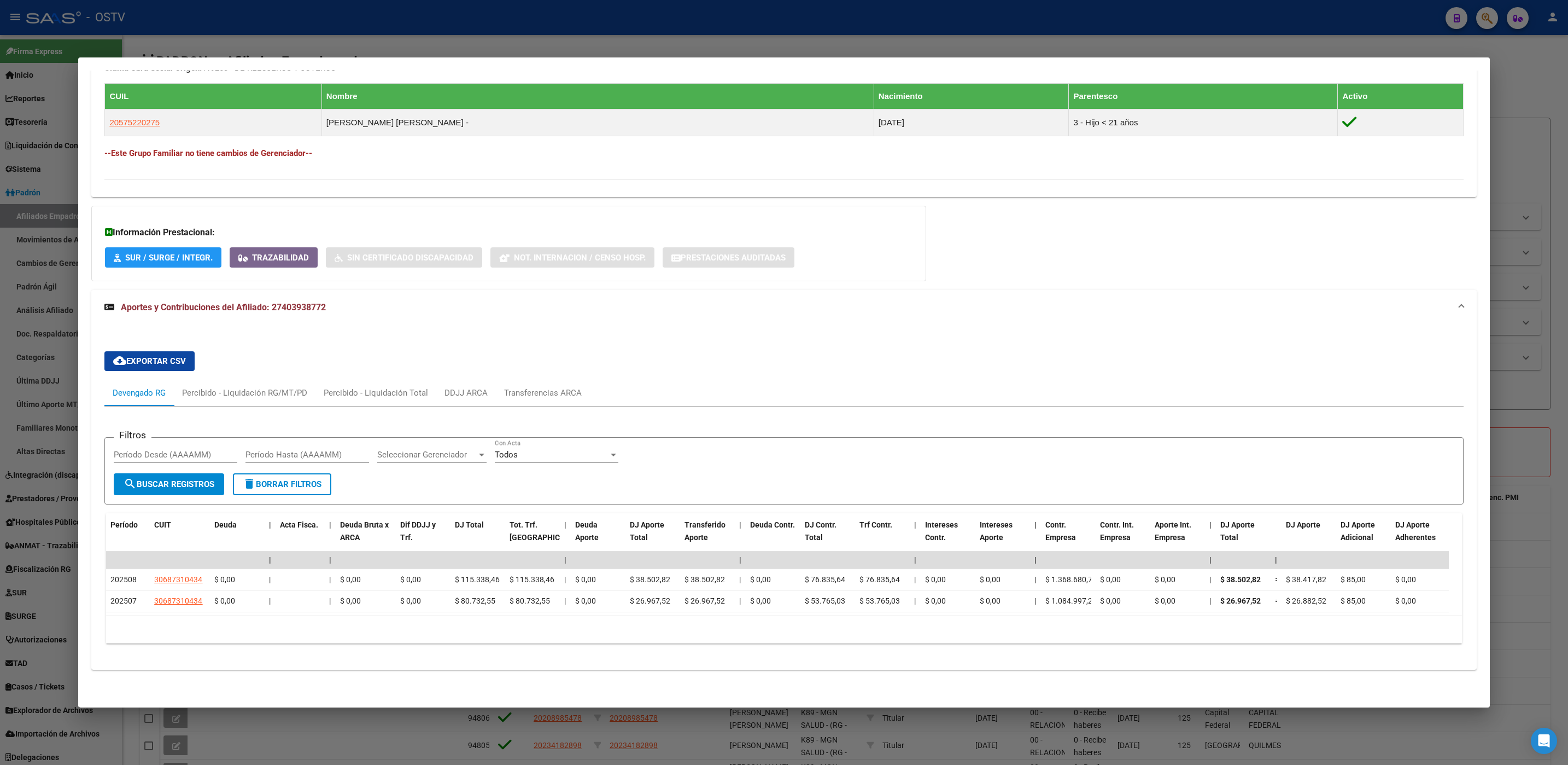
scroll to position [627, 0]
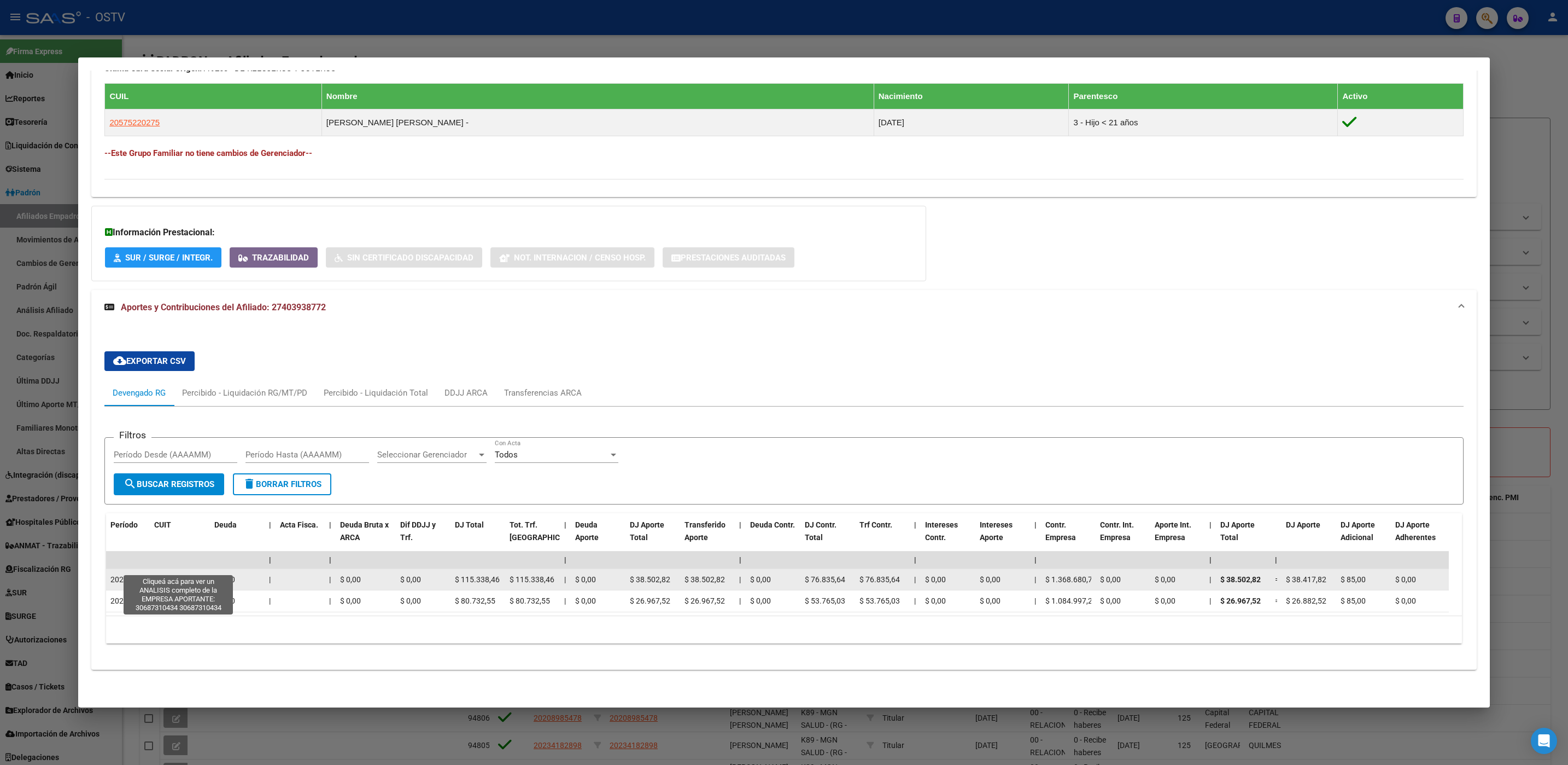
click at [189, 575] on span "30687310434" at bounding box center [178, 579] width 48 height 9
type textarea "30687310434"
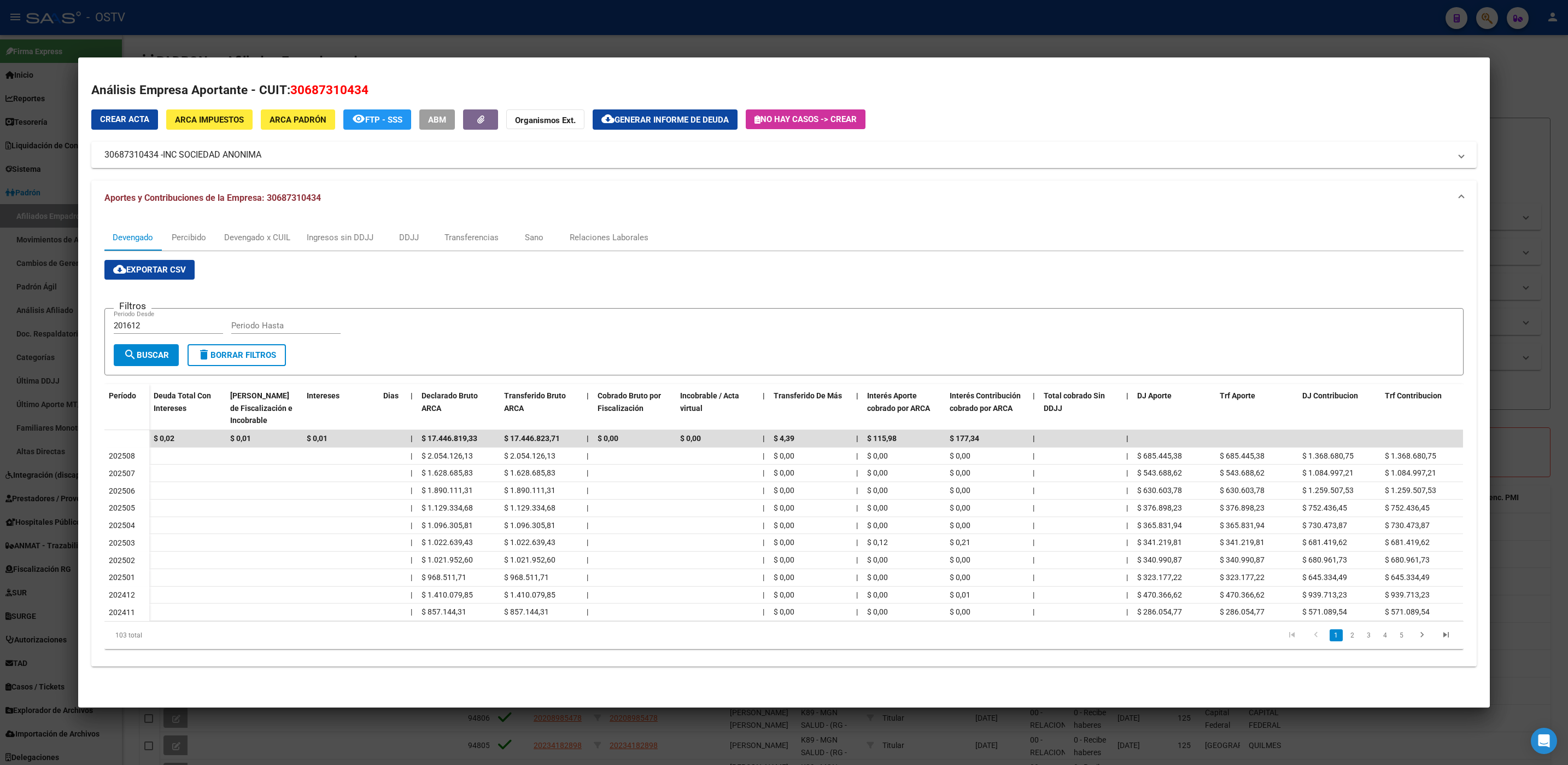
click at [227, 117] on span "ARCA Impuestos" at bounding box center [209, 119] width 69 height 10
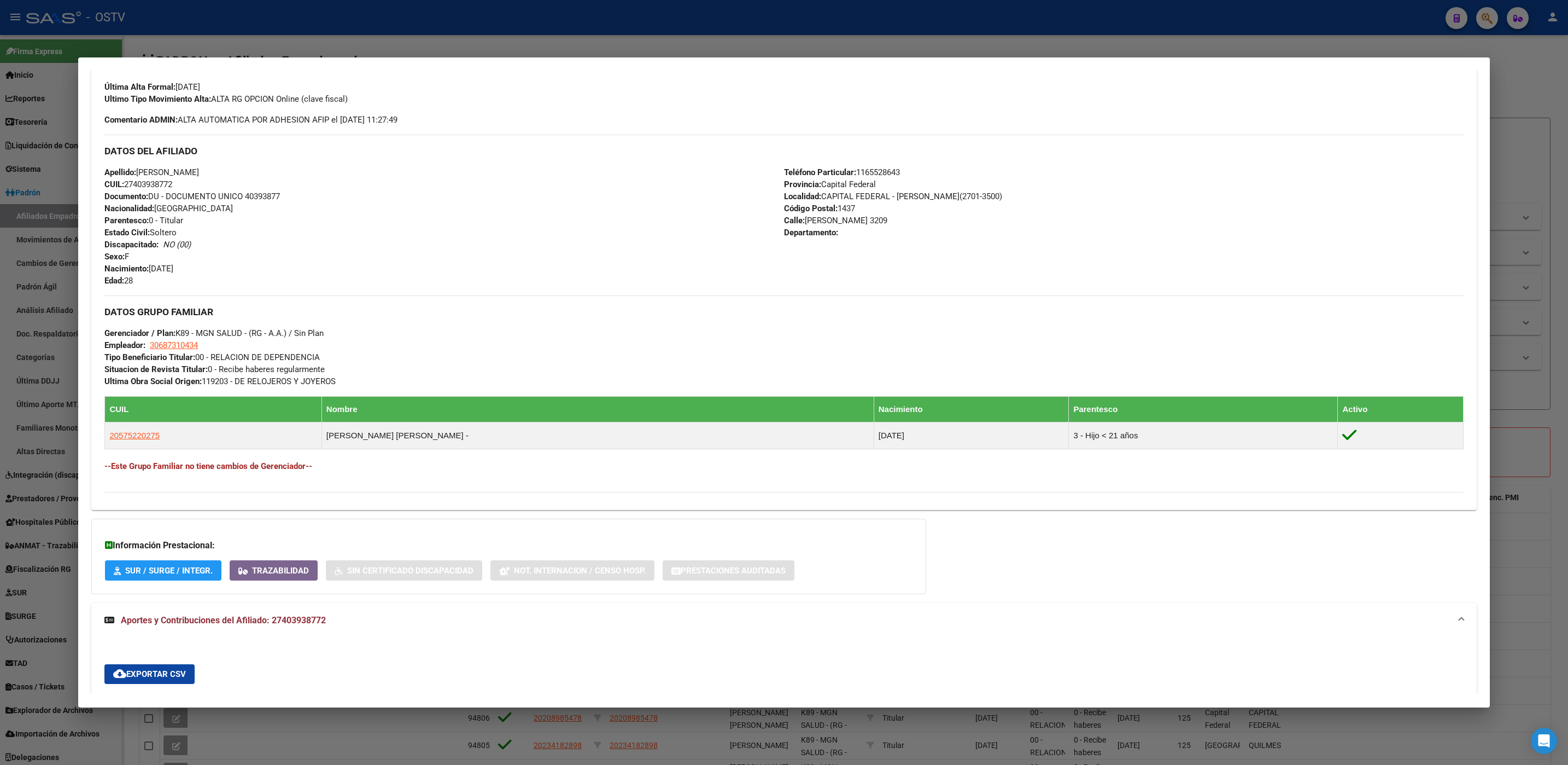
scroll to position [0, 0]
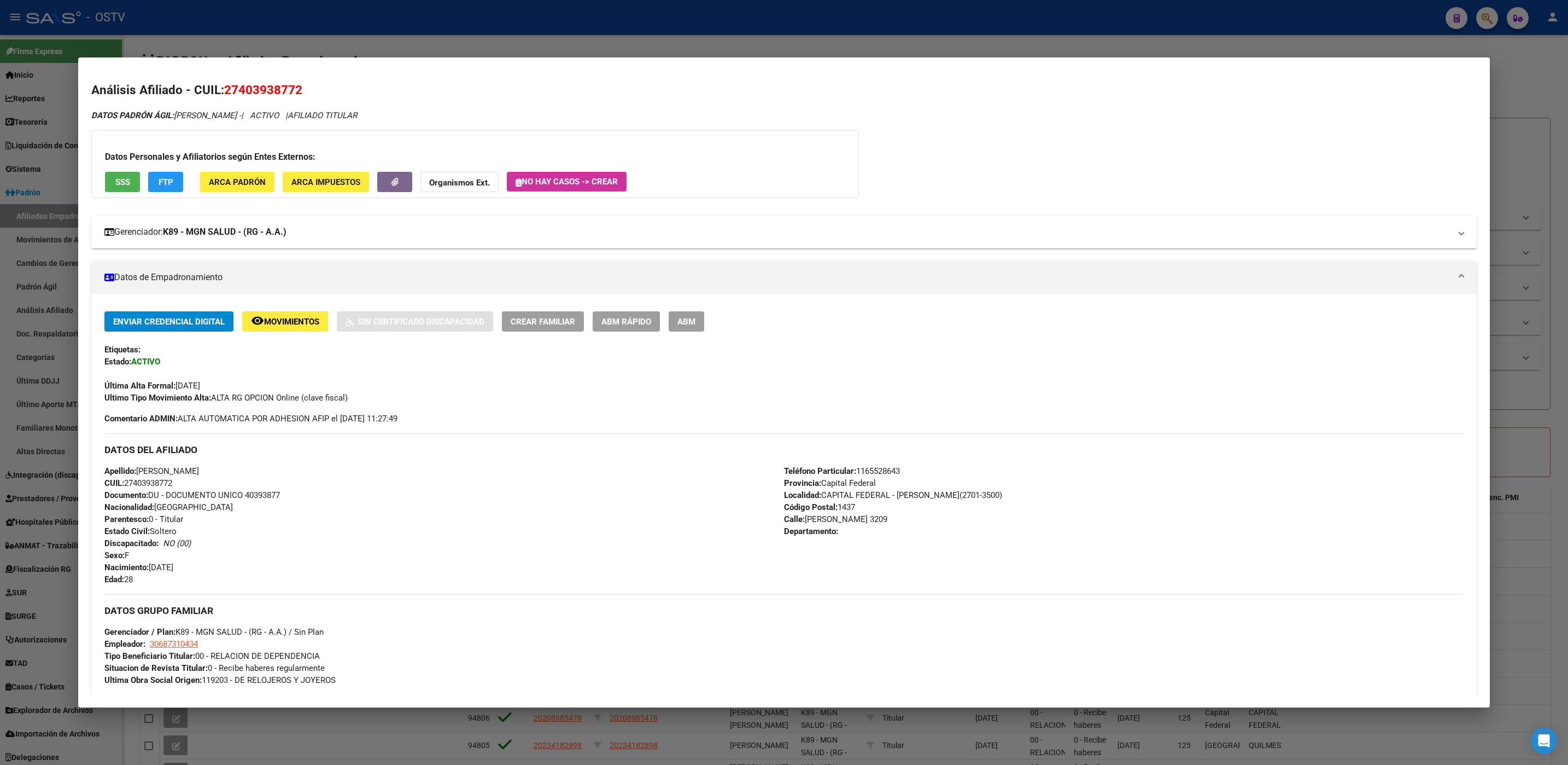
click at [322, 235] on mat-panel-title "Gerenciador: K89 - MGN SALUD - (RG - A.A.)" at bounding box center [777, 232] width 1346 height 13
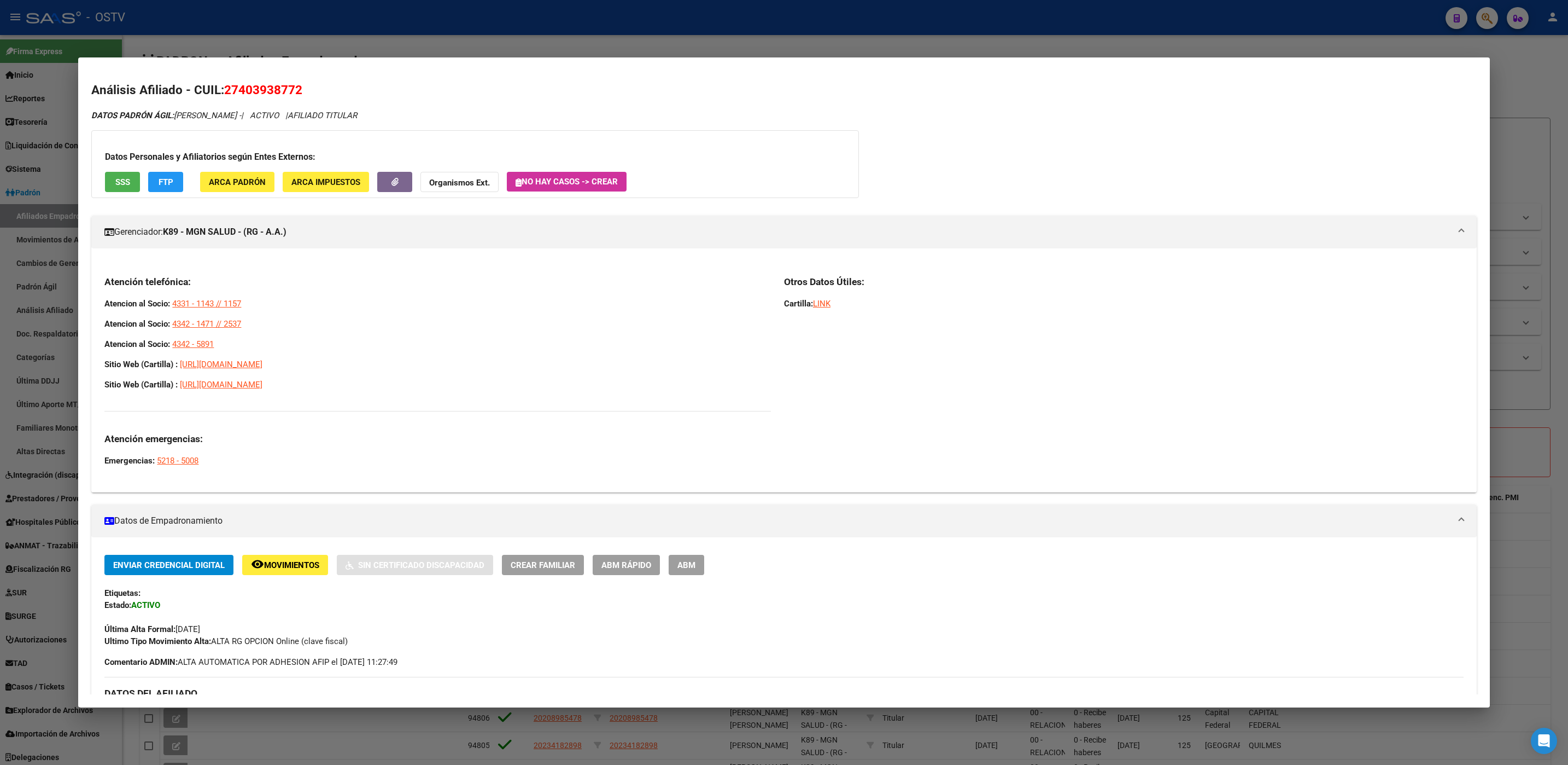
drag, startPoint x: 105, startPoint y: 282, endPoint x: 294, endPoint y: 382, distance: 213.8
click at [294, 382] on div "Atención telefónica: Atencion al Socio: 4331 - 1143 // 1157 Atencion al Socio: …" at bounding box center [437, 371] width 666 height 191
copy div "Atención telefónica: Atencion al Socio: 4331 - 1143 // 1157 Atencion al Socio: …"
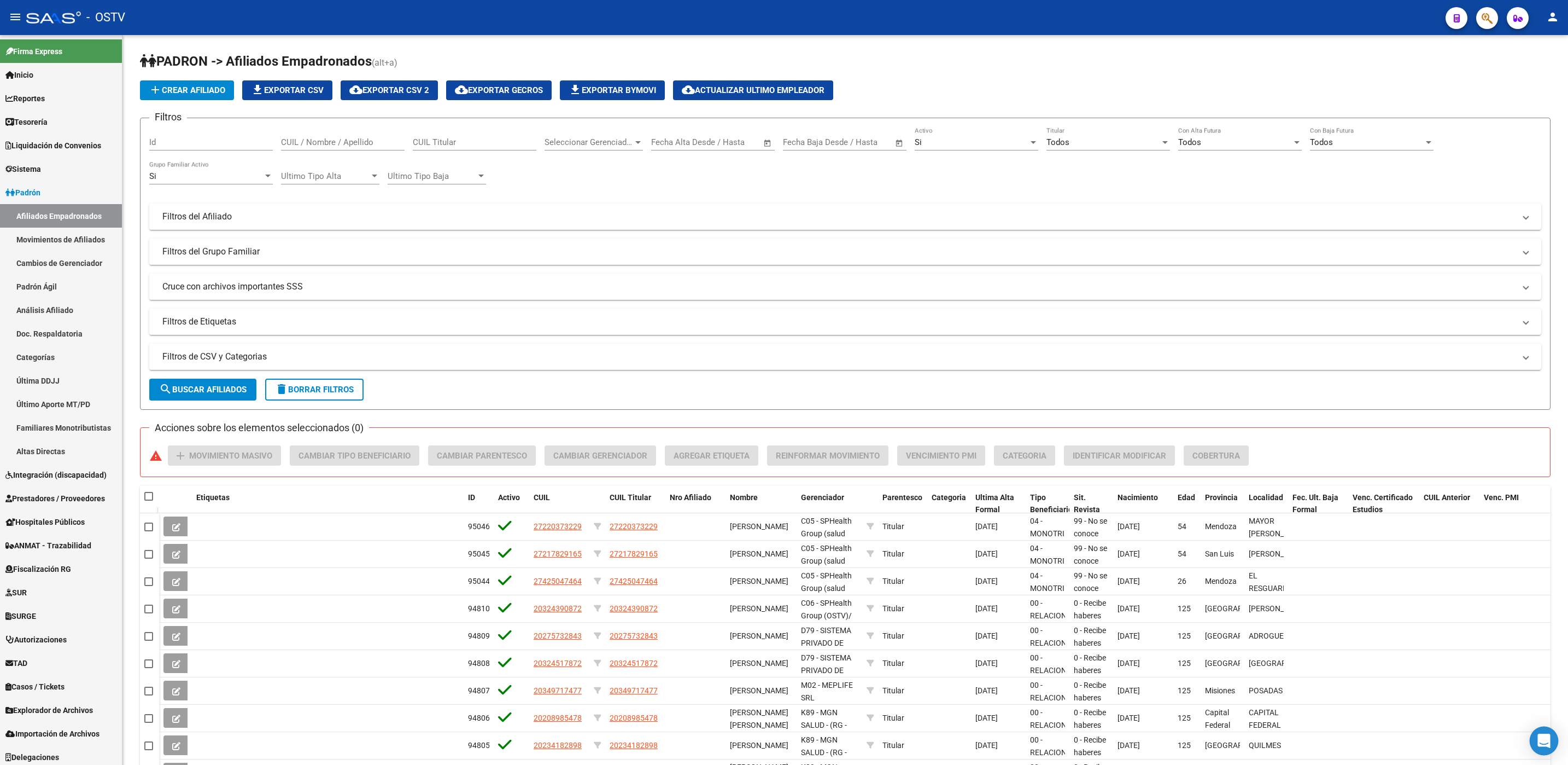
click at [1547, 744] on icon "Open Intercom Messenger" at bounding box center [1544, 740] width 14 height 14
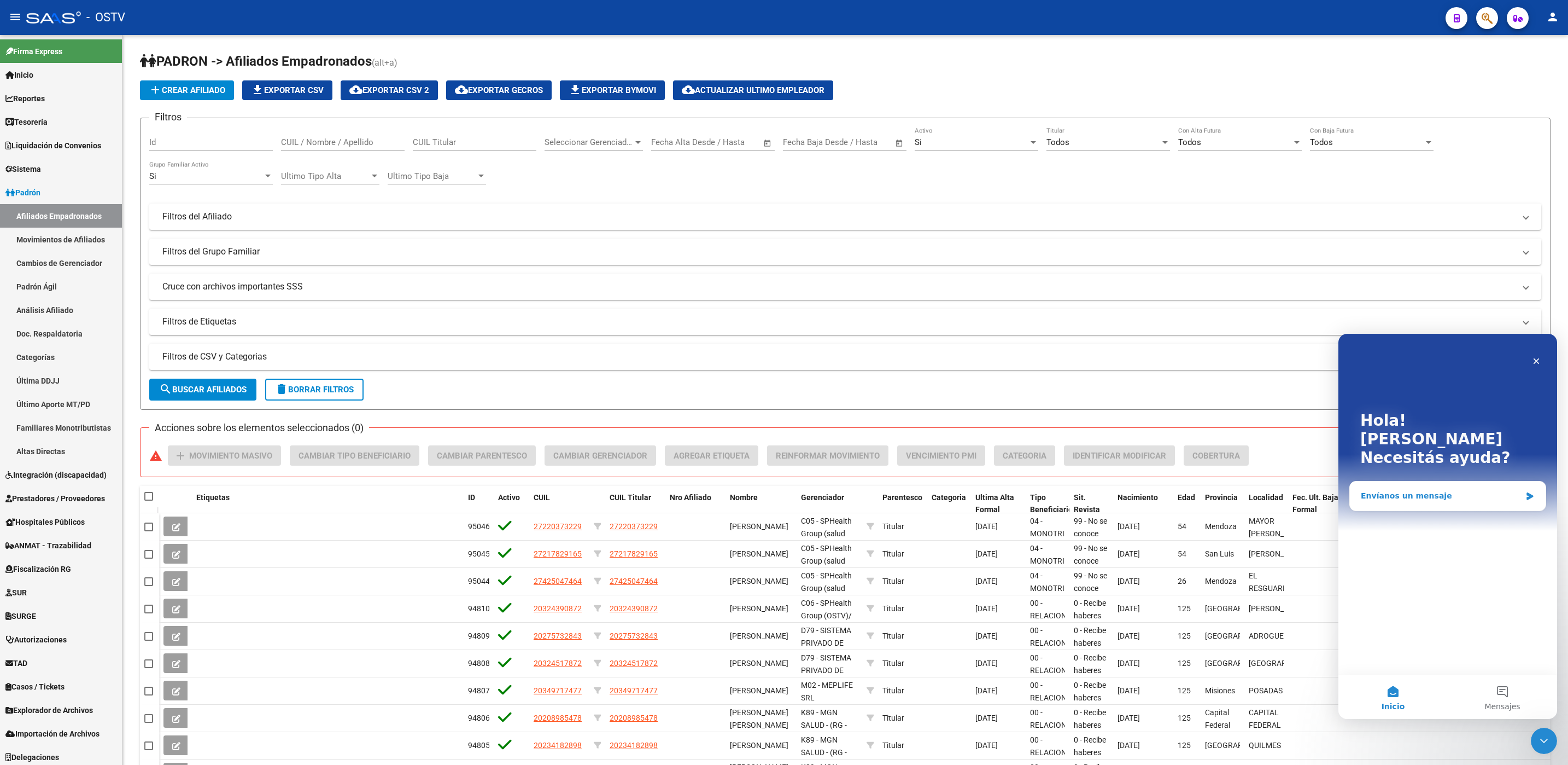
scroll to position [0, 0]
click at [1433, 490] on div "Envíanos un mensaje" at bounding box center [1441, 496] width 160 height 12
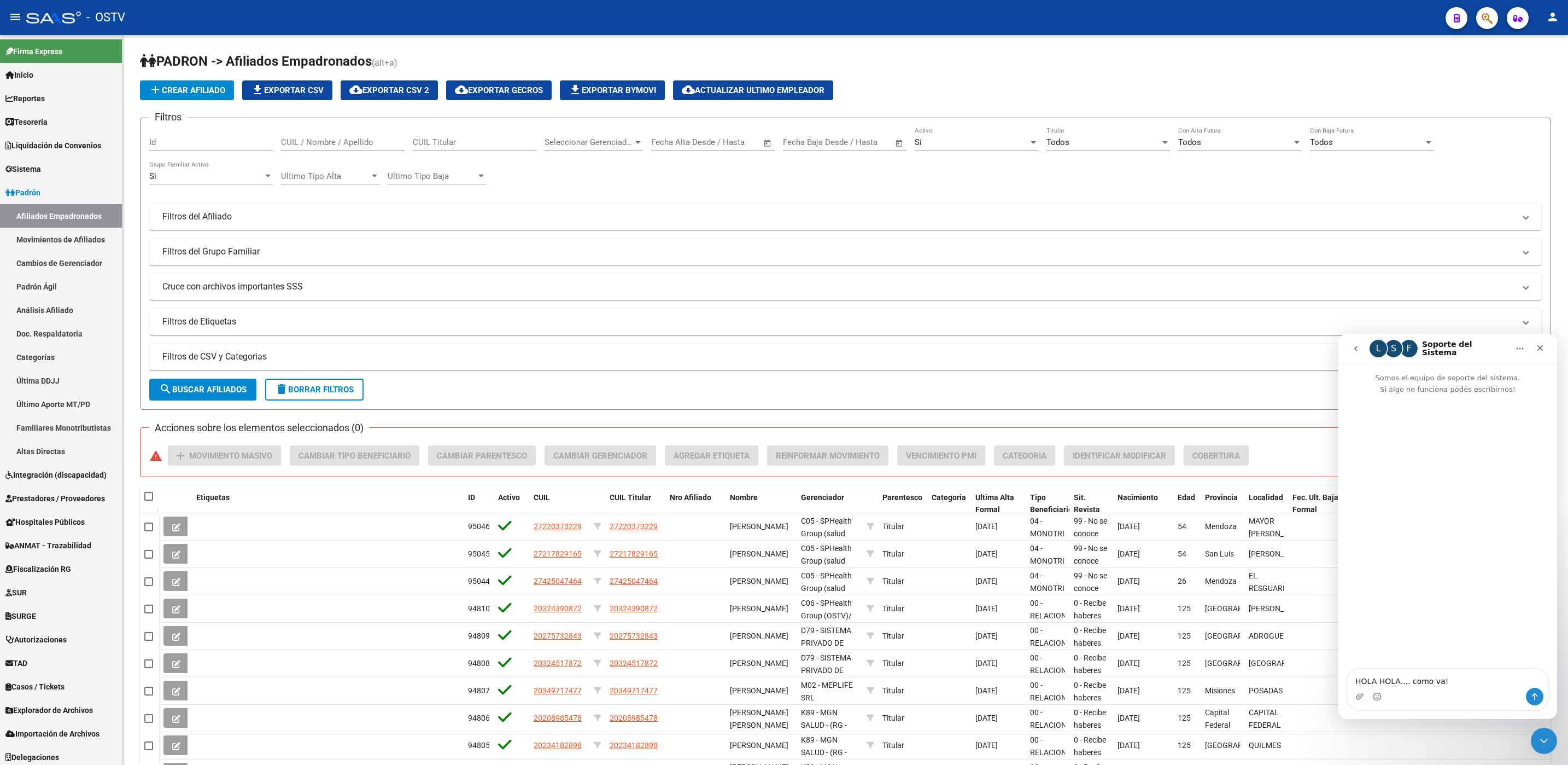
type textarea "HOLA HOLA.... como va!?"
type textarea "podri"
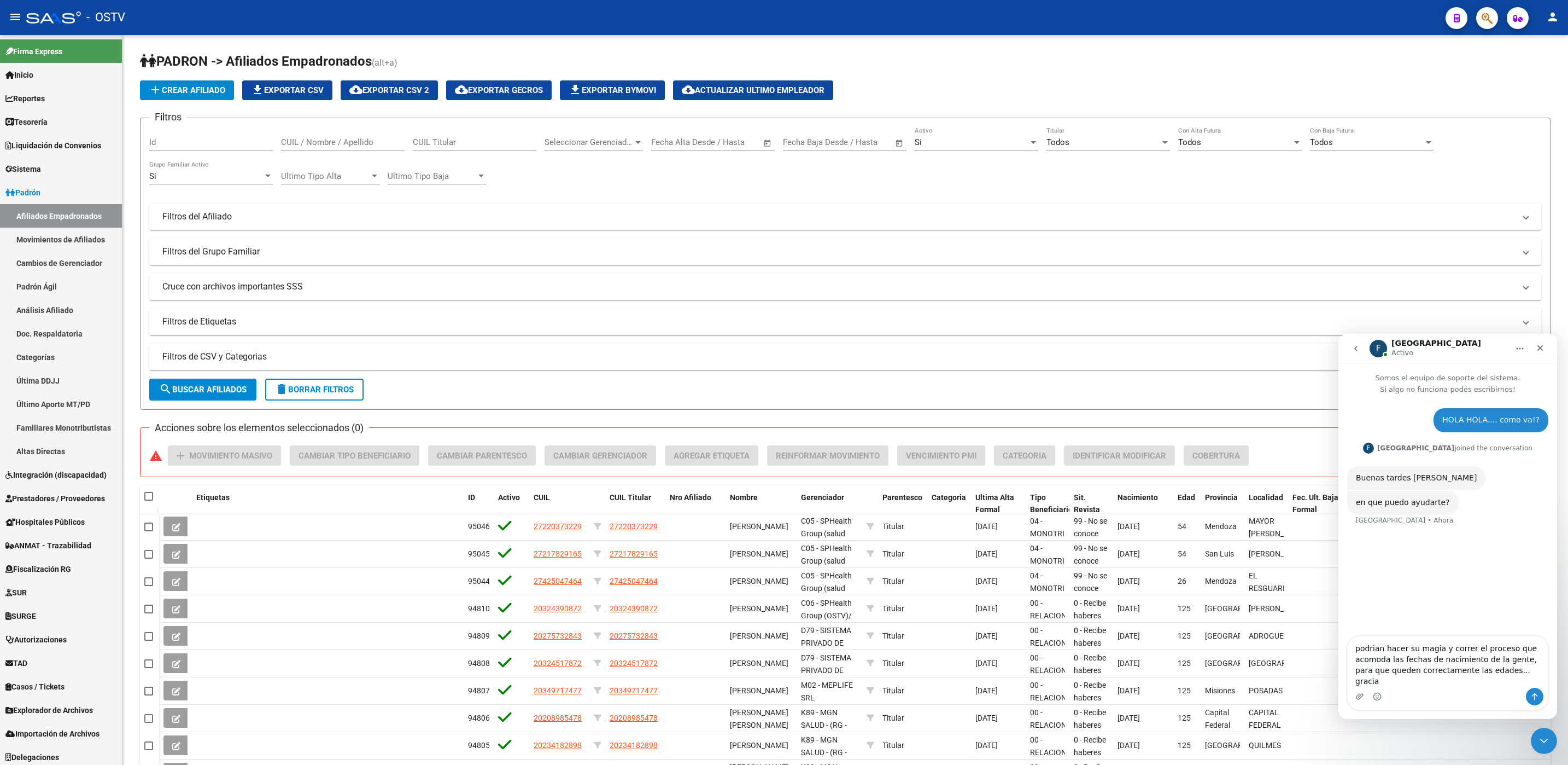
type textarea "podrian hacer su magia y correr el proceso que acomoda las fechas de nacimiento…"
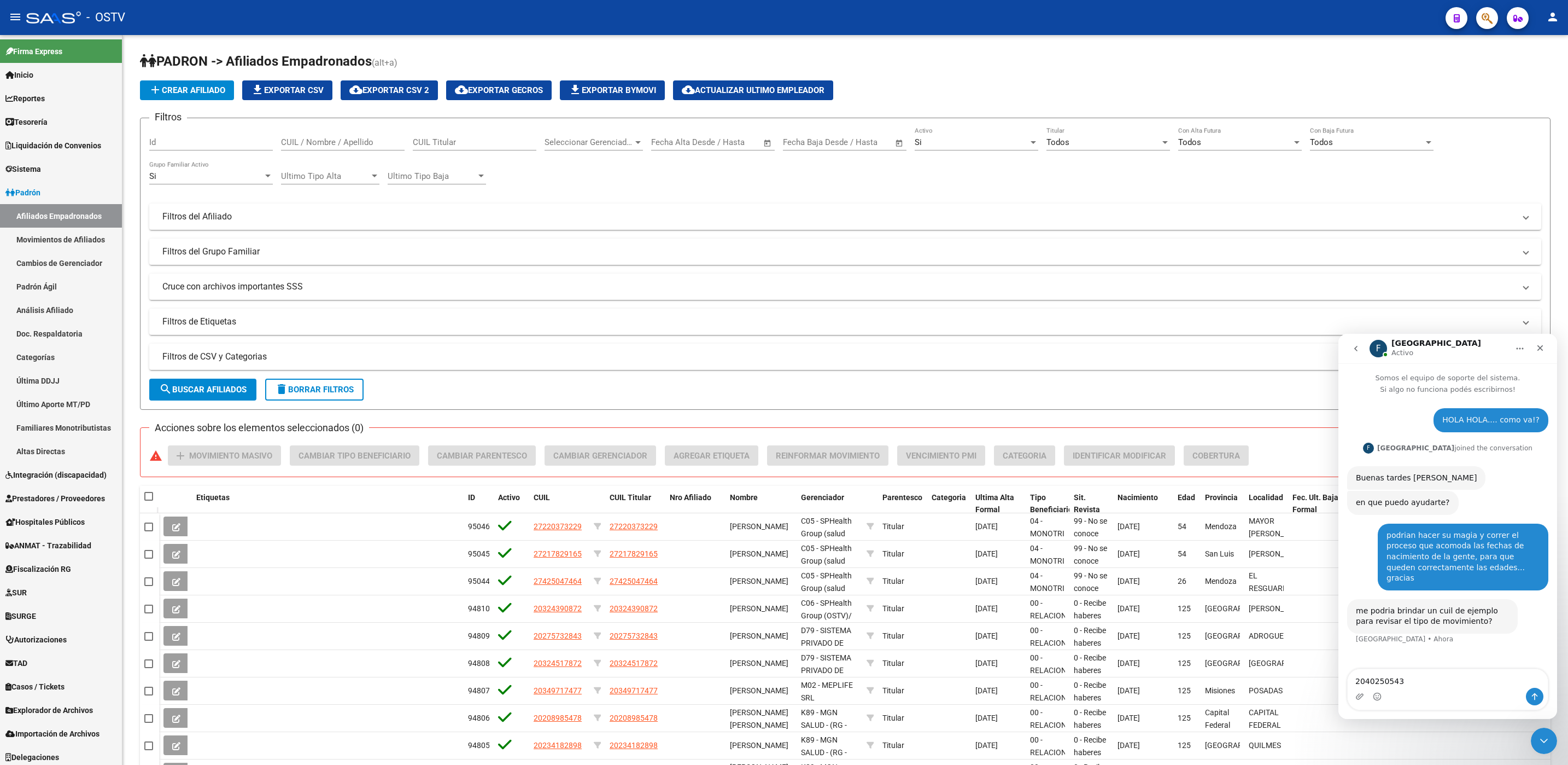
type textarea "20402505436"
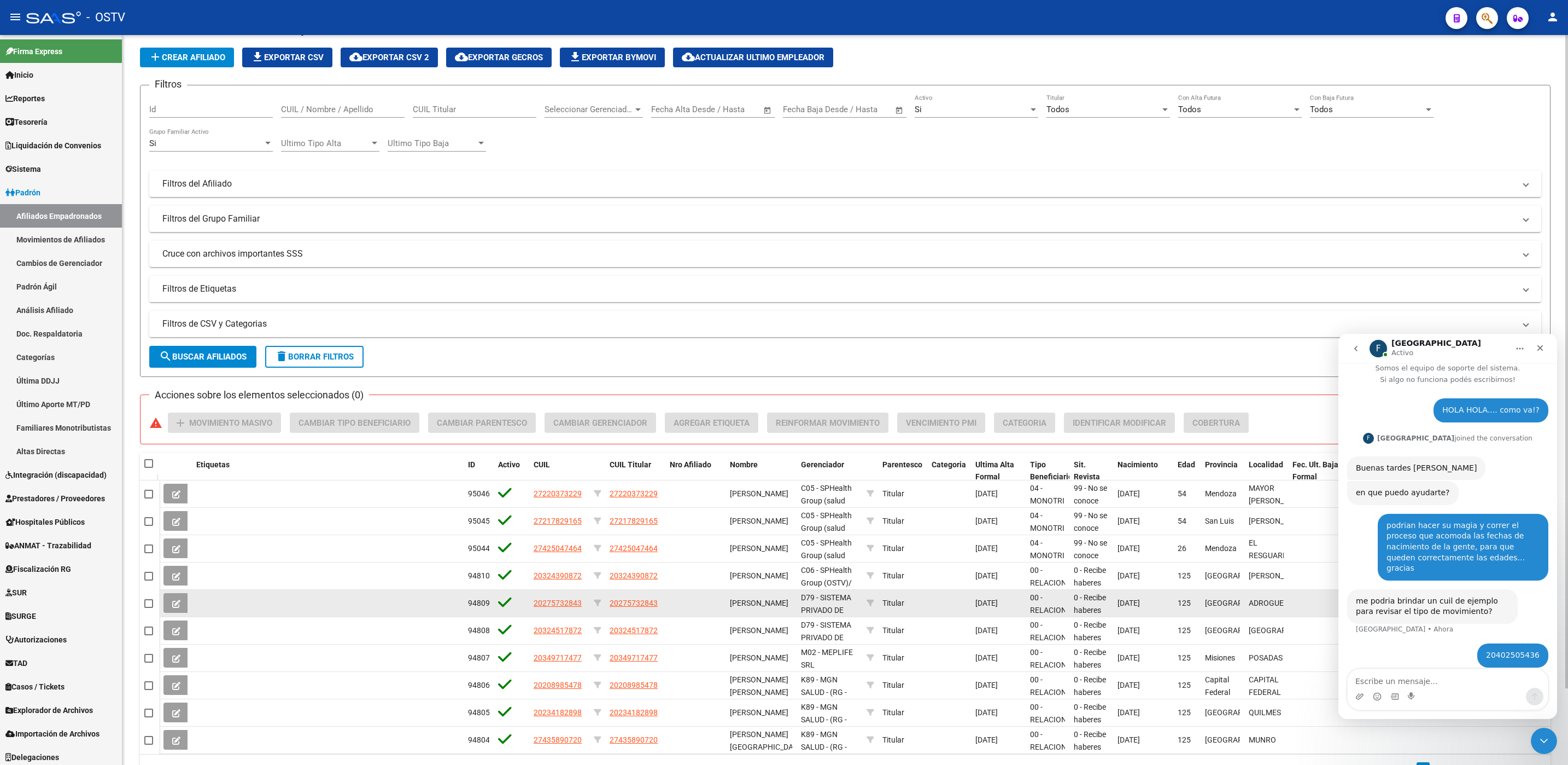
scroll to position [85, 0]
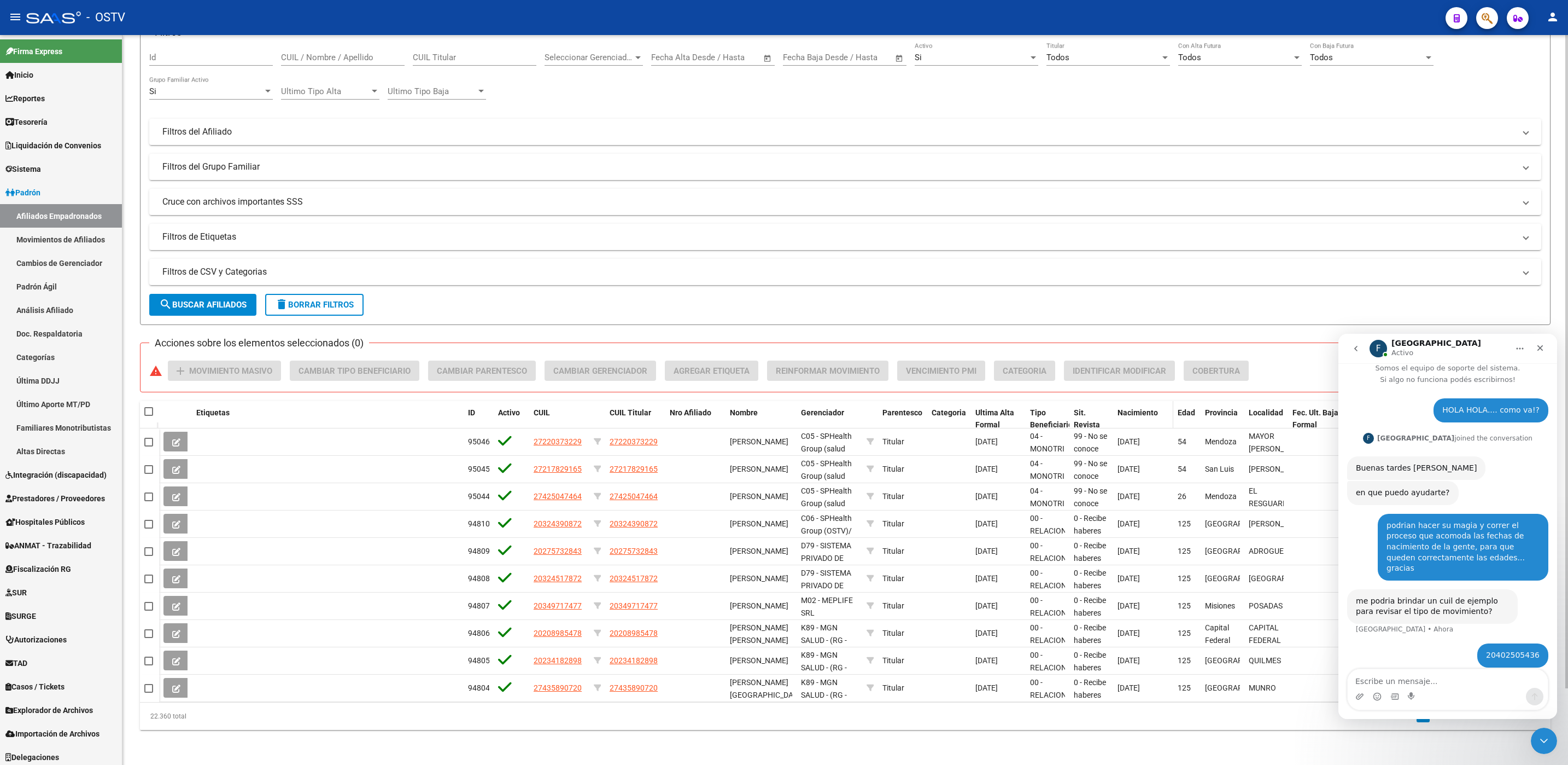
click at [1129, 405] on datatable-header-cell "Nacimiento" at bounding box center [1143, 419] width 60 height 36
click at [1129, 407] on div "Nacimiento" at bounding box center [1143, 413] width 51 height 13
drag, startPoint x: 1129, startPoint y: 406, endPoint x: 1132, endPoint y: 413, distance: 7.6
click at [1132, 413] on span "Nacimiento" at bounding box center [1137, 412] width 40 height 9
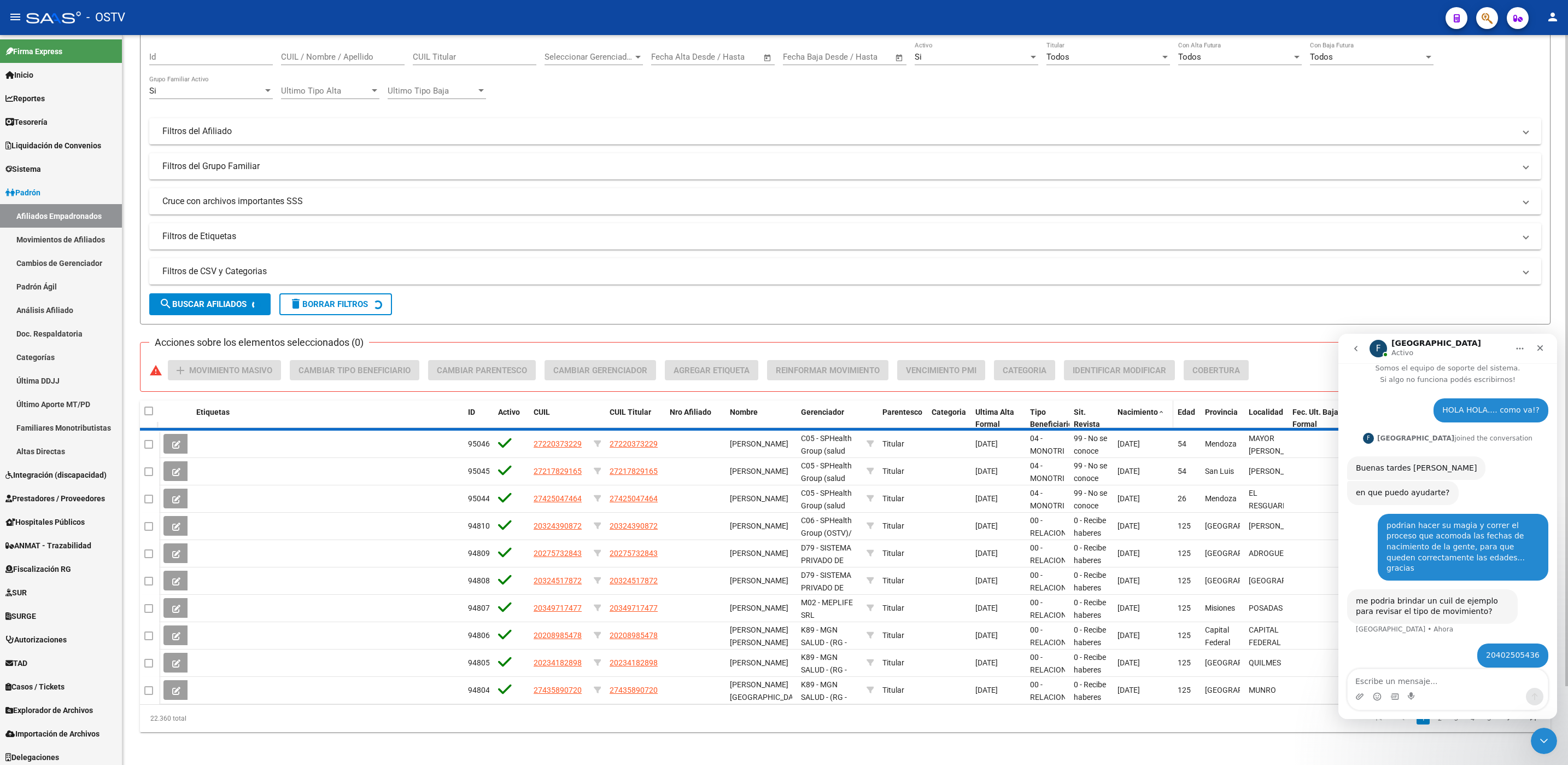
click at [1132, 413] on span "Nacimiento" at bounding box center [1137, 412] width 40 height 9
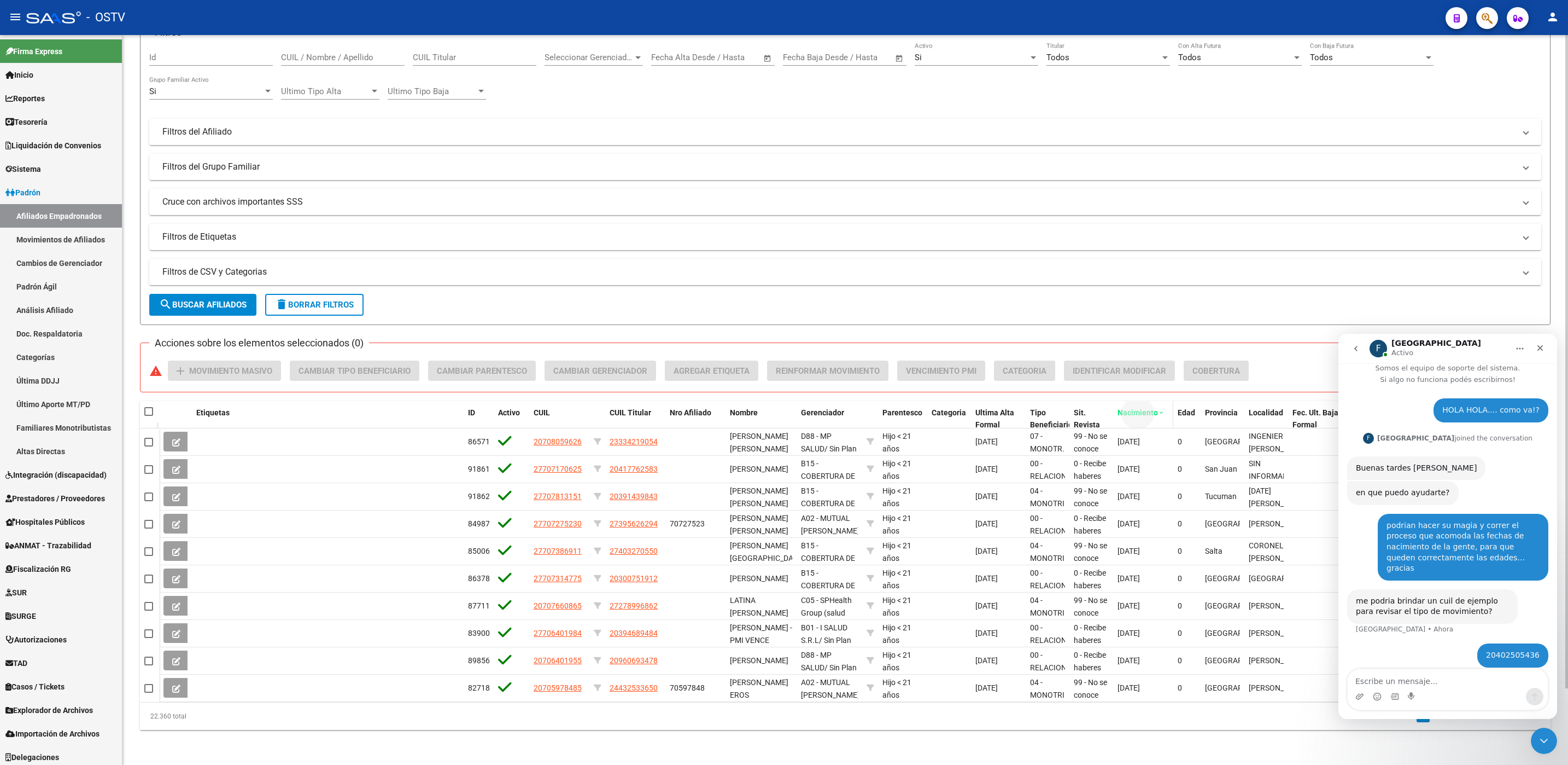
click at [1132, 413] on span "Nacimiento" at bounding box center [1137, 412] width 40 height 9
click at [1137, 414] on span "Nacimiento" at bounding box center [1137, 412] width 40 height 9
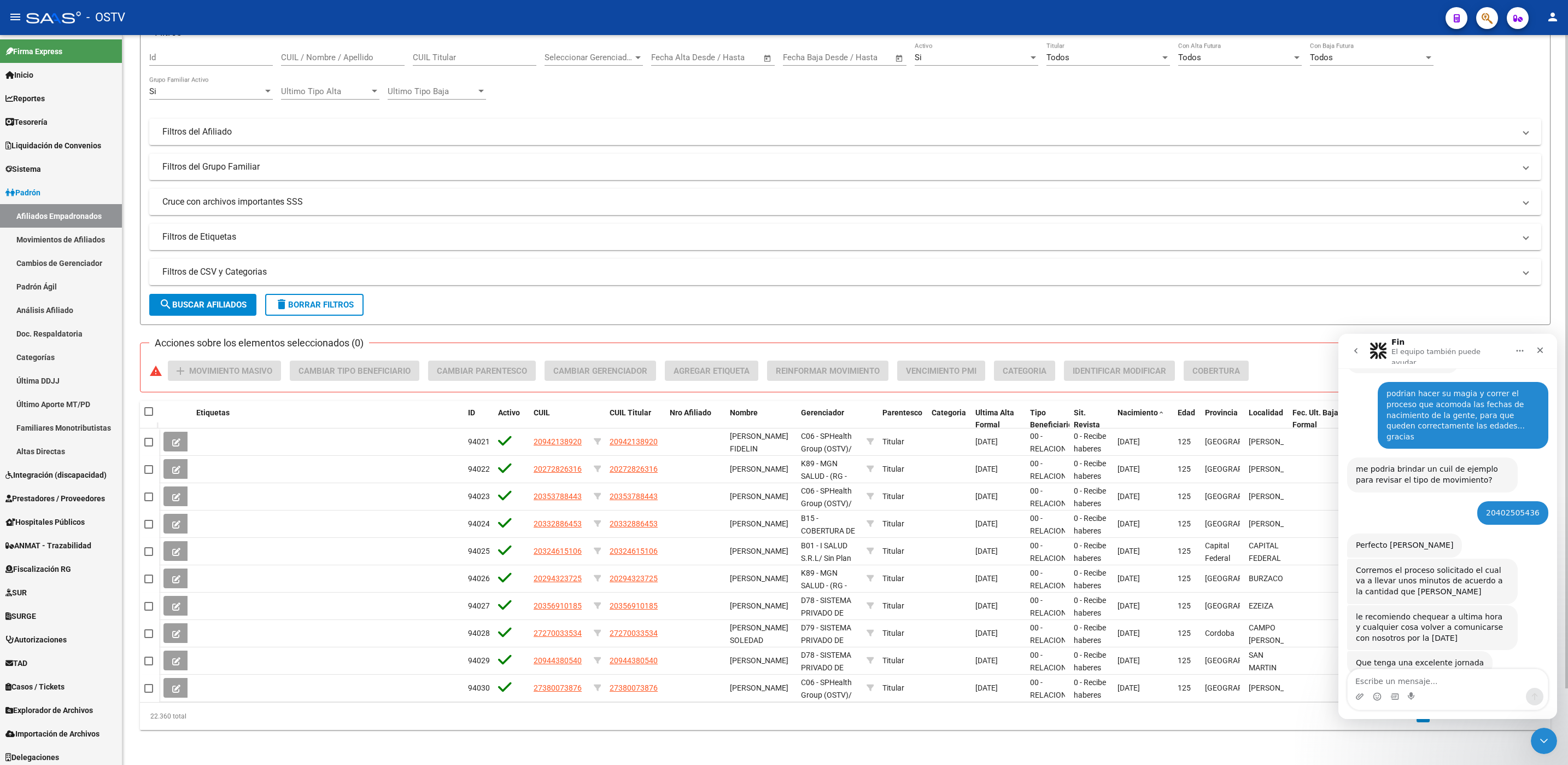
scroll to position [160, 0]
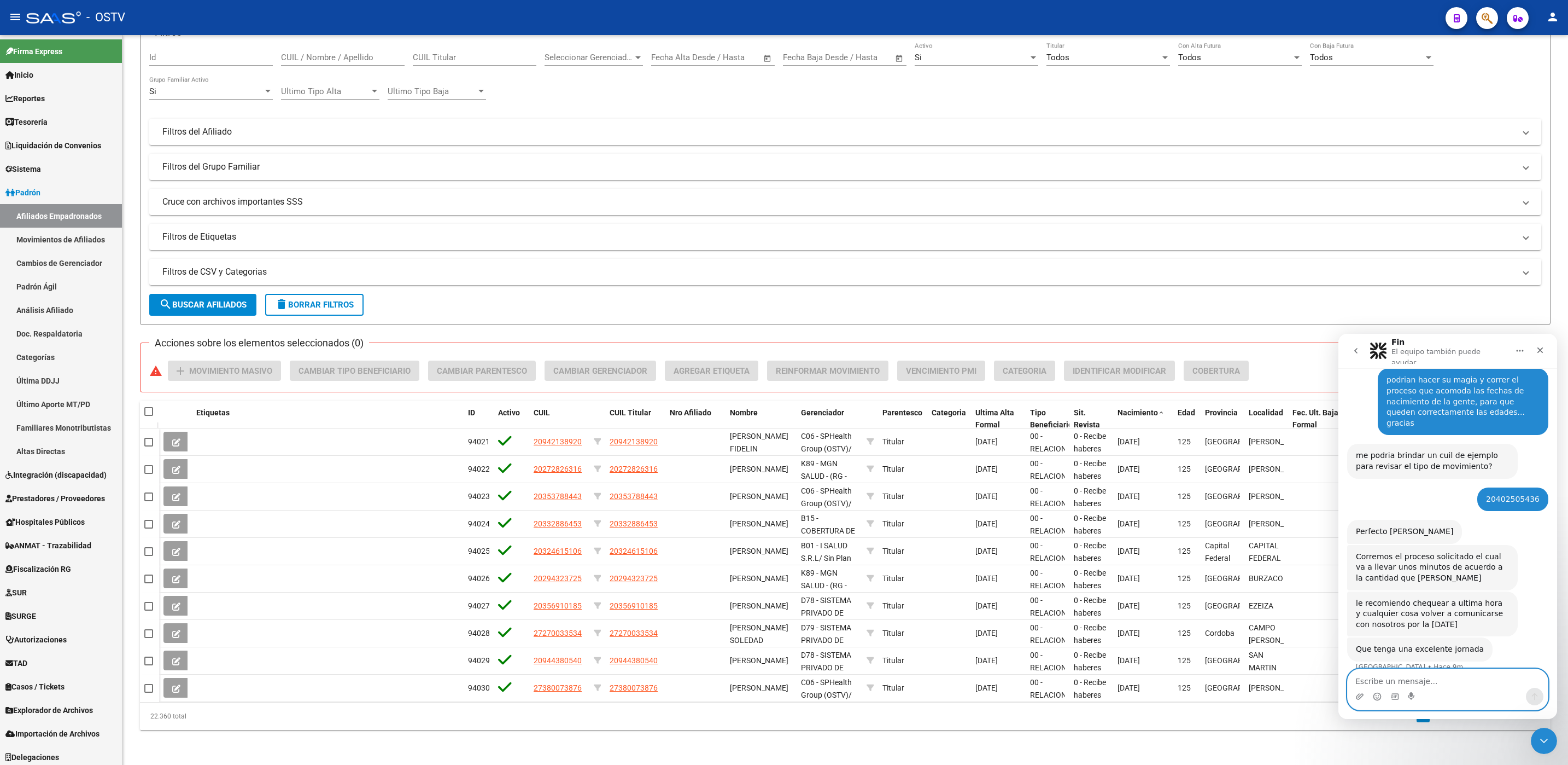
click at [1394, 677] on textarea "Escribe un mensaje..." at bounding box center [1447, 678] width 200 height 19
type textarea "muchas gracias"
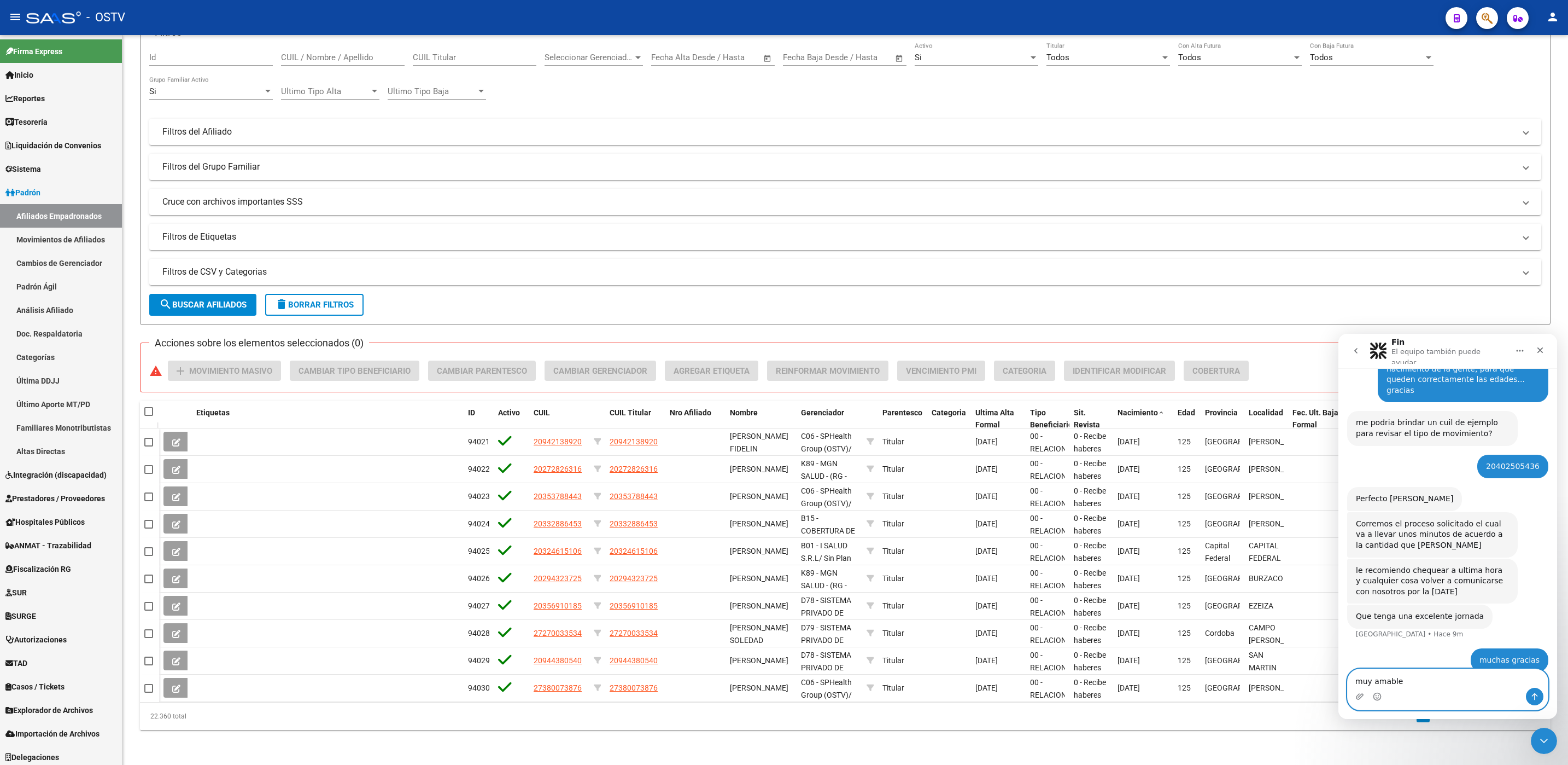
type textarea "muy amable!"
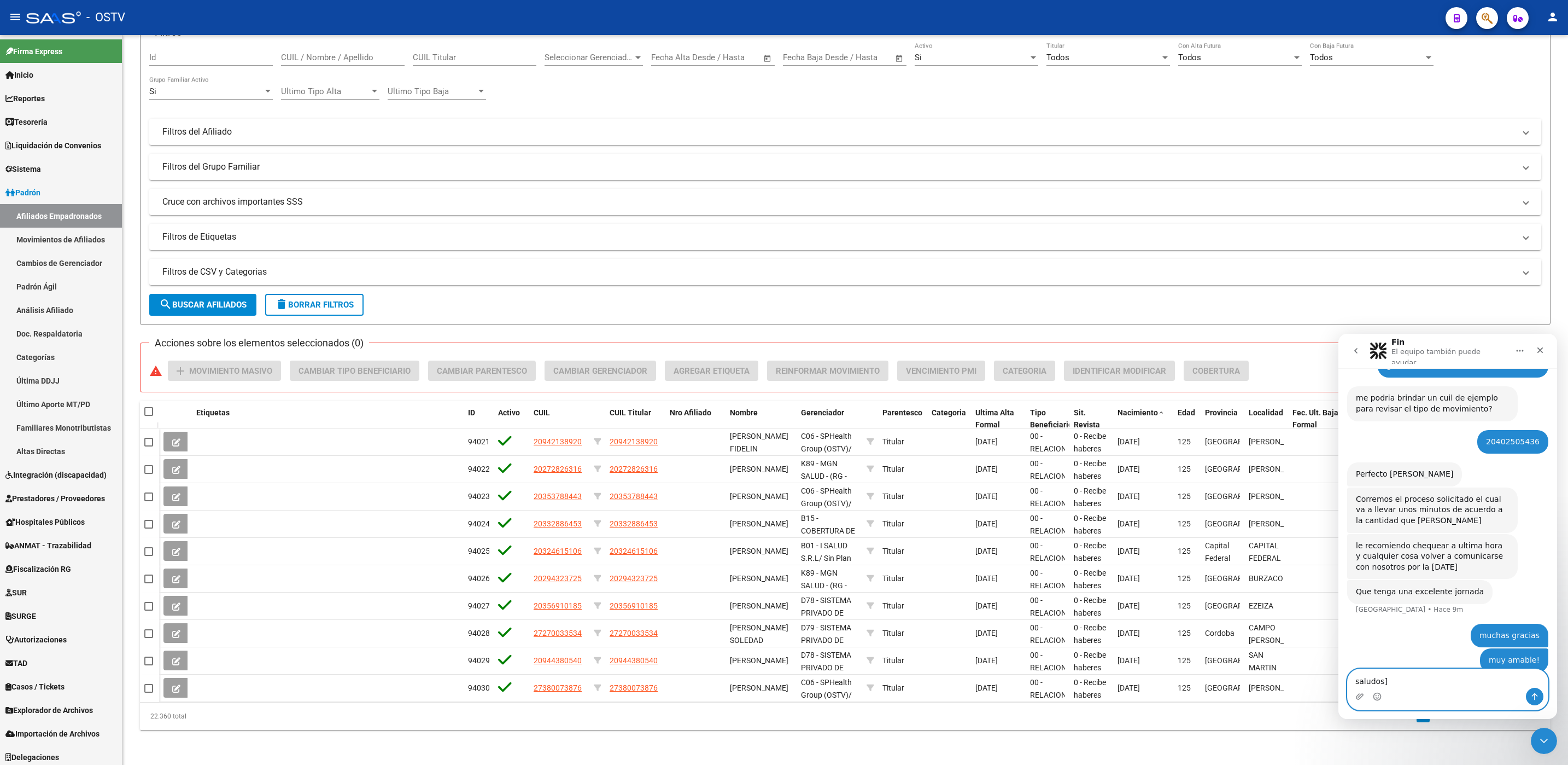
type textarea "saludos]!"
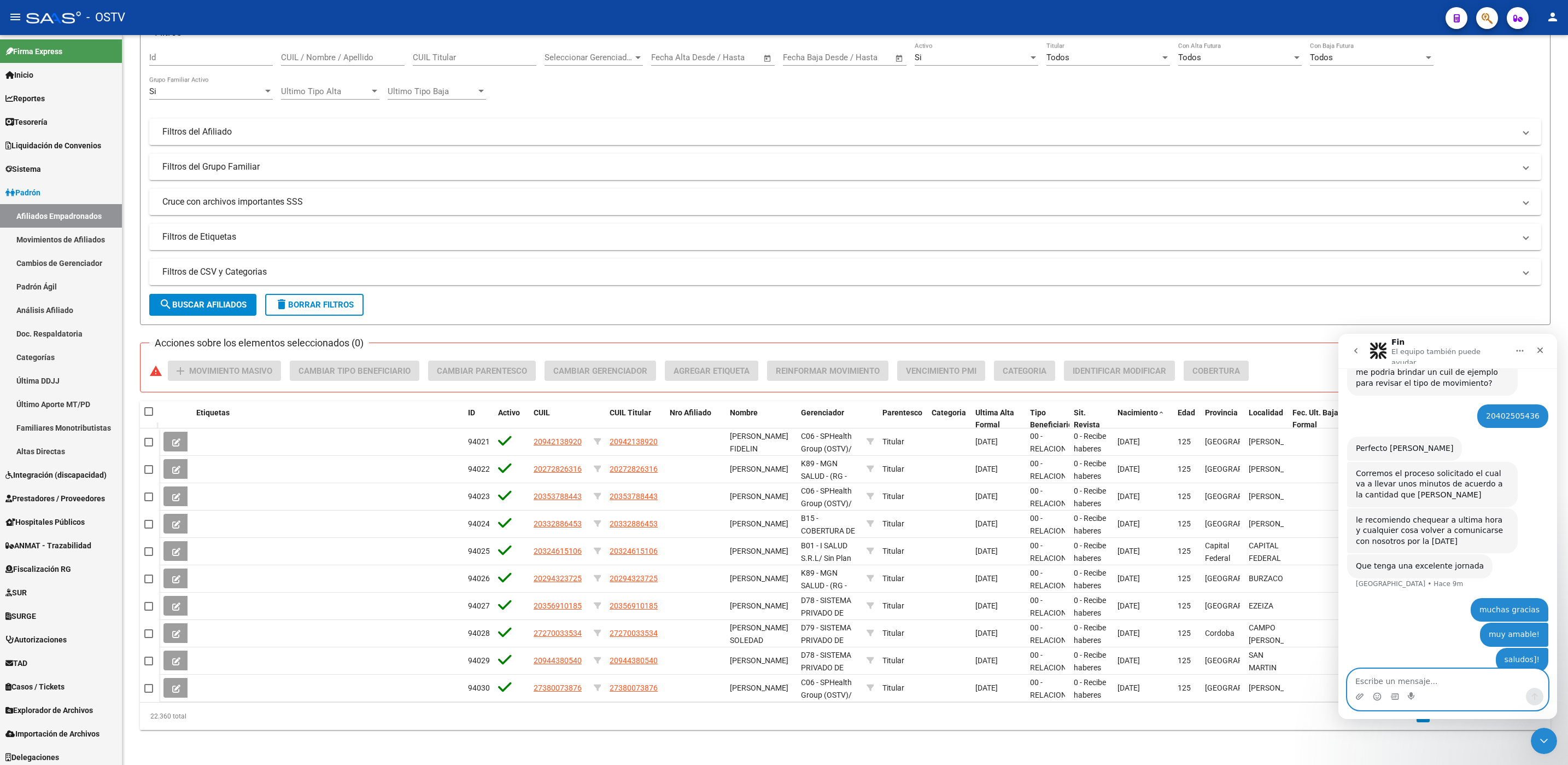
scroll to position [242, 0]
click at [41, 493] on span "Prestadores / Proveedores" at bounding box center [55, 499] width 99 height 12
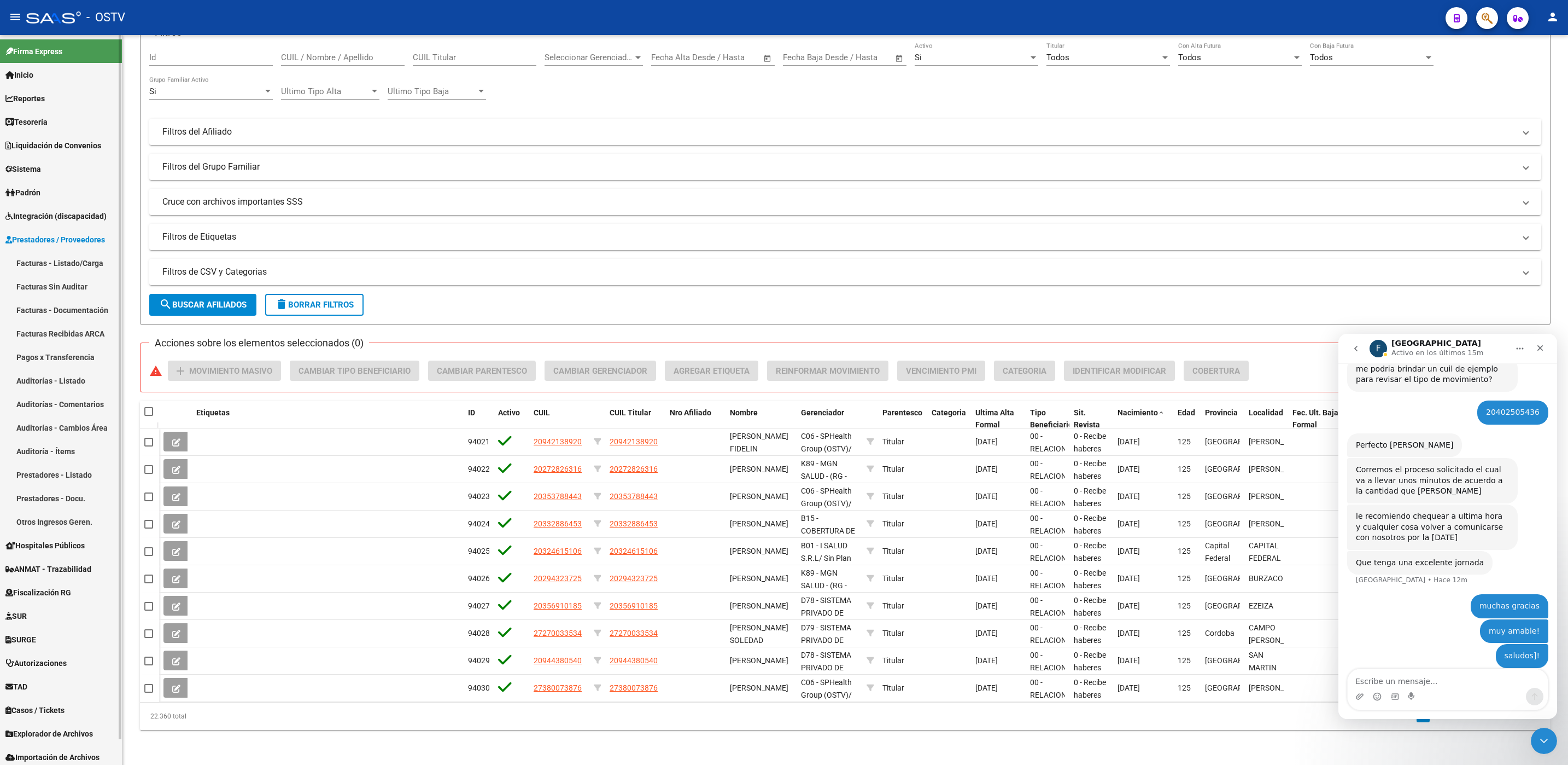
click at [48, 382] on link "Auditorías - Listado" at bounding box center [61, 380] width 122 height 24
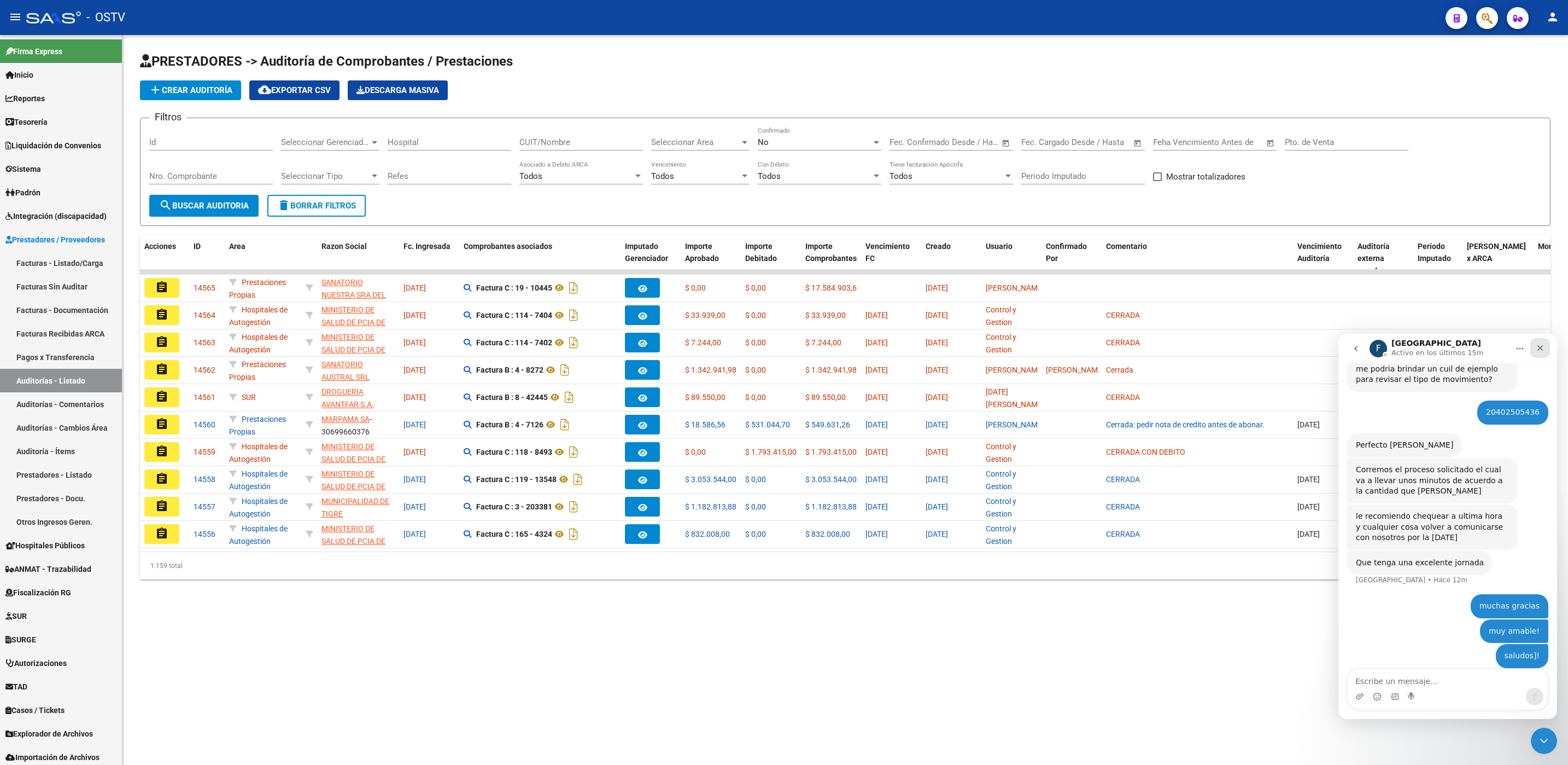
click at [1539, 344] on icon "Cerrar" at bounding box center [1540, 348] width 9 height 9
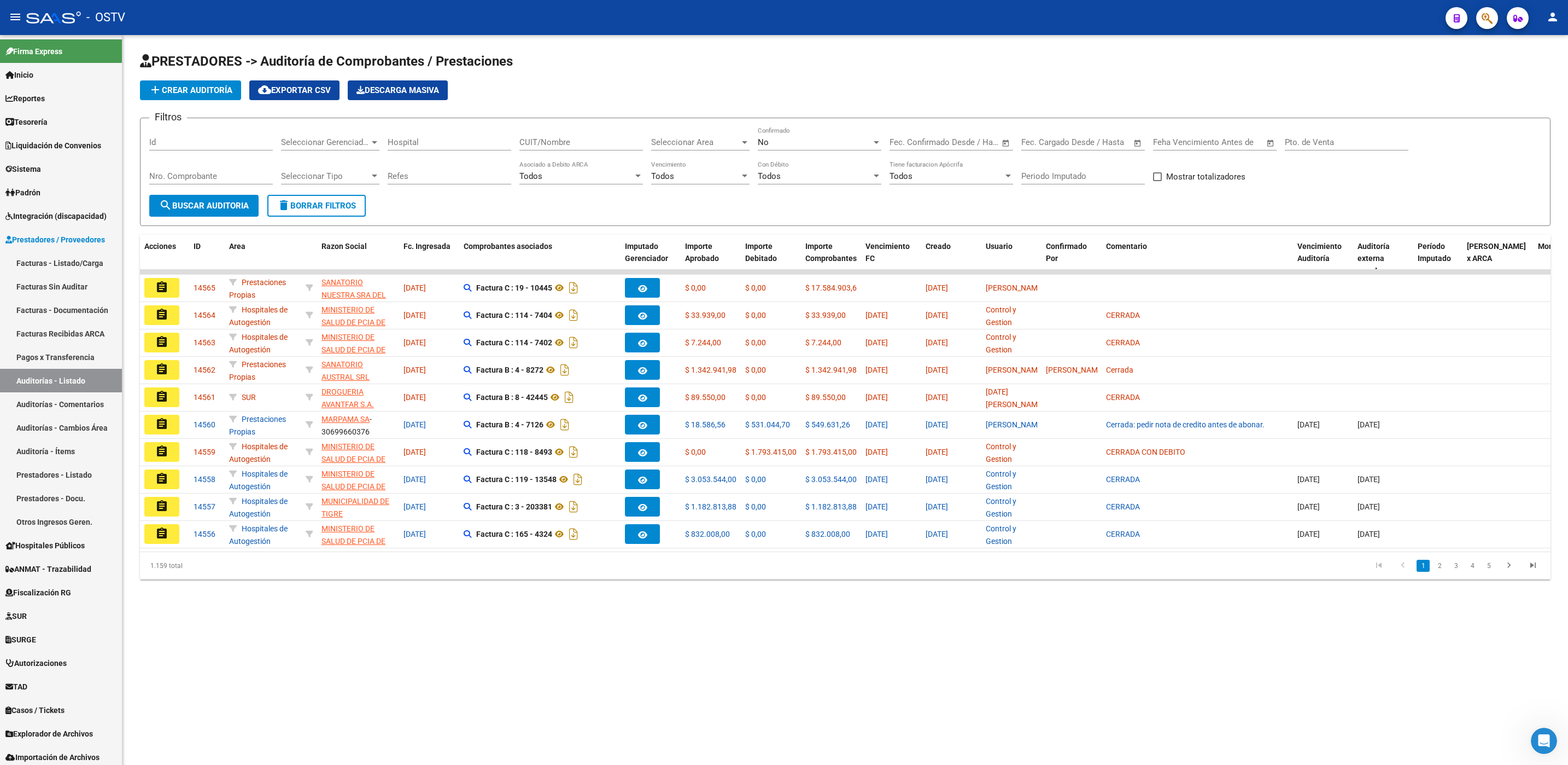
scroll to position [243, 0]
click at [242, 177] on input "Nro. Comprobante" at bounding box center [211, 176] width 124 height 10
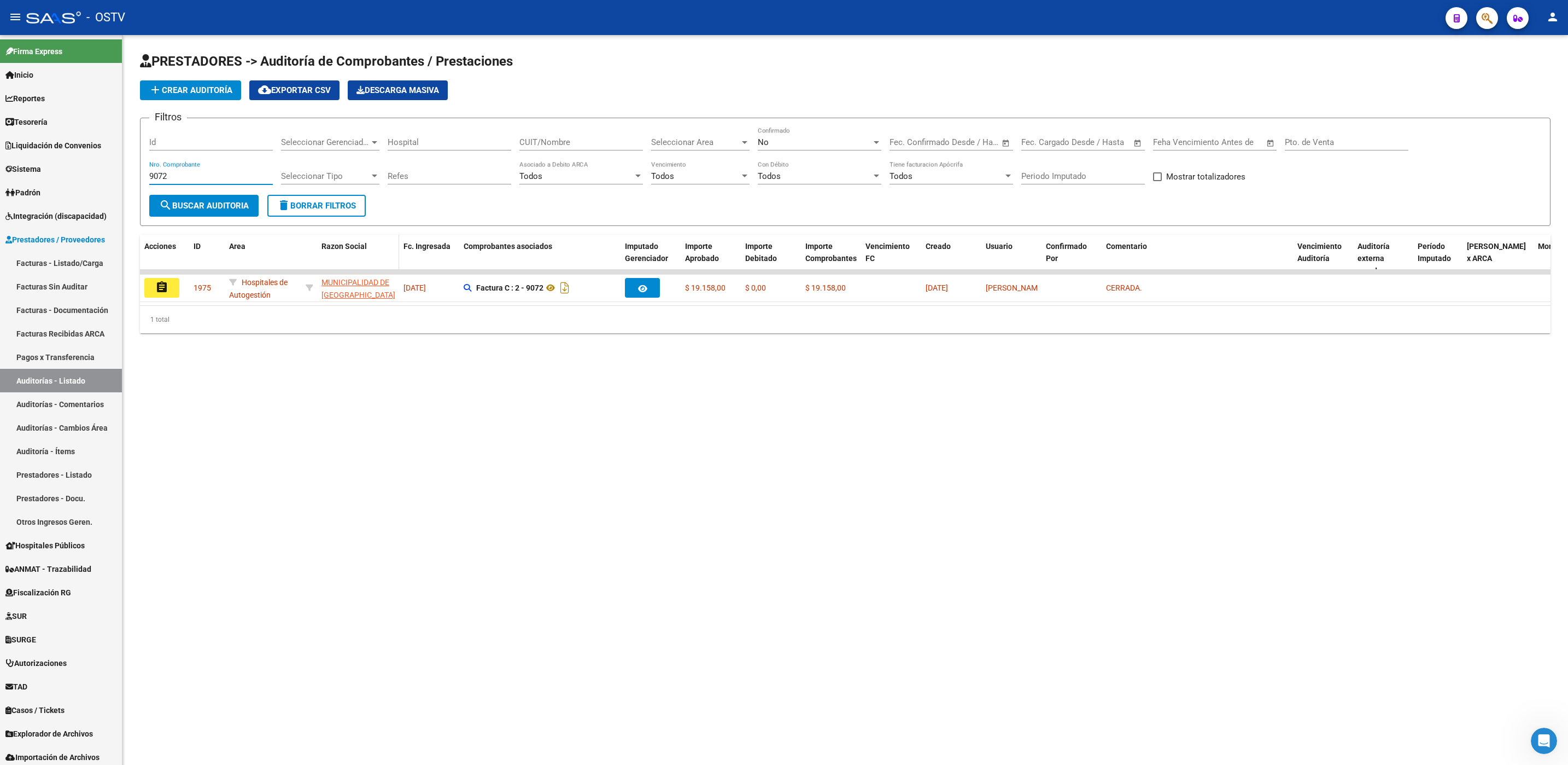
type input "9072"
drag, startPoint x: 395, startPoint y: 252, endPoint x: 557, endPoint y: 251, distance: 162.0
click at [556, 251] on div "Acciones ID Area Razon Social Fc. Ingresada Comprobantes asociados Imputado Ger…" at bounding box center [905, 258] width 1530 height 48
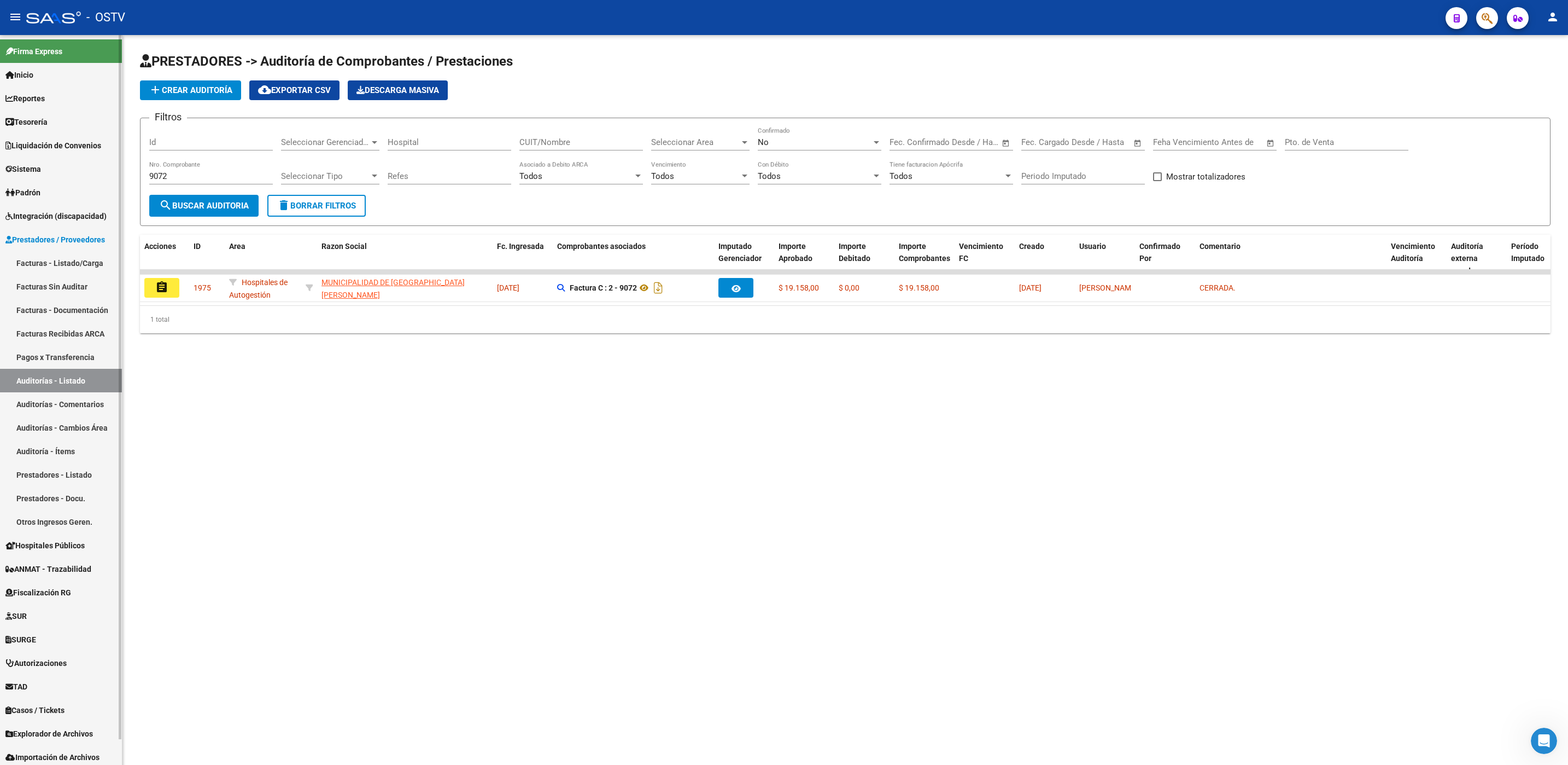
click at [56, 263] on link "Facturas - Listado/Carga" at bounding box center [61, 263] width 122 height 24
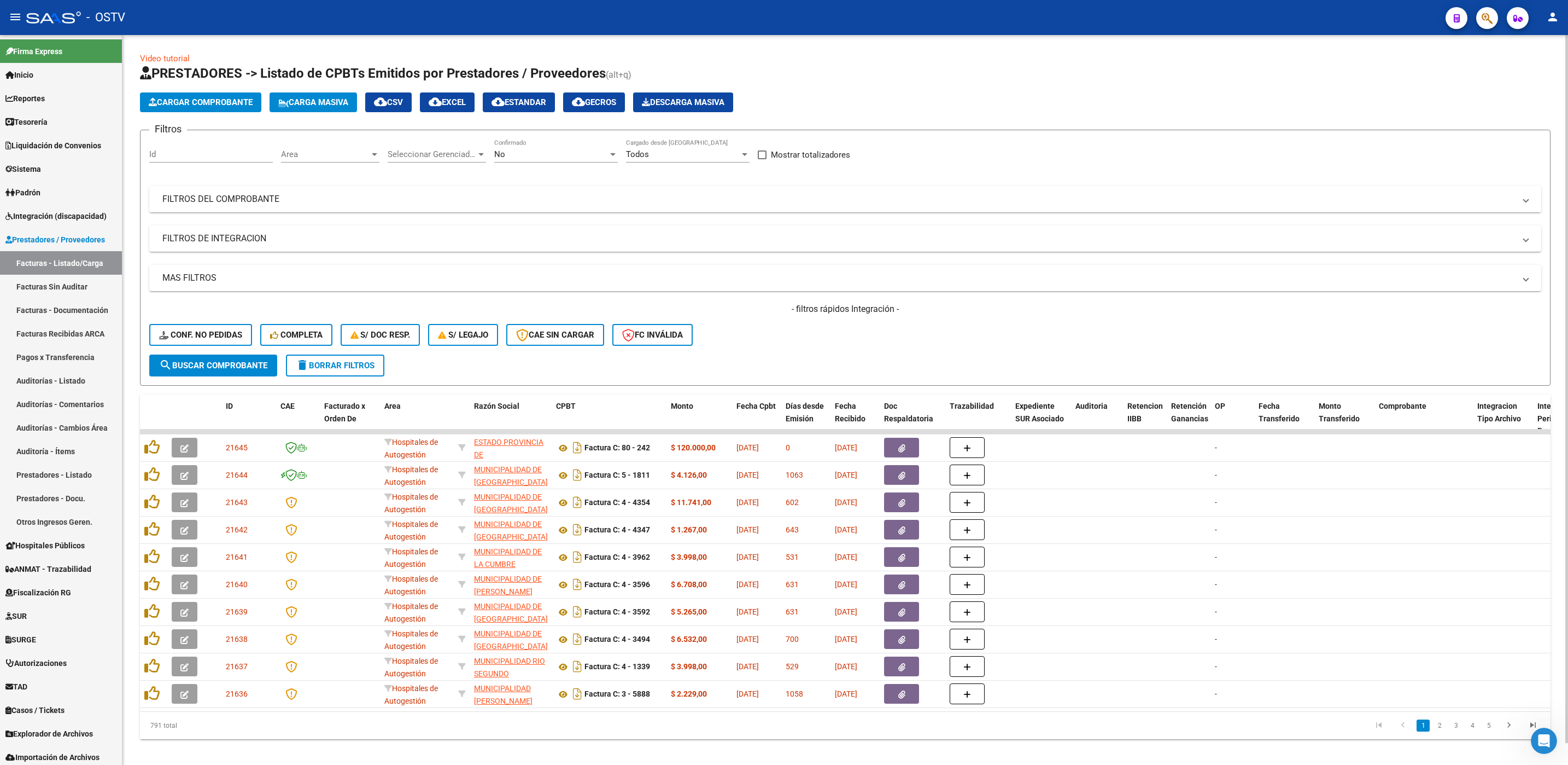
click at [317, 202] on mat-panel-title "FILTROS DEL COMPROBANTE" at bounding box center [839, 199] width 1352 height 12
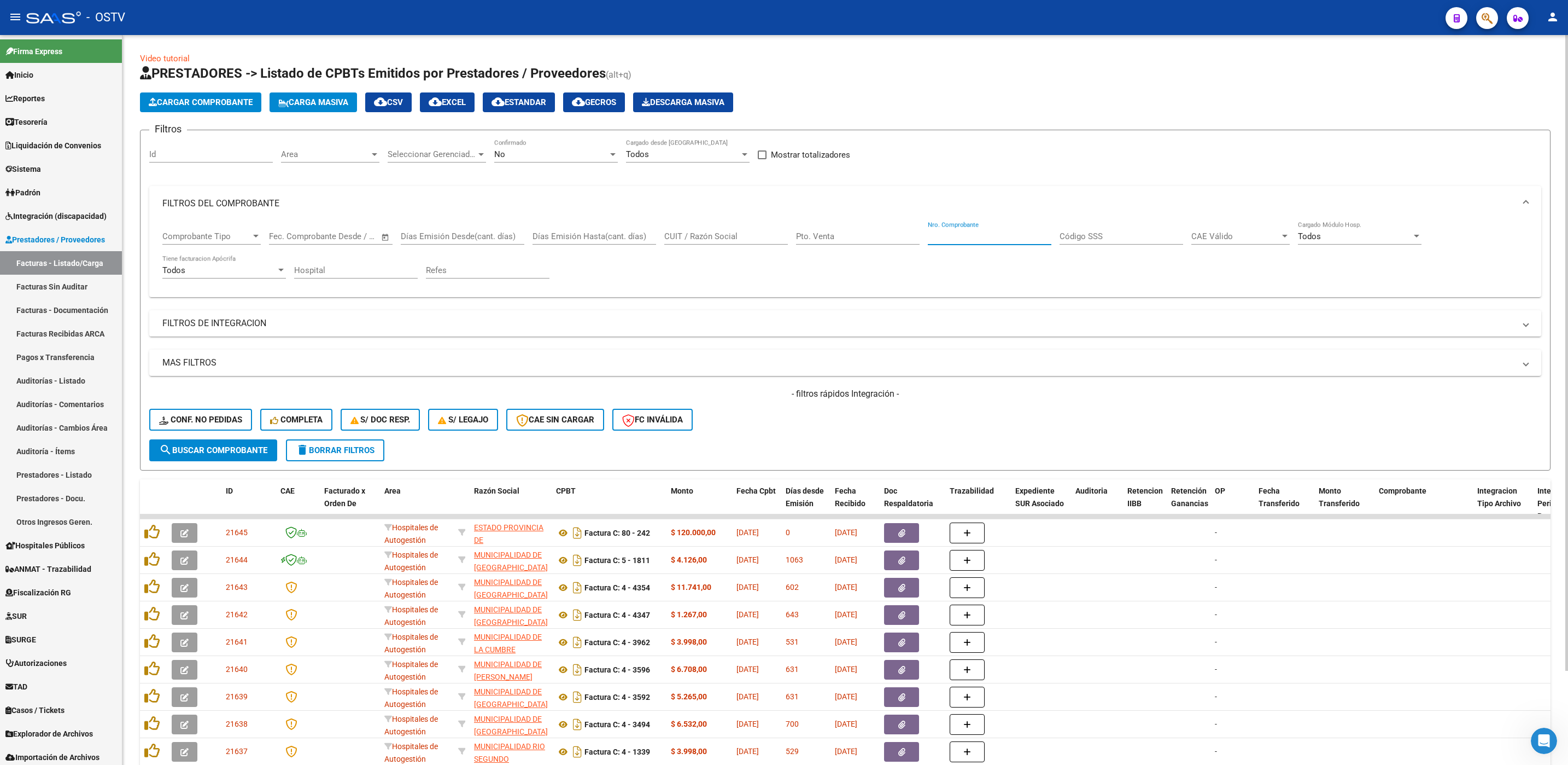
click at [957, 235] on input "Nro. Comprobante" at bounding box center [989, 237] width 124 height 10
type input "9072"
click at [191, 451] on span "search Buscar Comprobante" at bounding box center [213, 450] width 108 height 10
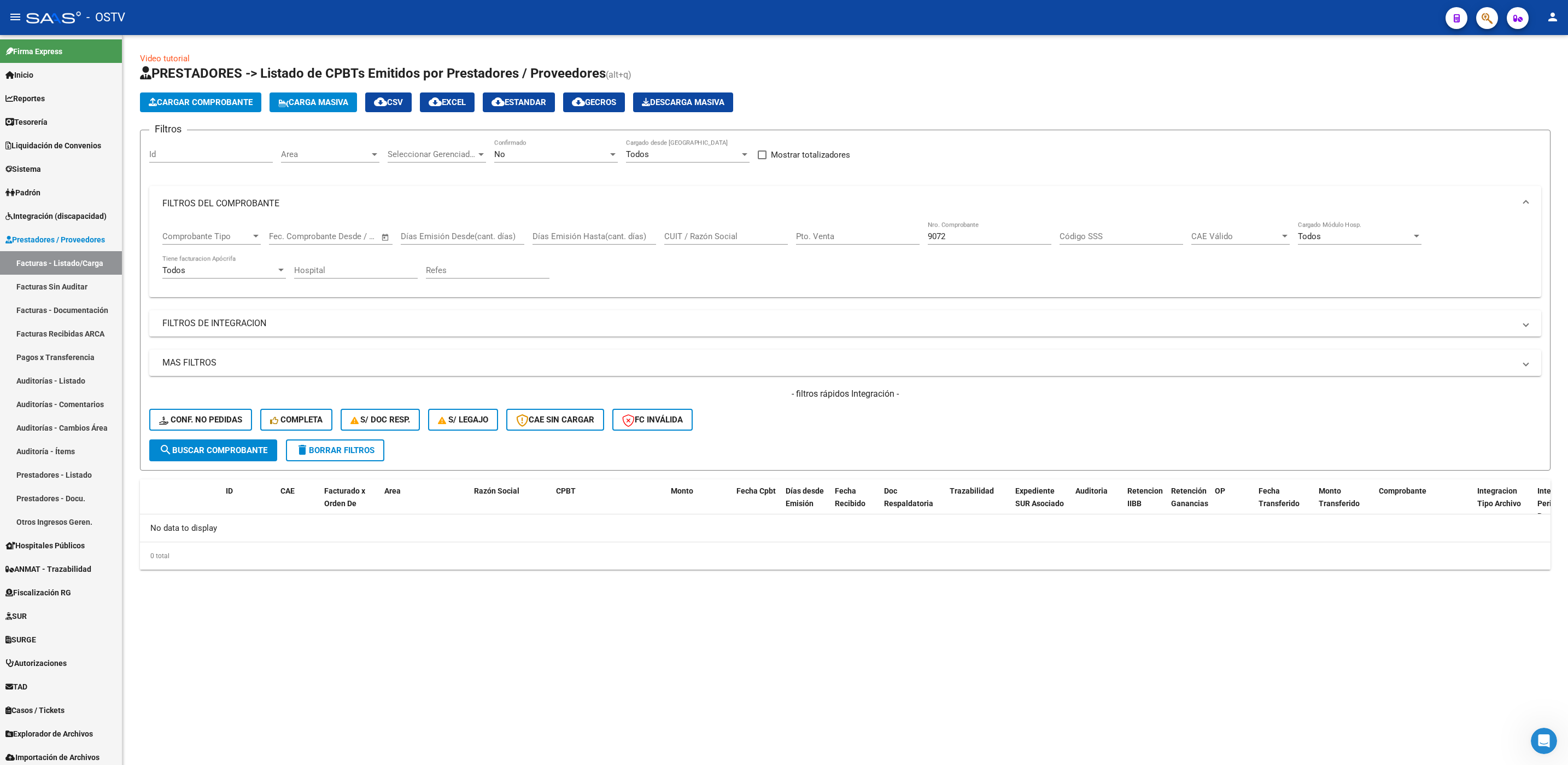
click at [531, 143] on div "No Confirmado" at bounding box center [556, 151] width 124 height 24
click at [526, 126] on span "Si" at bounding box center [556, 130] width 124 height 24
click at [248, 465] on form "Filtros Id Area Area Seleccionar Gerenciador Seleccionar Gerenciador Si Confirm…" at bounding box center [845, 300] width 1410 height 341
click at [248, 452] on span "search Buscar Comprobante" at bounding box center [213, 450] width 108 height 10
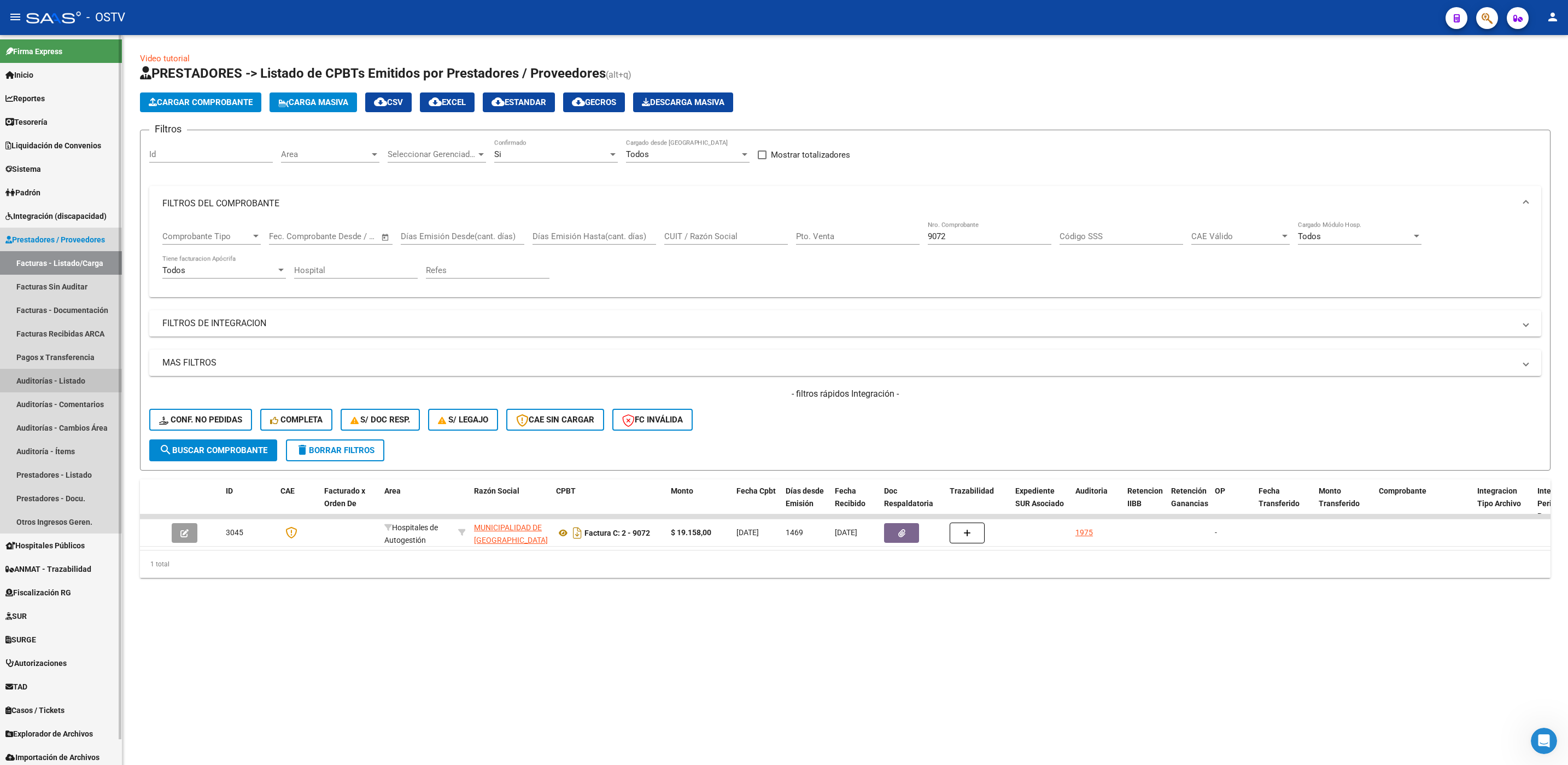
click at [53, 376] on link "Auditorías - Listado" at bounding box center [61, 380] width 122 height 24
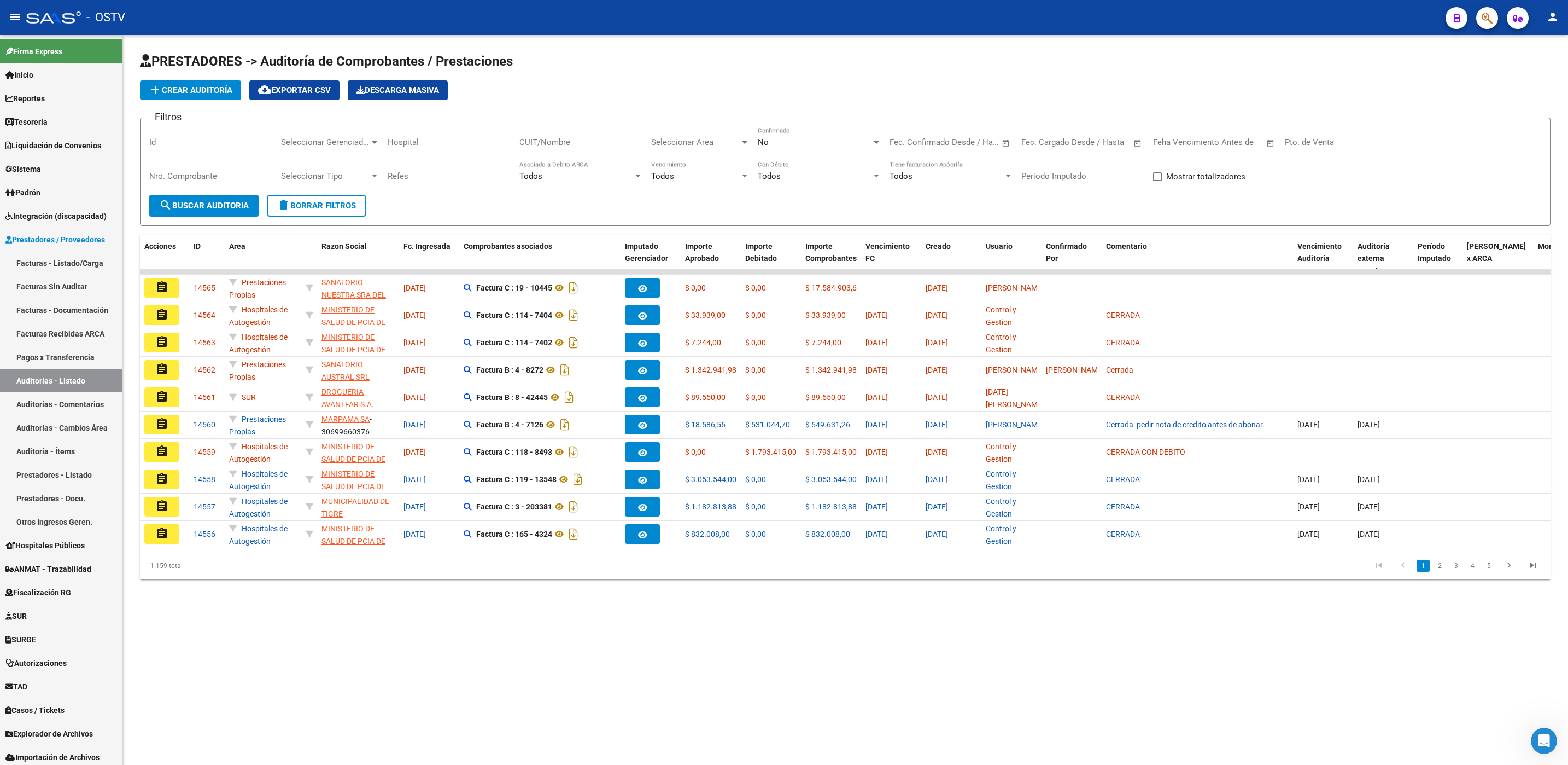
click at [542, 145] on input "CUIT/Nombre" at bounding box center [581, 142] width 124 height 10
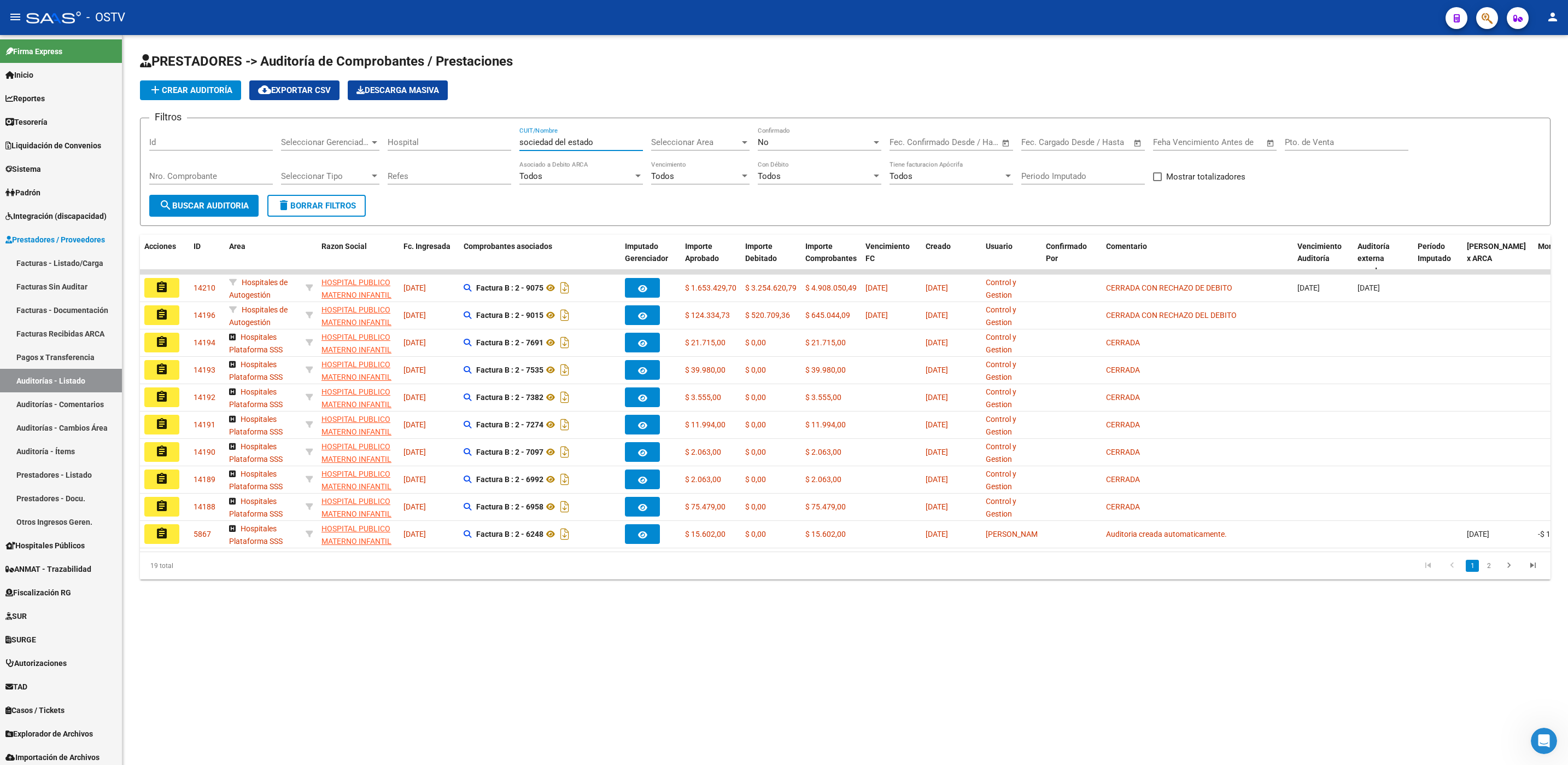
type input "sociedad del estado"
drag, startPoint x: 395, startPoint y: 254, endPoint x: 684, endPoint y: 248, distance: 289.1
click at [684, 248] on div "Acciones ID Area Razon Social Fc. Ingresada Comprobantes asociados Imputado Ger…" at bounding box center [905, 258] width 1530 height 48
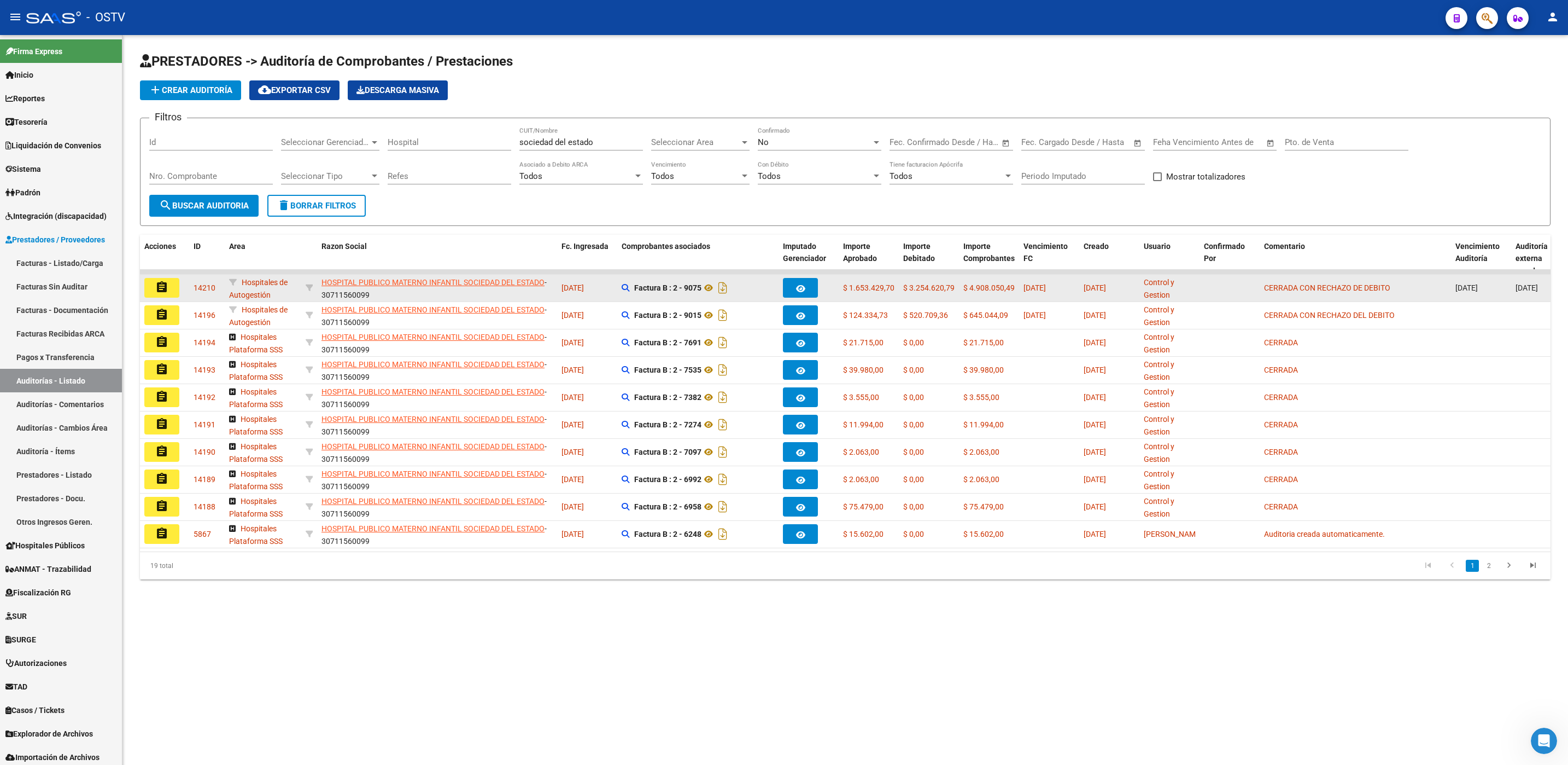
click at [169, 291] on button "assignment" at bounding box center [161, 288] width 35 height 20
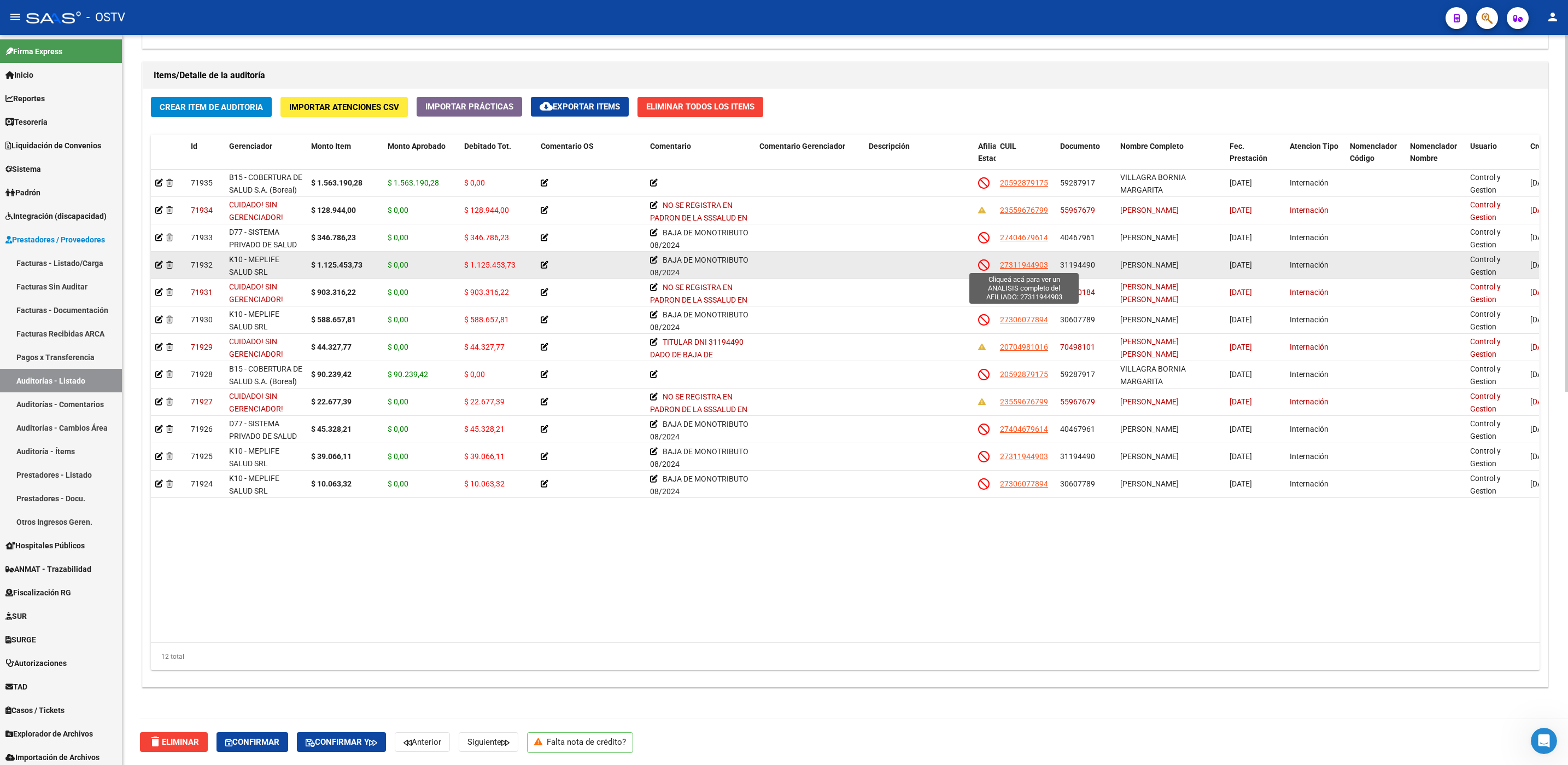
click at [1012, 263] on span "27311944903" at bounding box center [1023, 265] width 48 height 9
type textarea "27311944903"
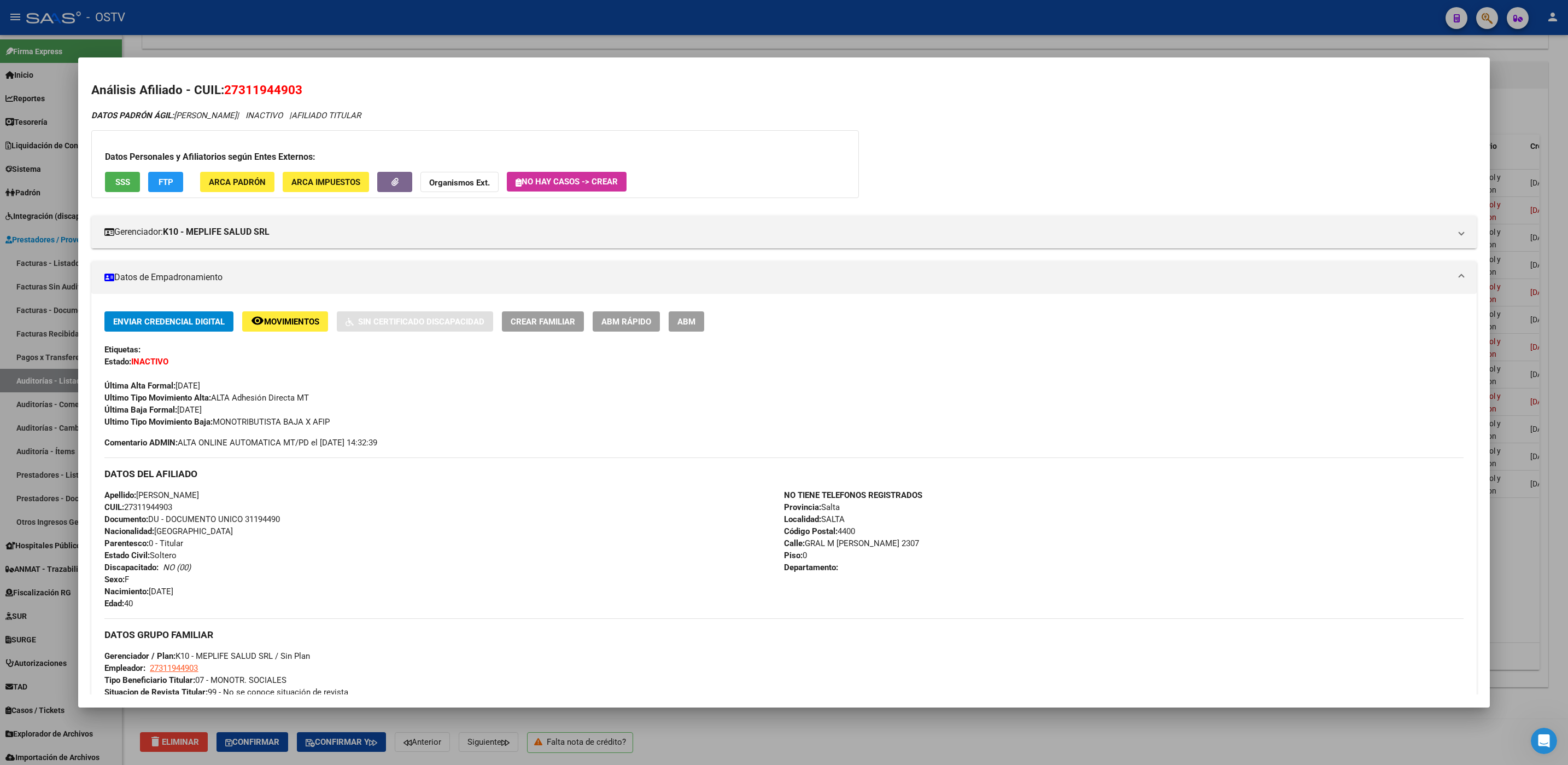
click at [776, 741] on div at bounding box center [784, 382] width 1568 height 765
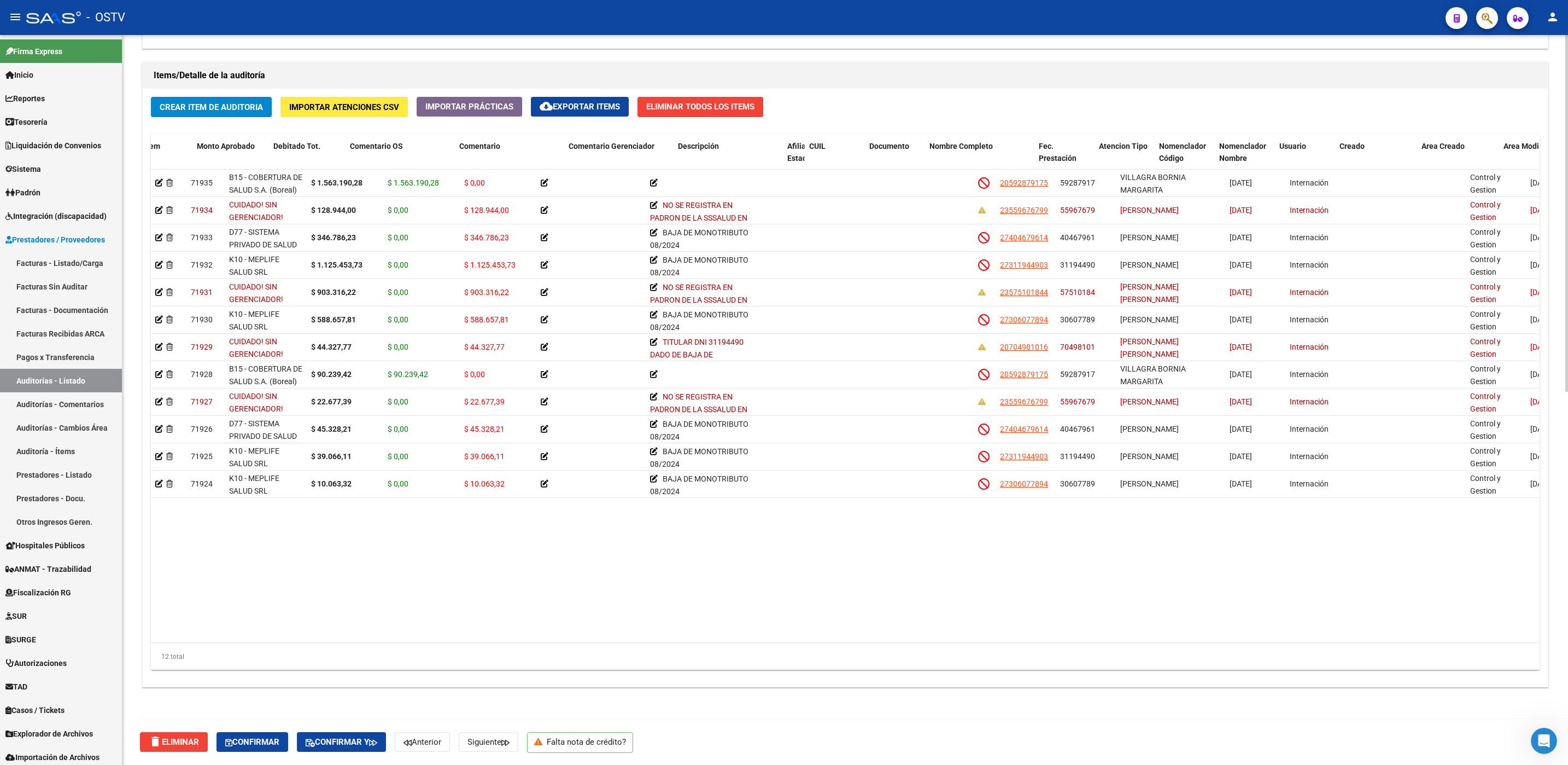
scroll to position [0, 233]
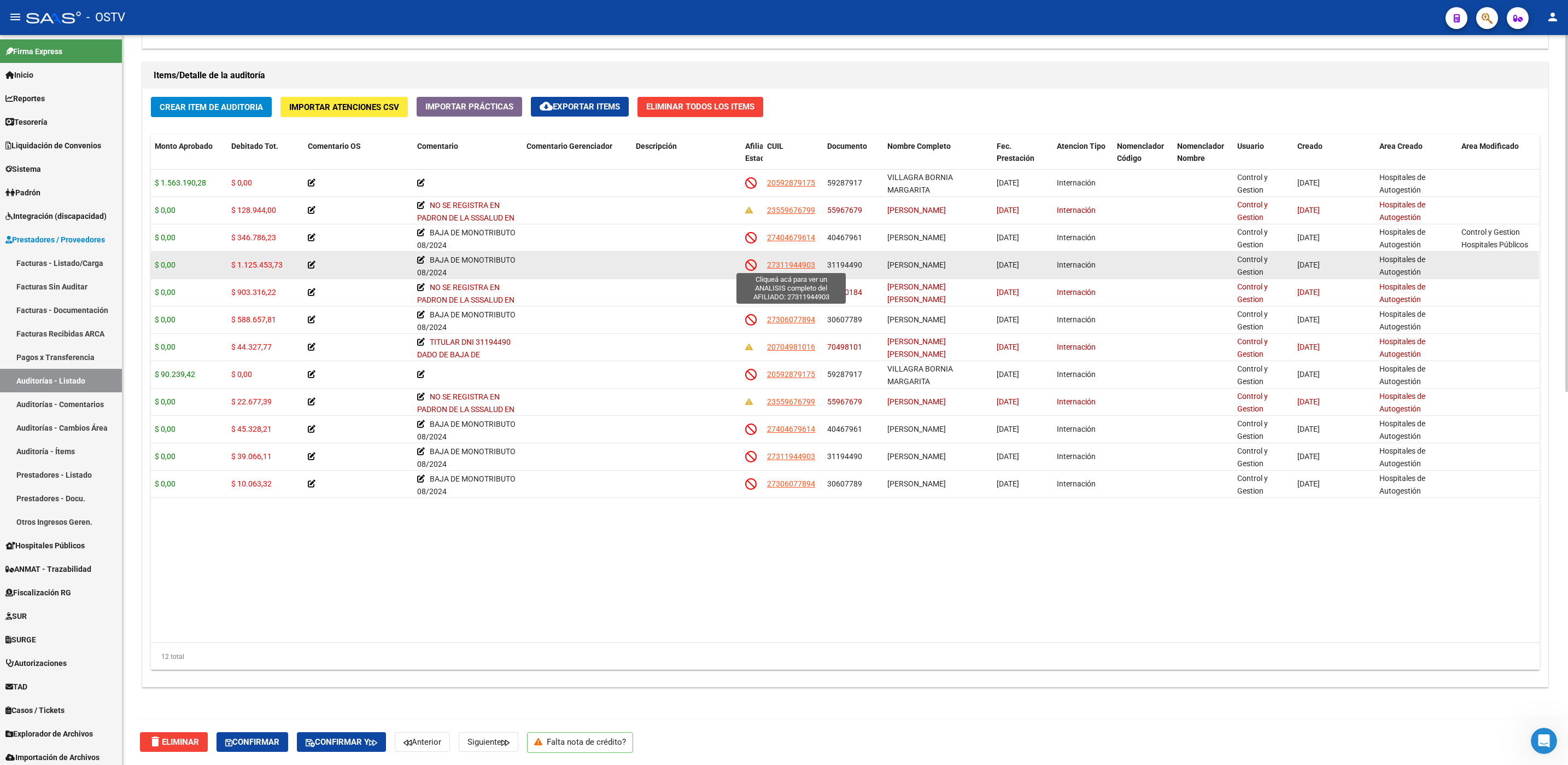
click at [776, 263] on span "27311944903" at bounding box center [791, 265] width 48 height 9
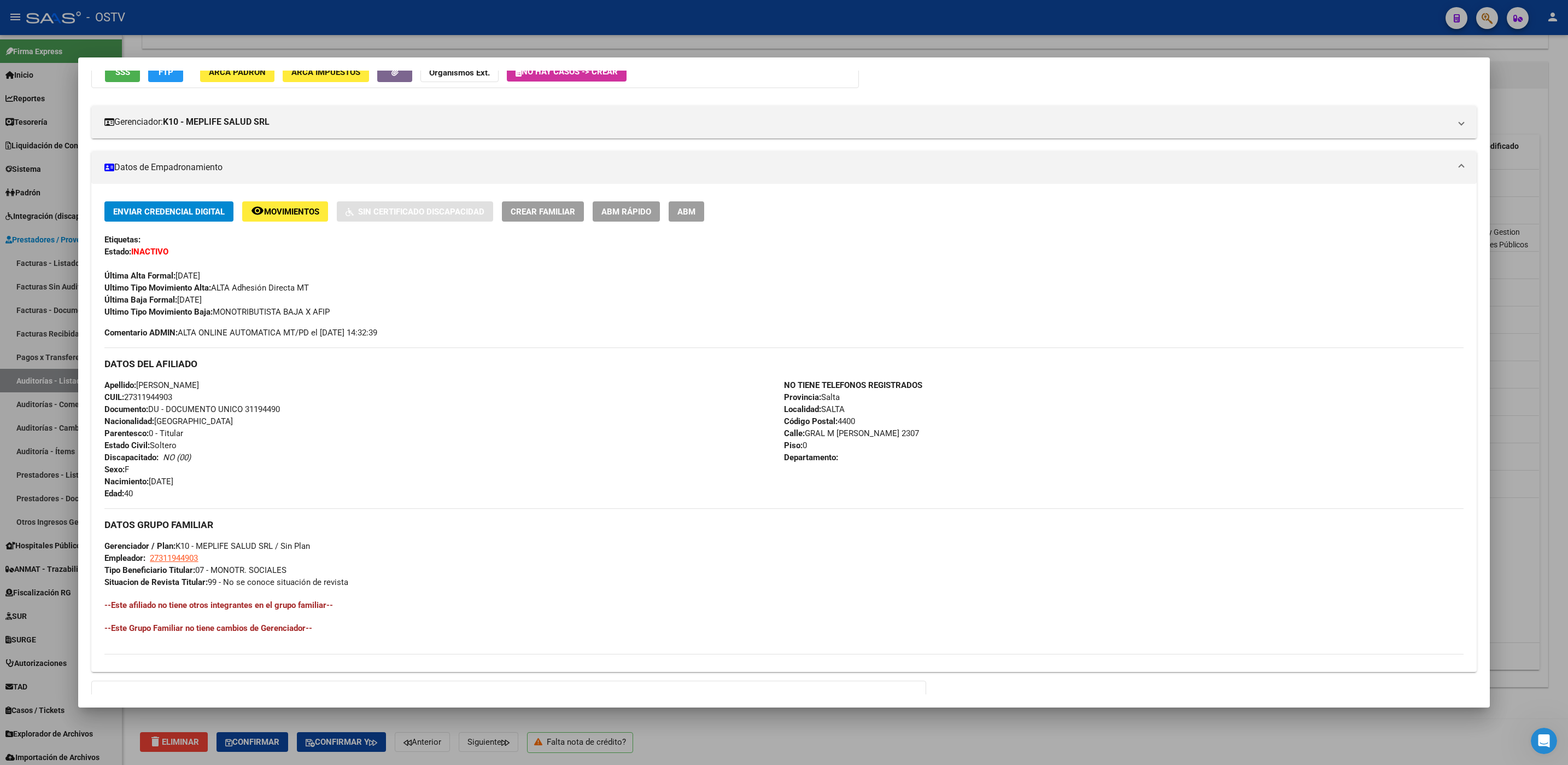
scroll to position [232, 0]
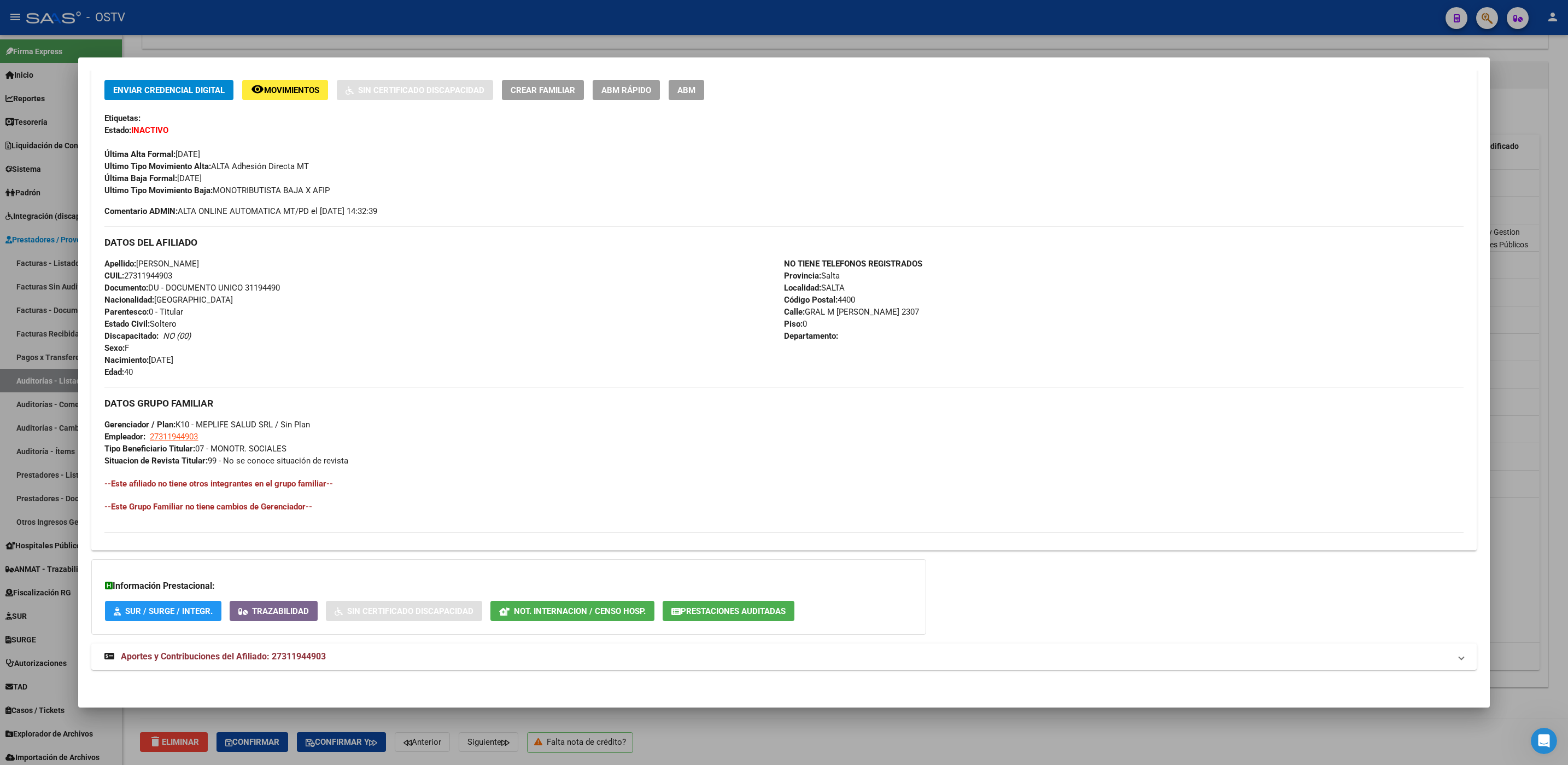
click at [269, 661] on span "Aportes y Contribuciones del Afiliado: 27311944903" at bounding box center [223, 656] width 205 height 10
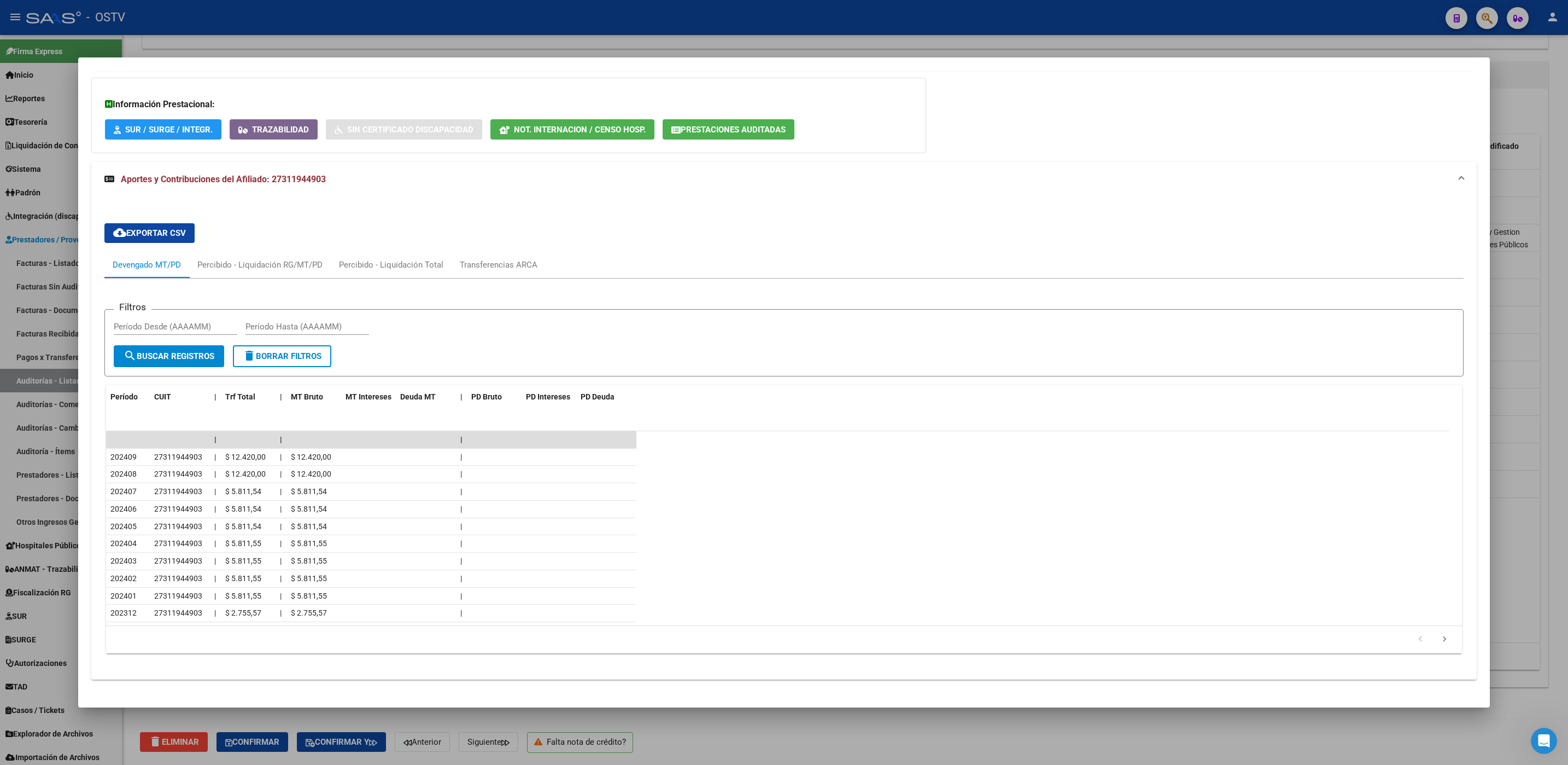
scroll to position [727, 0]
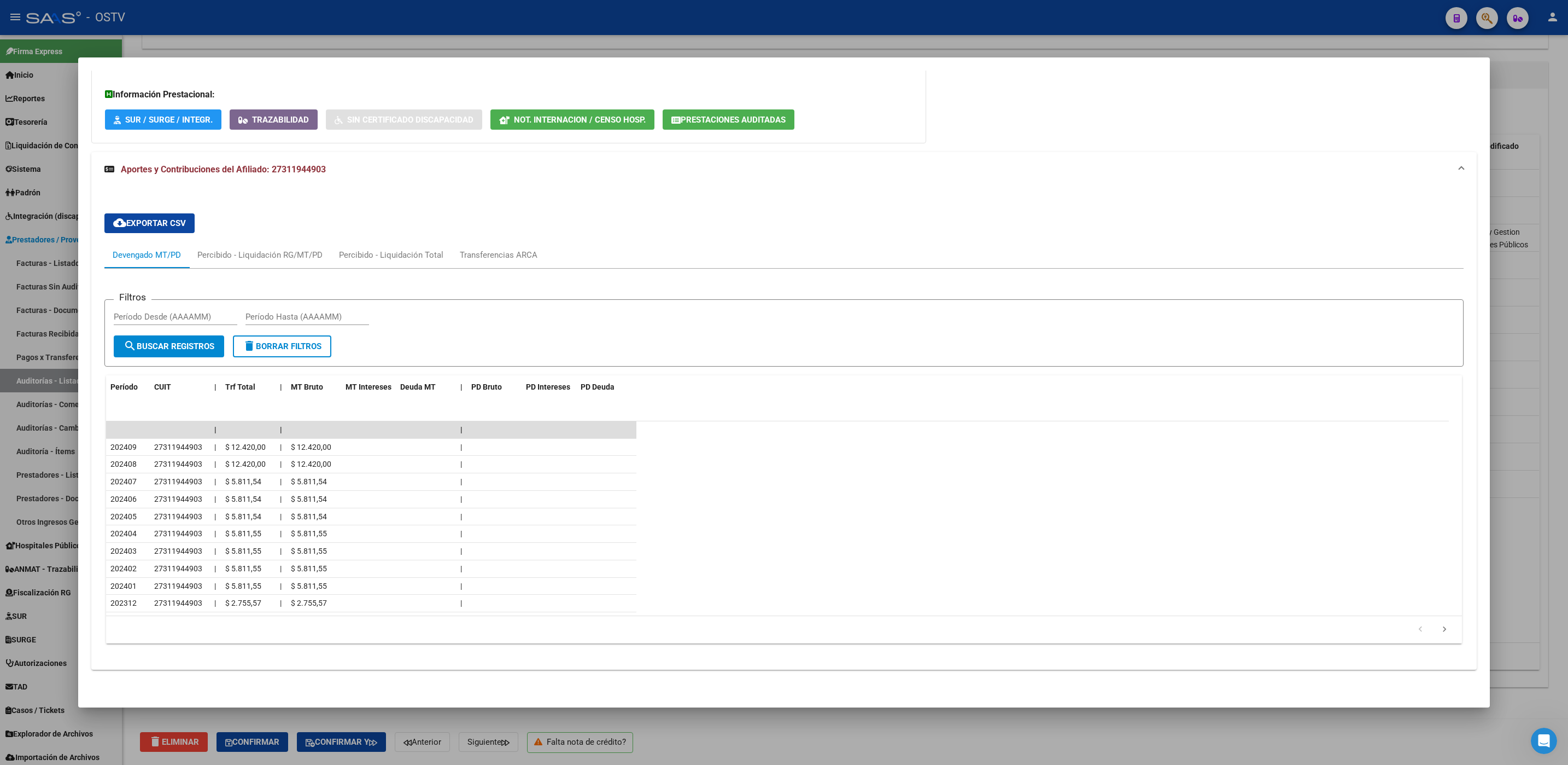
click at [736, 719] on div at bounding box center [784, 382] width 1568 height 765
